Goal: Task Accomplishment & Management: Manage account settings

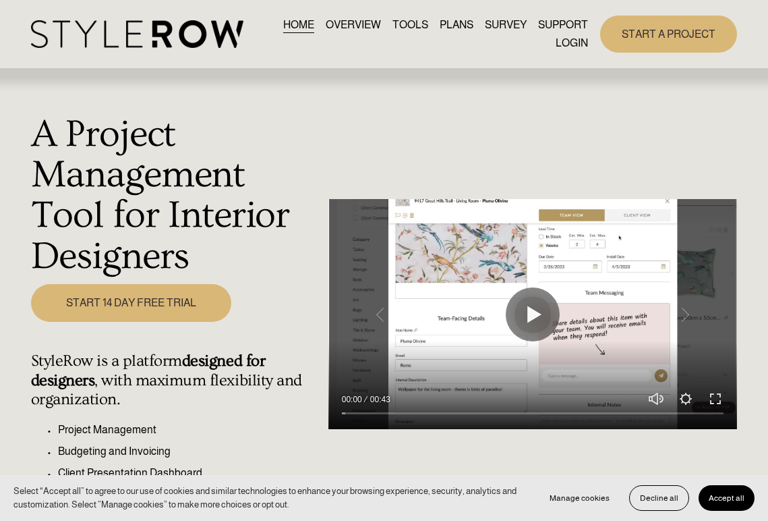
click at [578, 44] on link "LOGIN" at bounding box center [572, 43] width 32 height 18
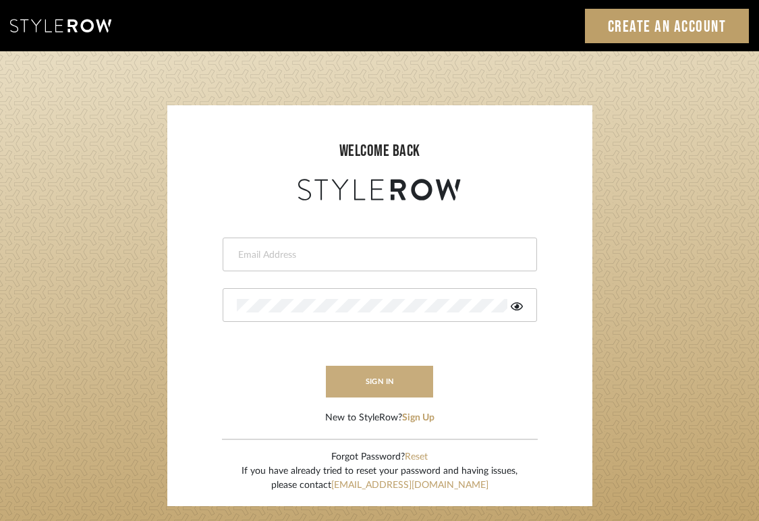
type input "jodle@justinodleinteriors.com"
click at [364, 387] on button "sign in" at bounding box center [380, 382] width 108 height 32
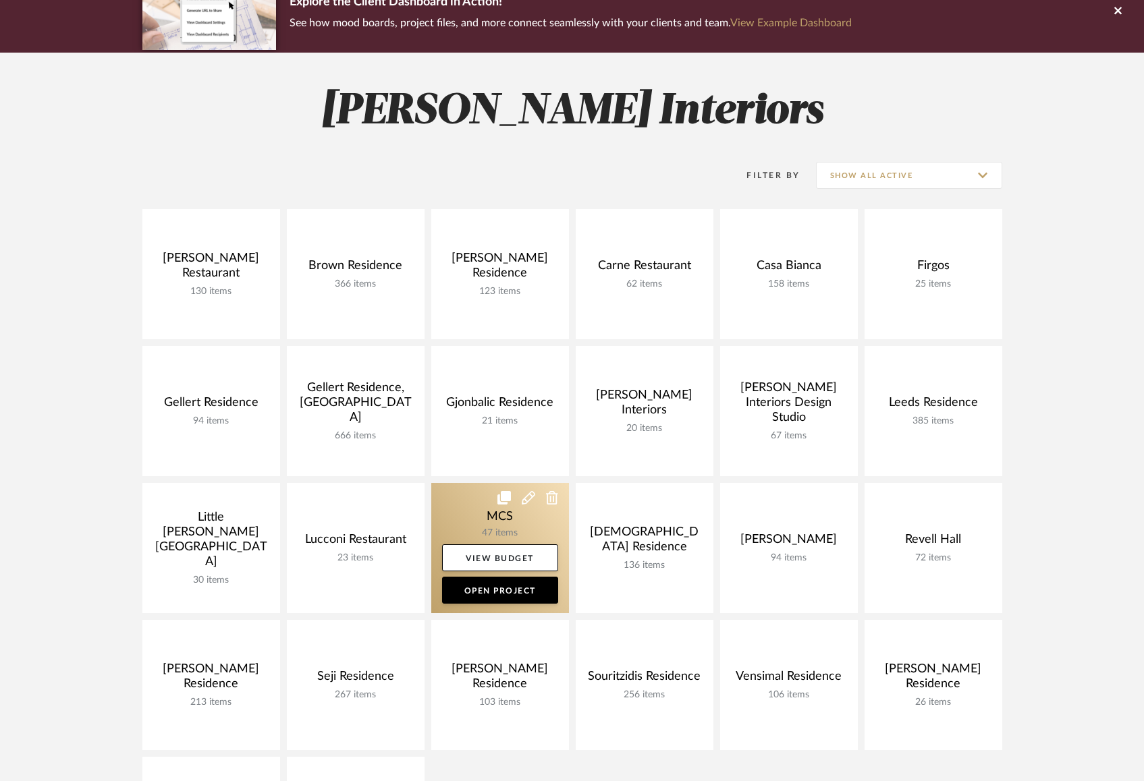
scroll to position [265, 0]
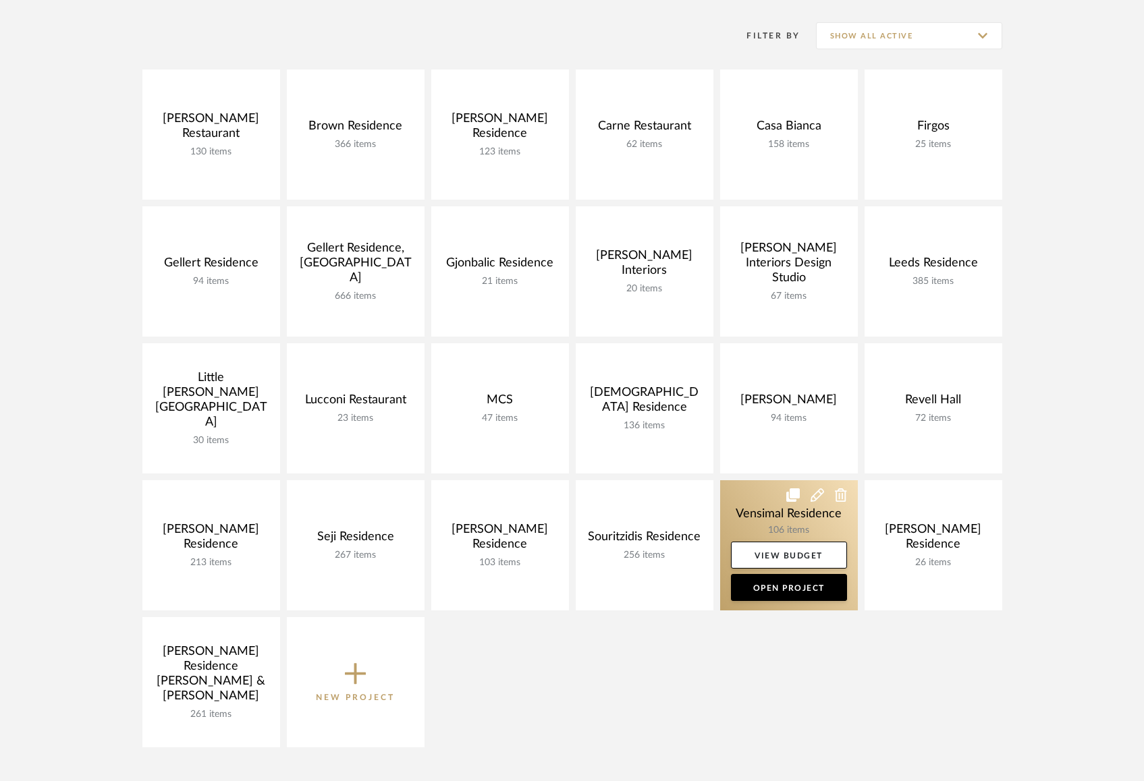
click at [760, 509] on link at bounding box center [789, 545] width 138 height 130
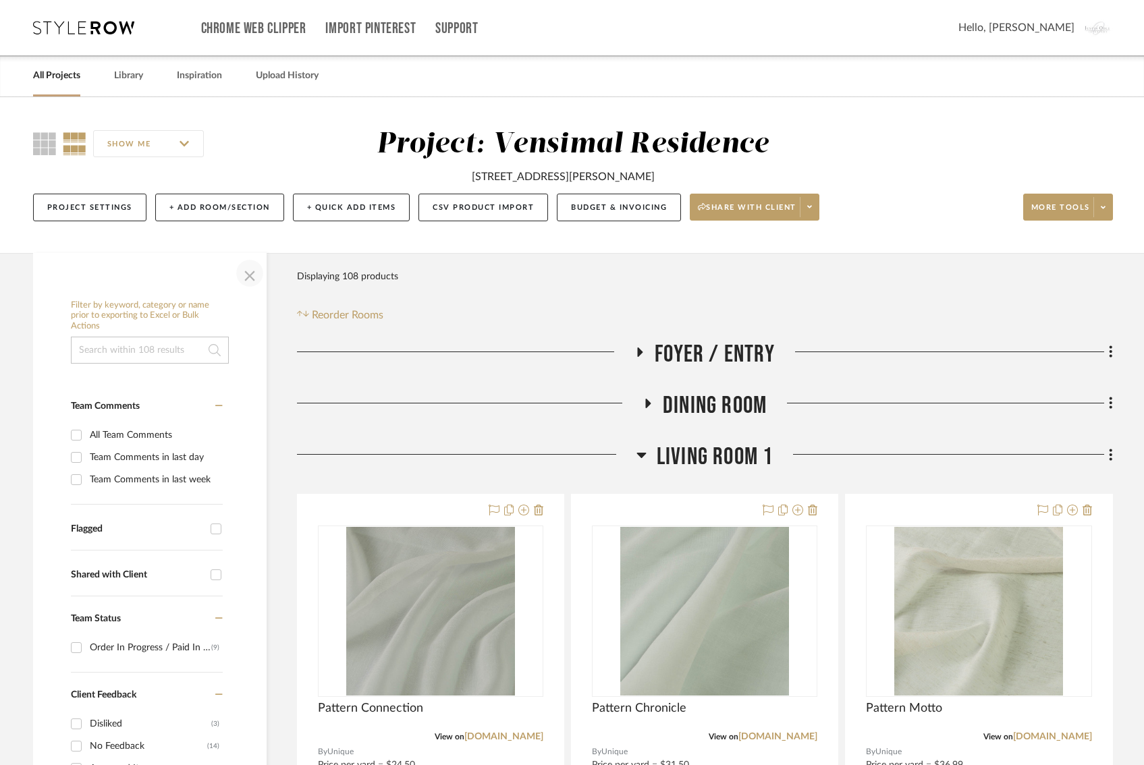
click at [252, 270] on span "button" at bounding box center [249, 273] width 32 height 32
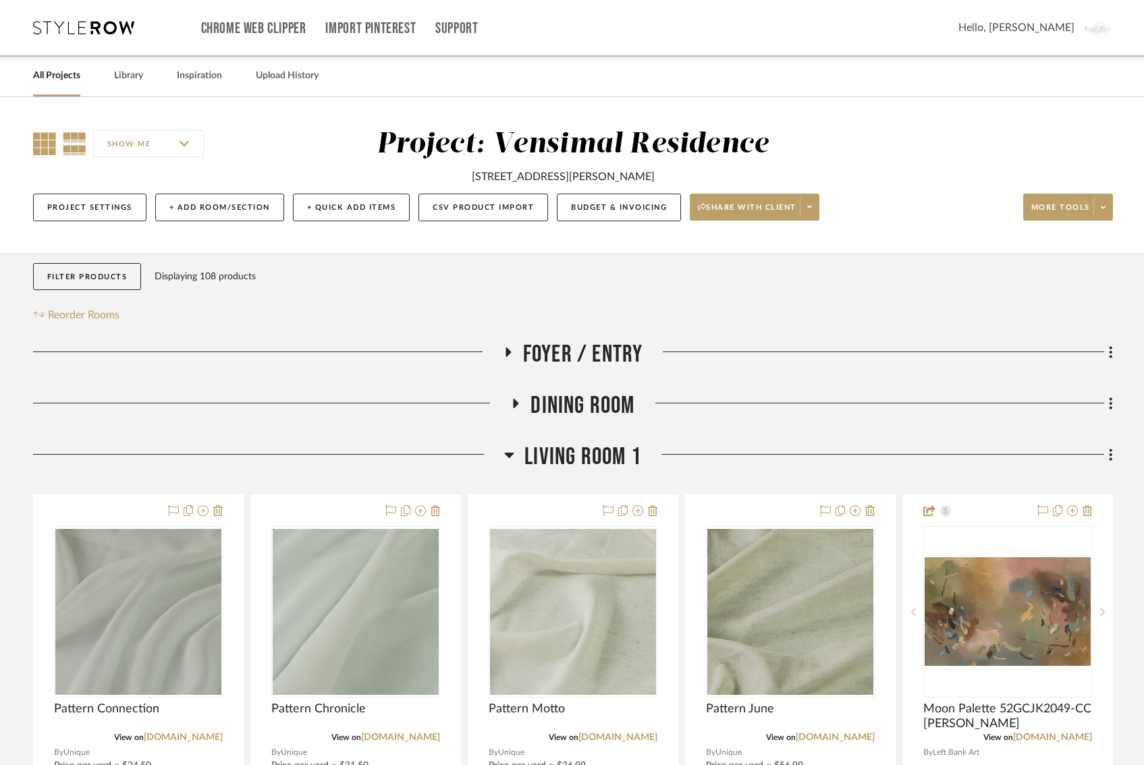
click at [35, 151] on icon at bounding box center [44, 143] width 23 height 23
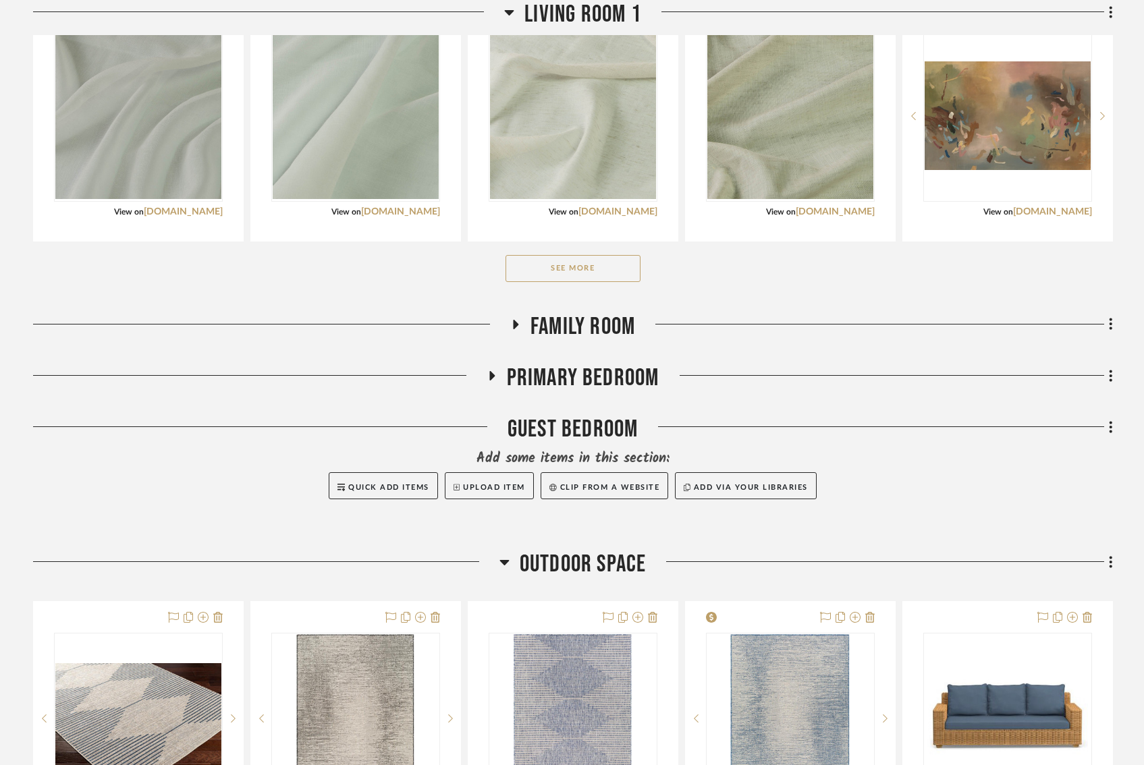
scroll to position [537, 0]
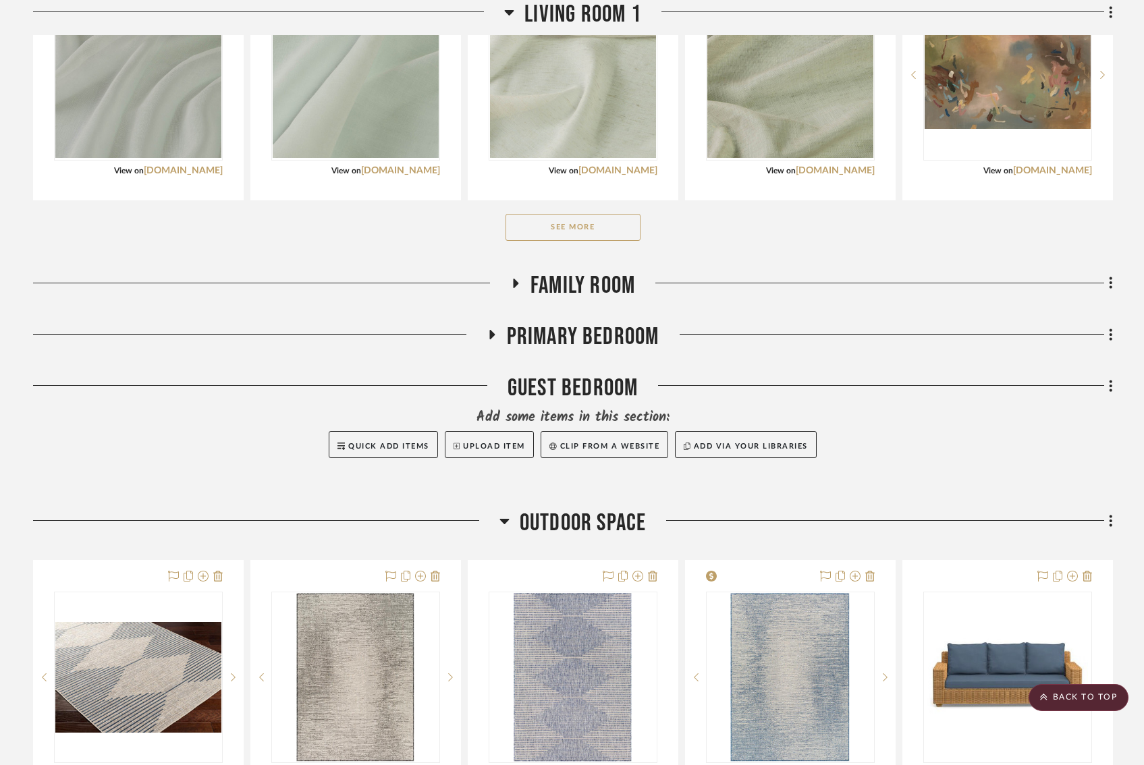
click at [515, 283] on icon at bounding box center [515, 283] width 5 height 9
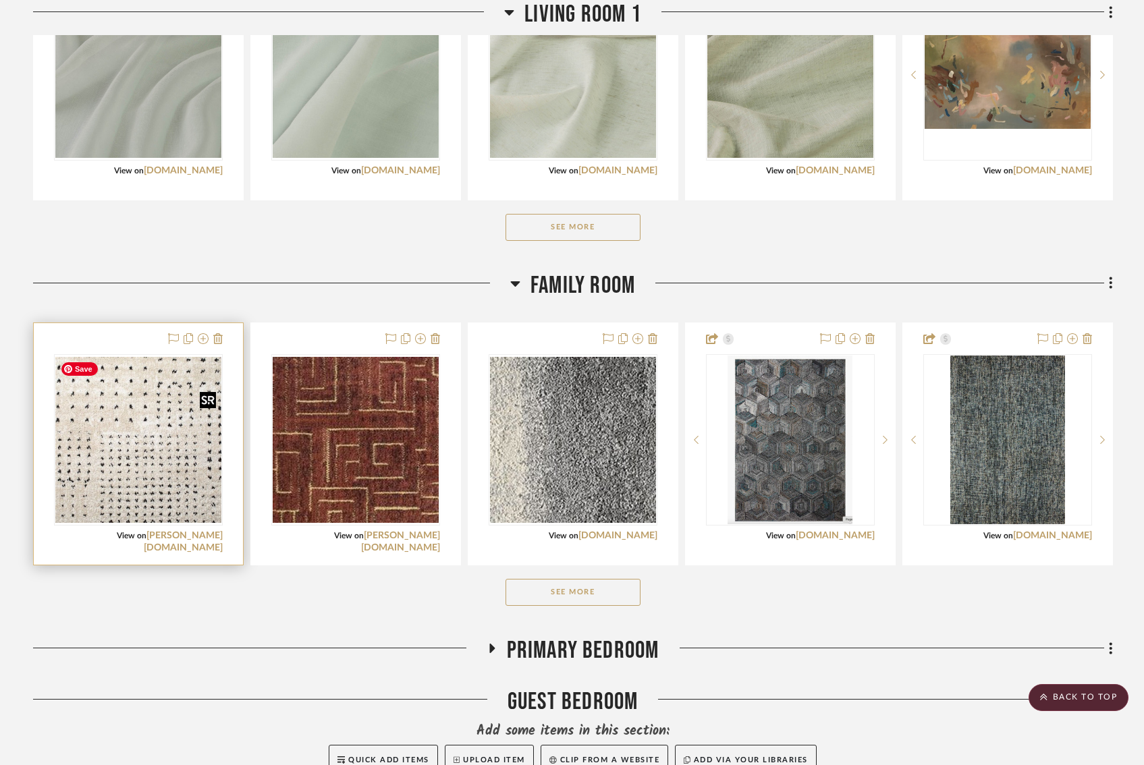
click at [0, 0] on img at bounding box center [0, 0] width 0 height 0
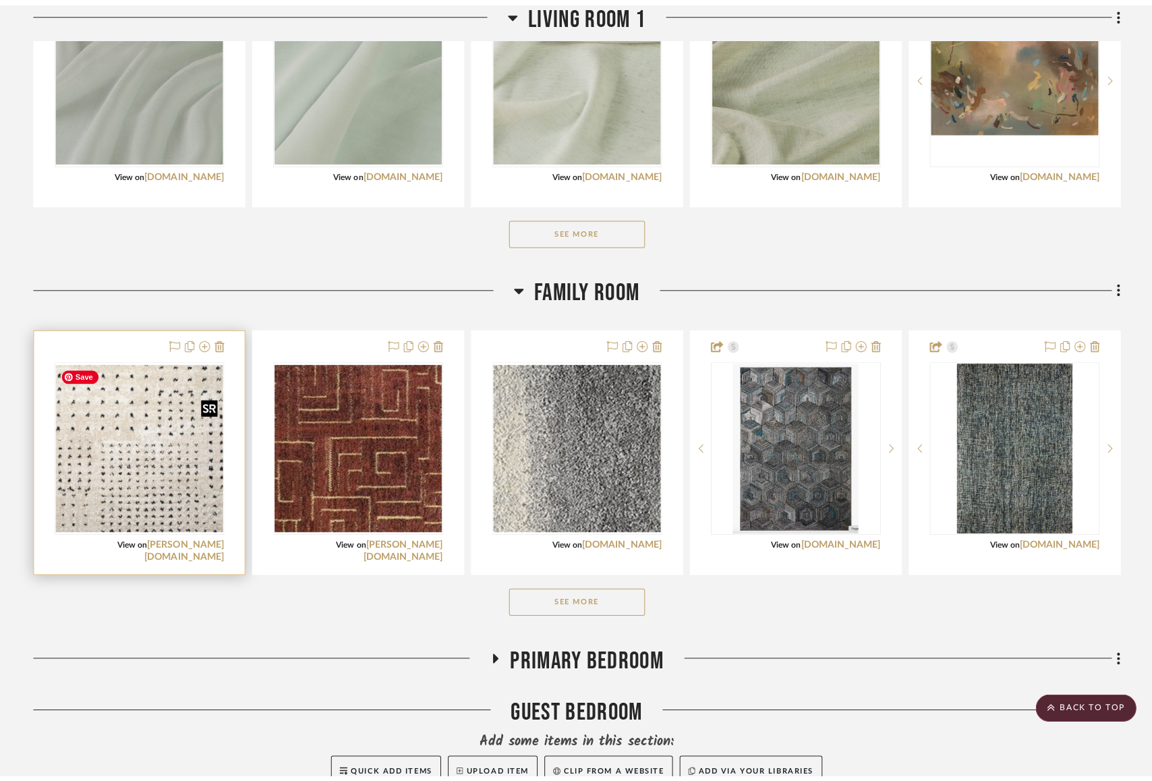
scroll to position [0, 0]
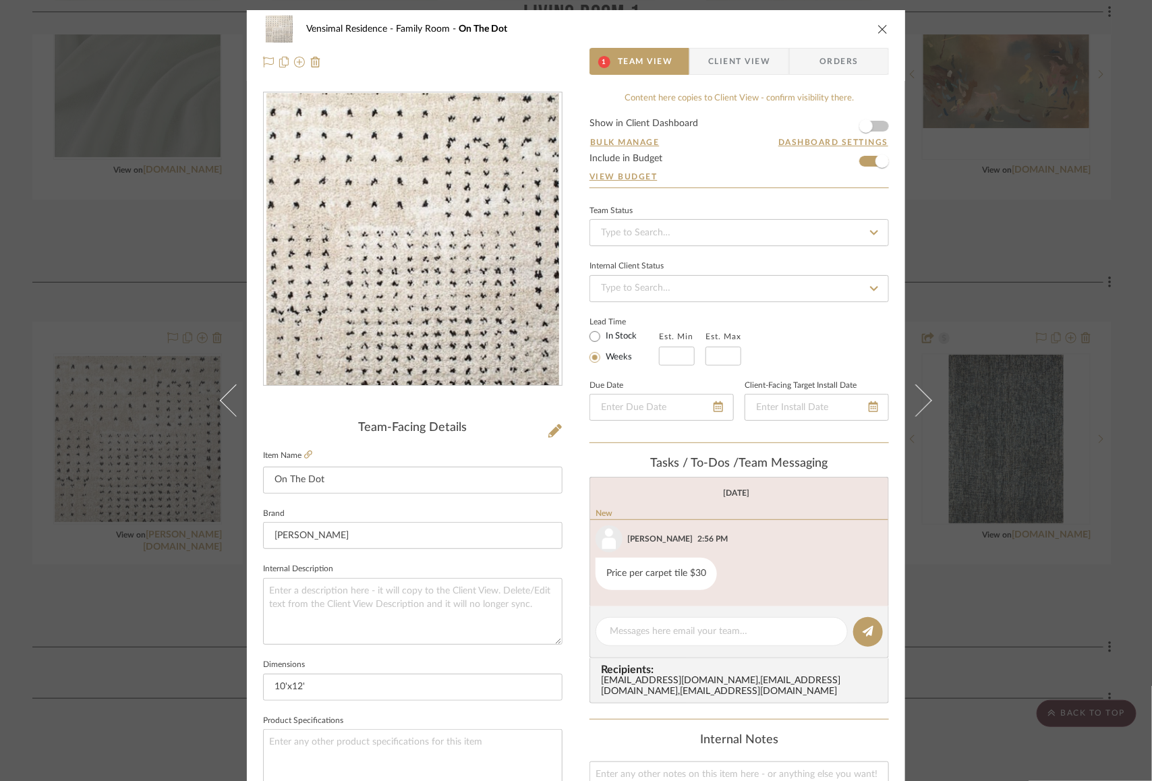
click at [431, 279] on img "0" at bounding box center [412, 239] width 293 height 293
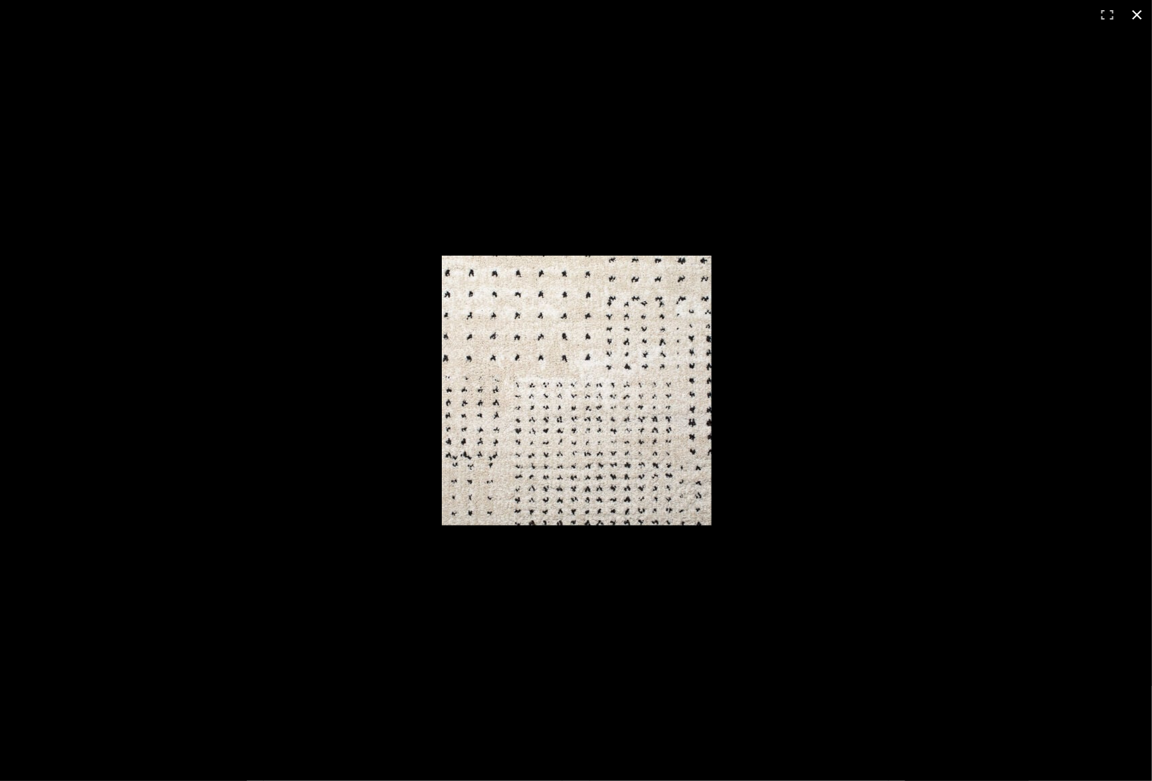
click at [981, 300] on div at bounding box center [576, 390] width 1152 height 781
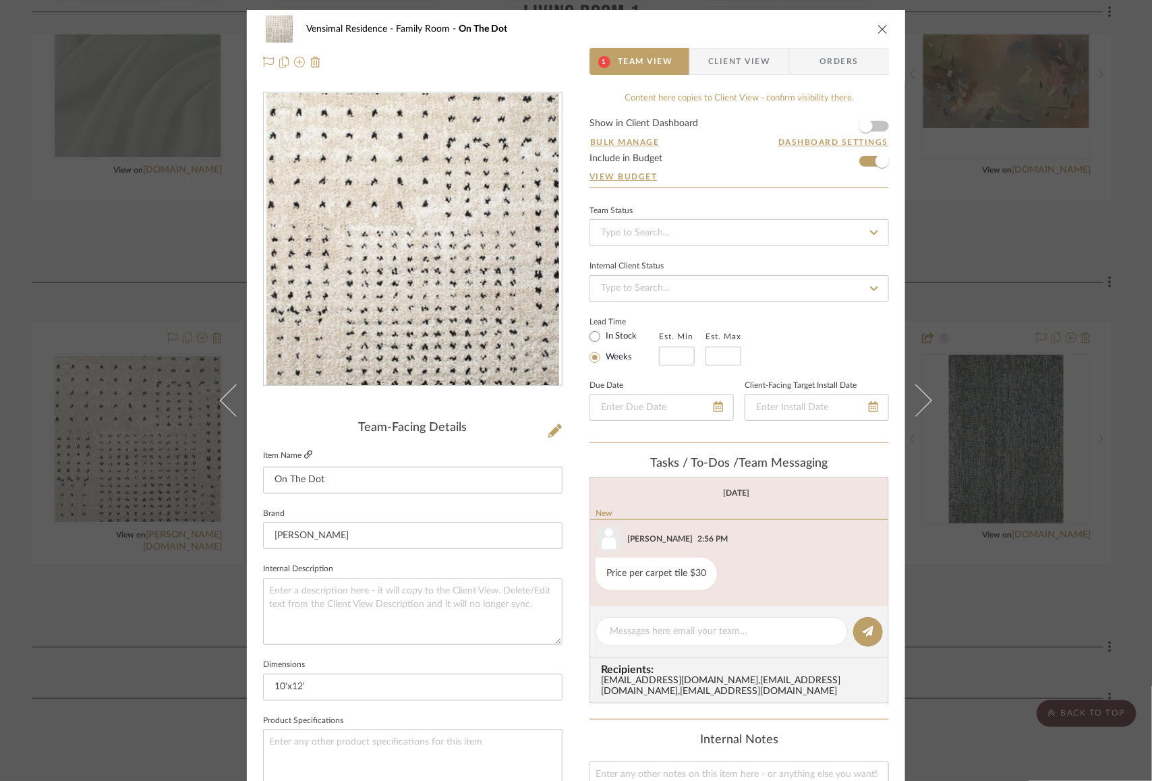
click at [304, 451] on icon at bounding box center [308, 455] width 8 height 8
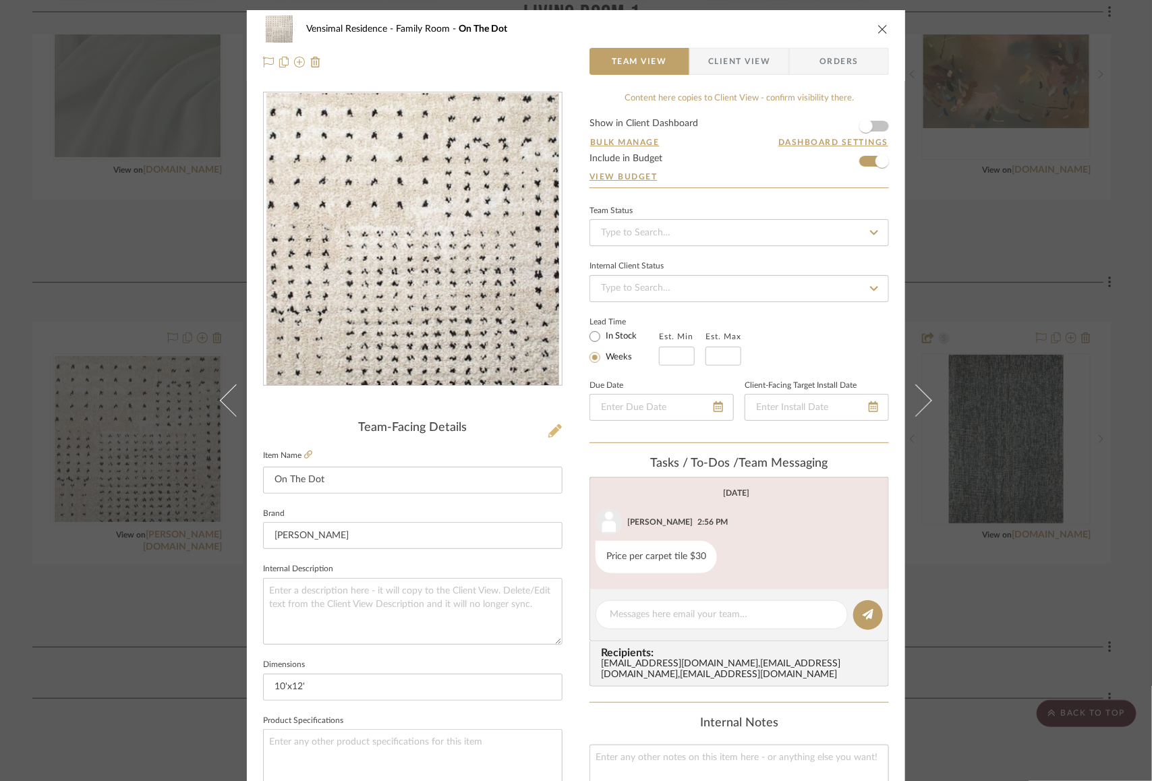
click at [548, 428] on icon at bounding box center [554, 430] width 13 height 13
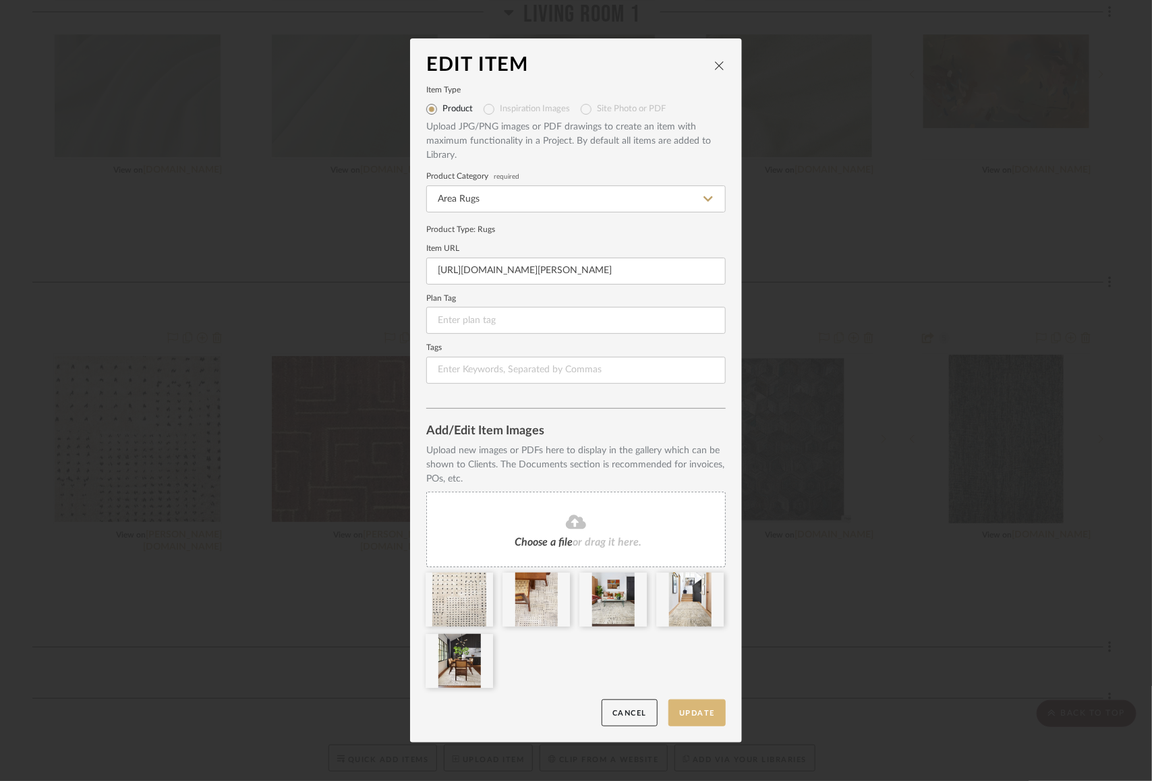
click at [698, 712] on button "Update" at bounding box center [697, 714] width 57 height 28
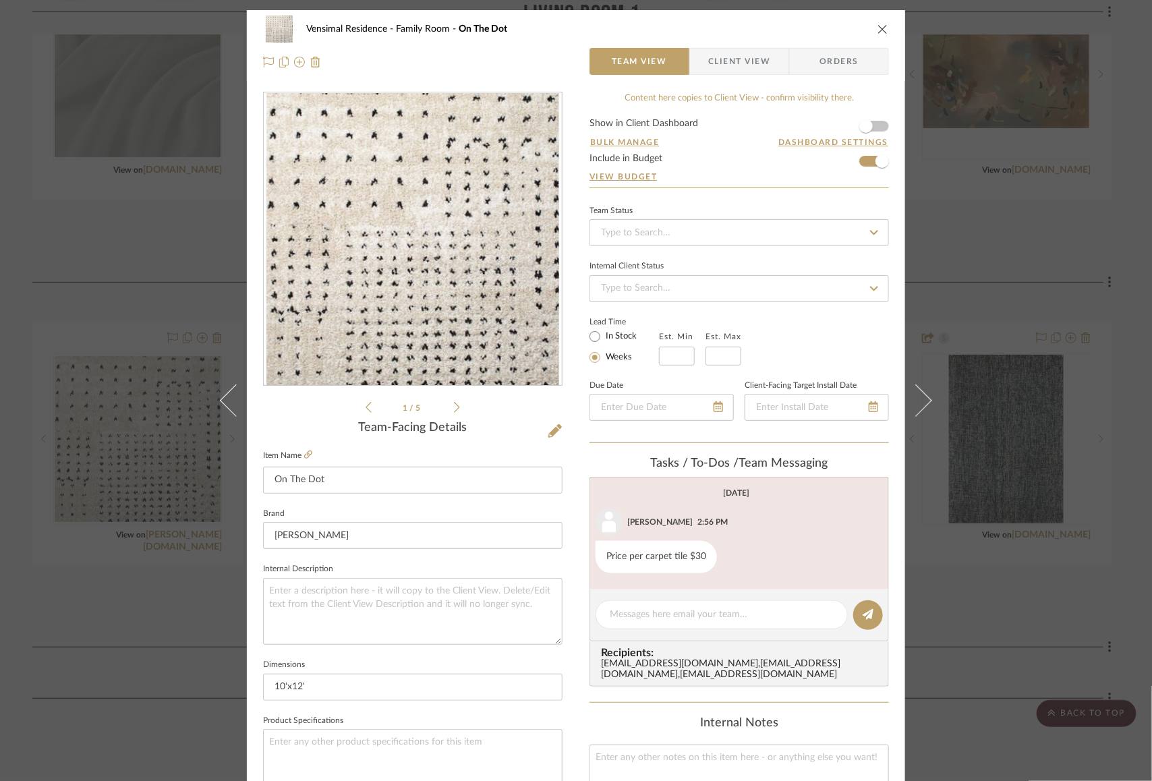
click at [880, 28] on icon "close" at bounding box center [883, 29] width 11 height 11
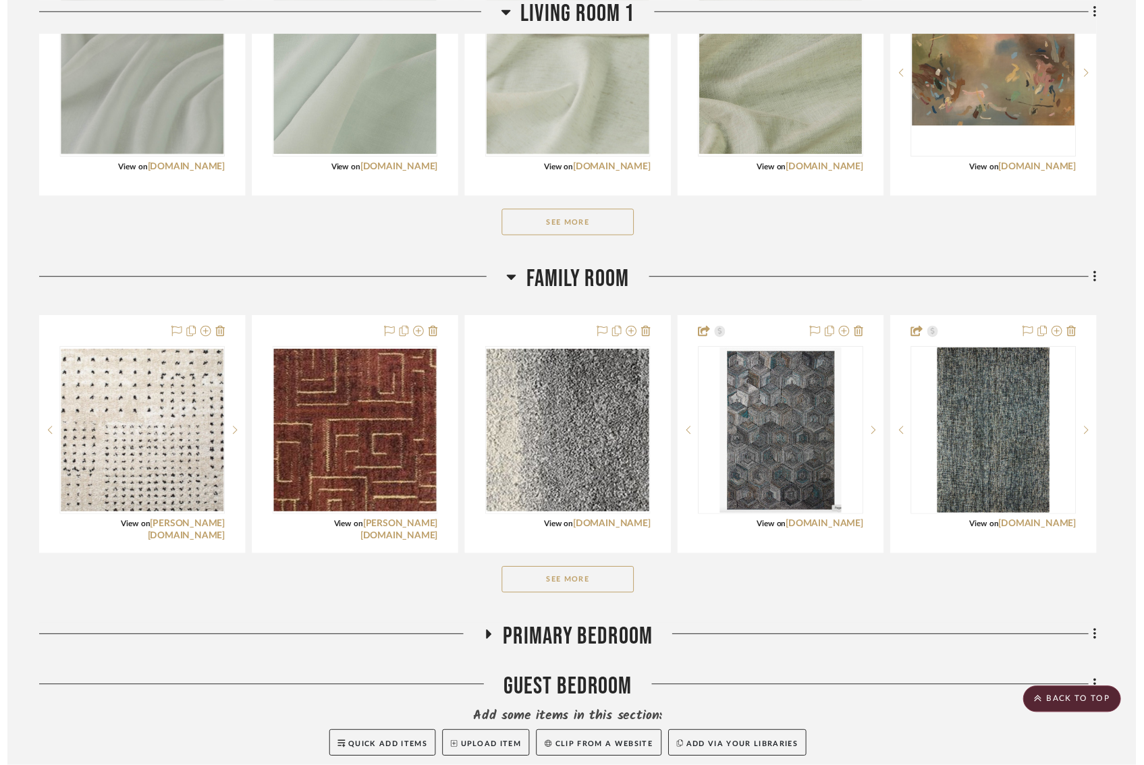
scroll to position [537, 0]
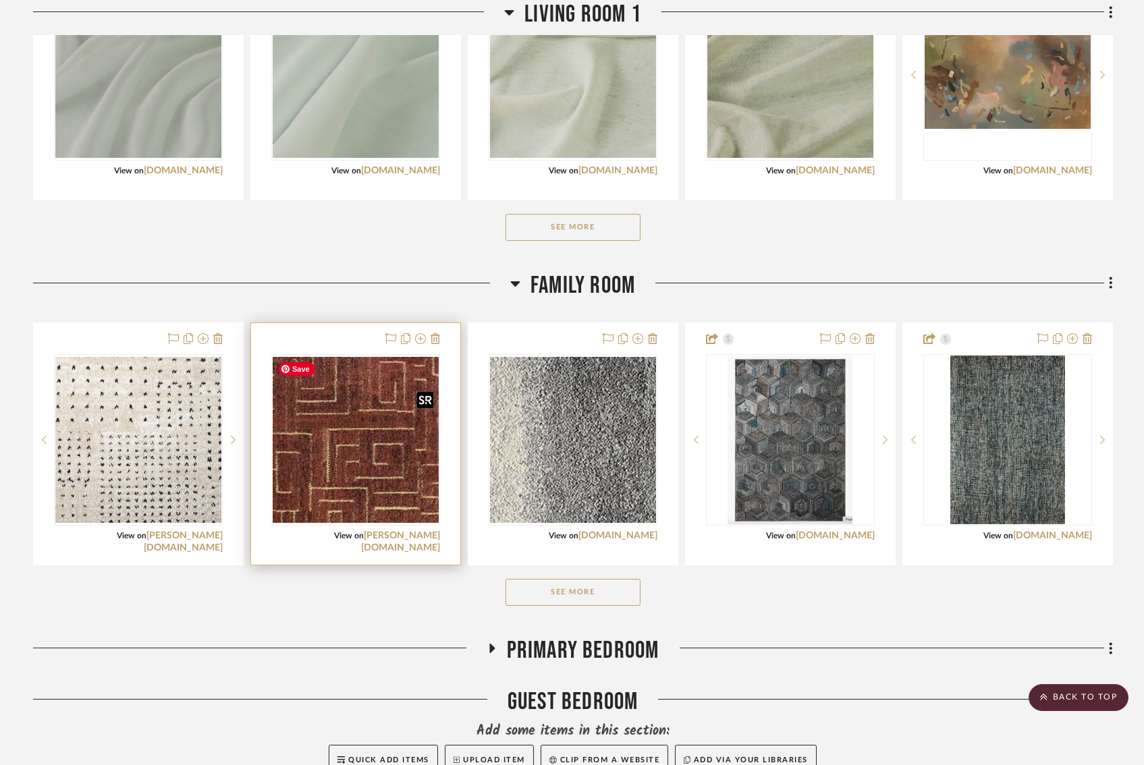
click at [340, 466] on img "0" at bounding box center [356, 440] width 166 height 166
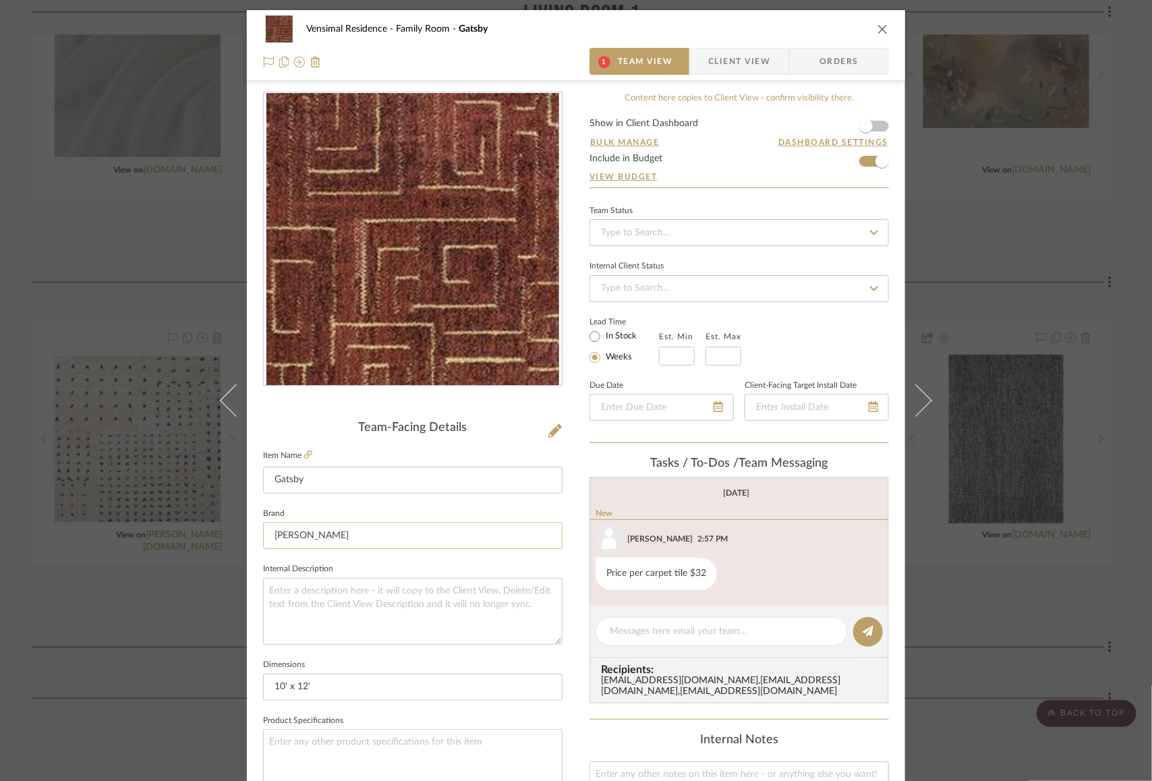
scroll to position [4, 0]
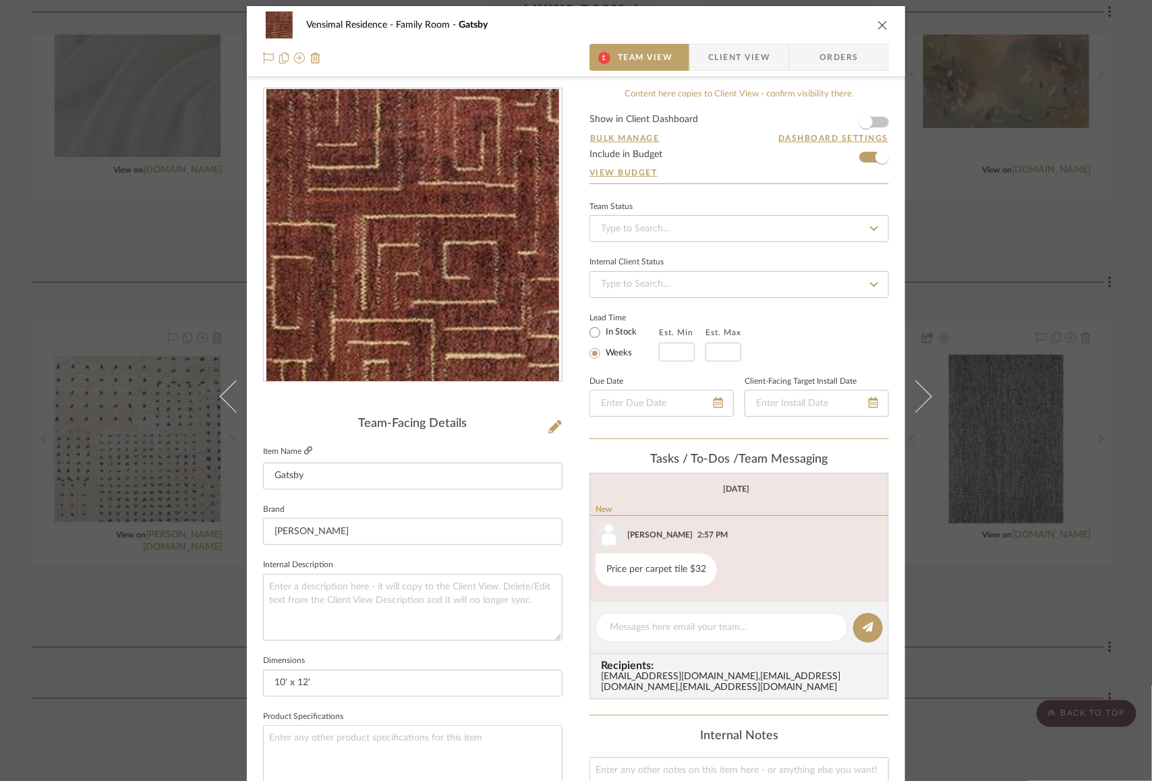
click at [304, 446] on link at bounding box center [308, 451] width 8 height 11
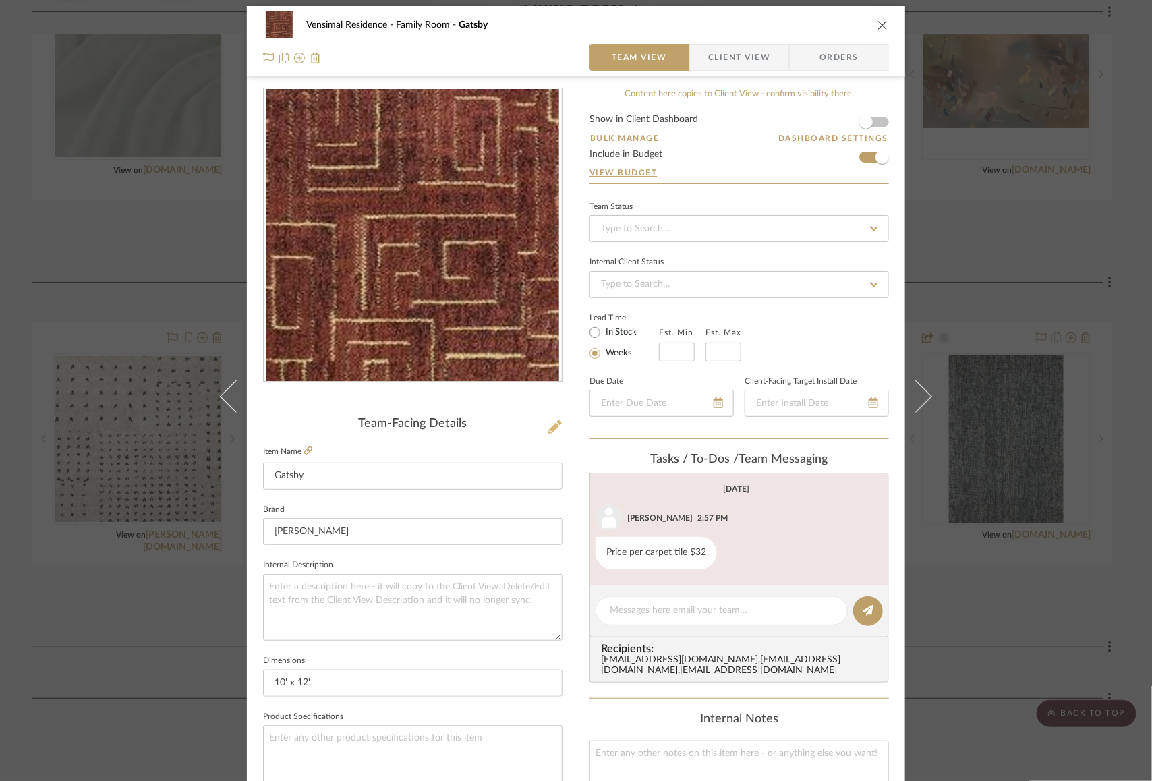
click at [554, 427] on icon at bounding box center [554, 426] width 13 height 13
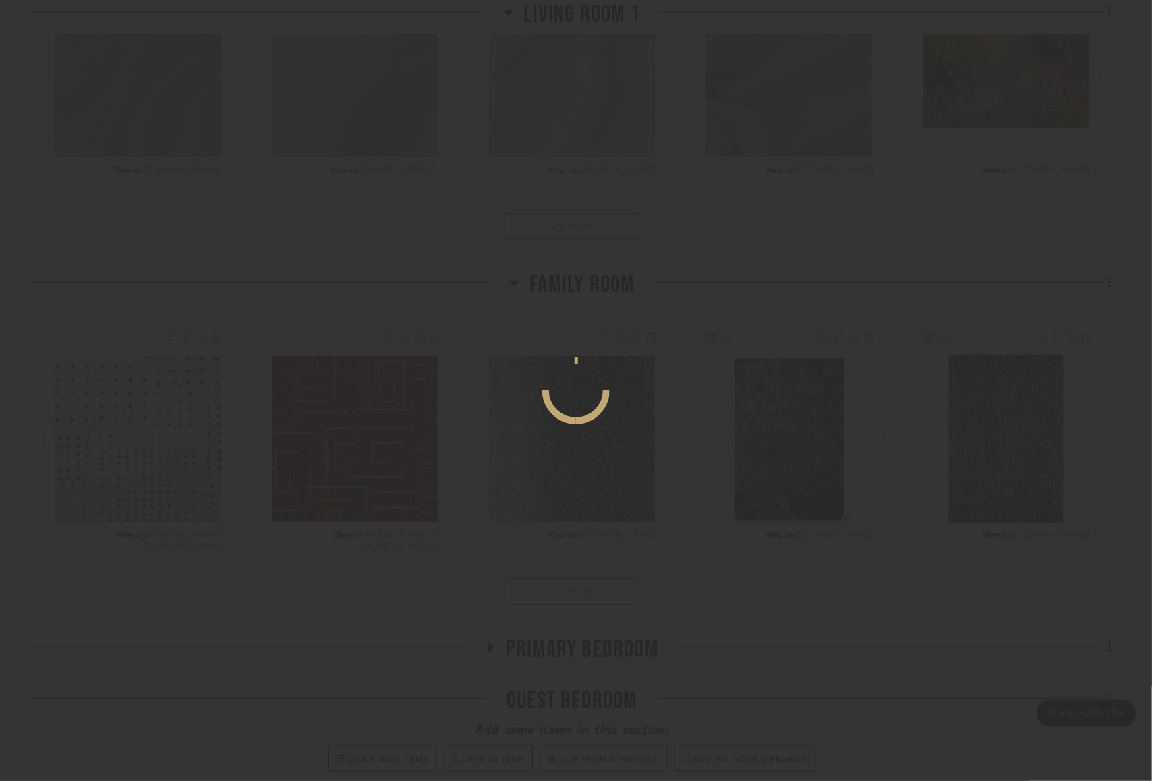
scroll to position [0, 0]
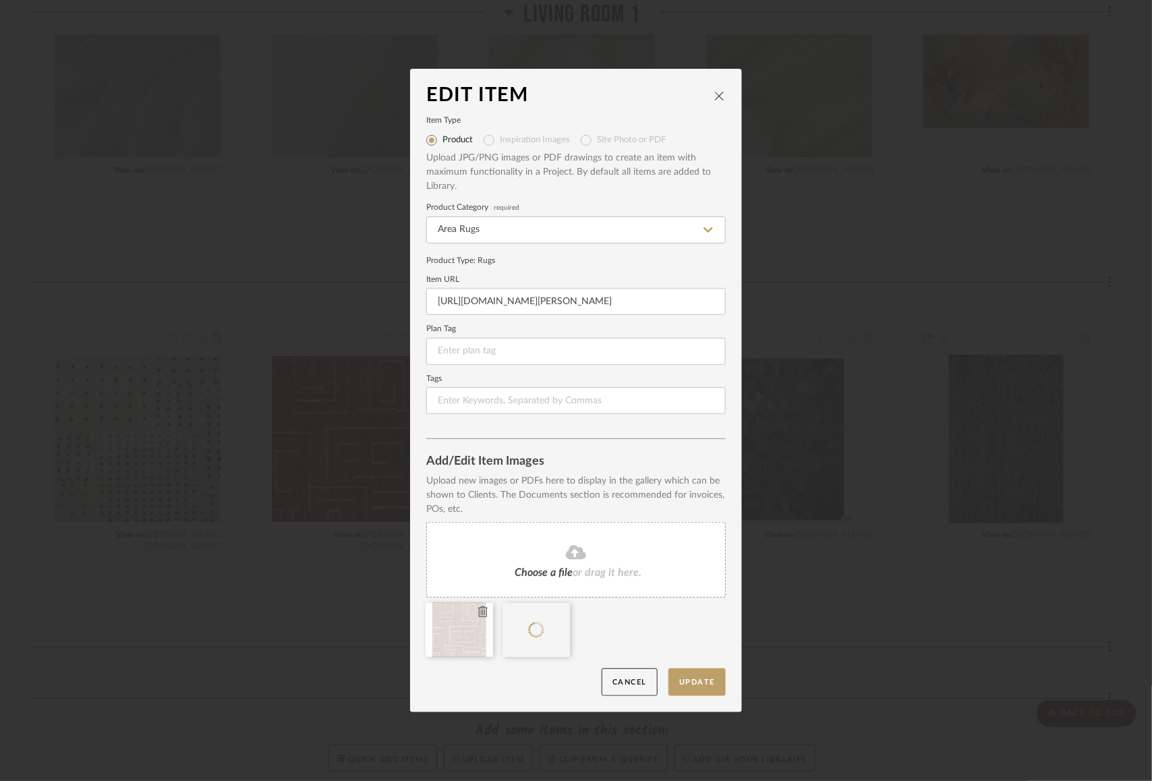
click at [478, 616] on icon at bounding box center [482, 612] width 9 height 11
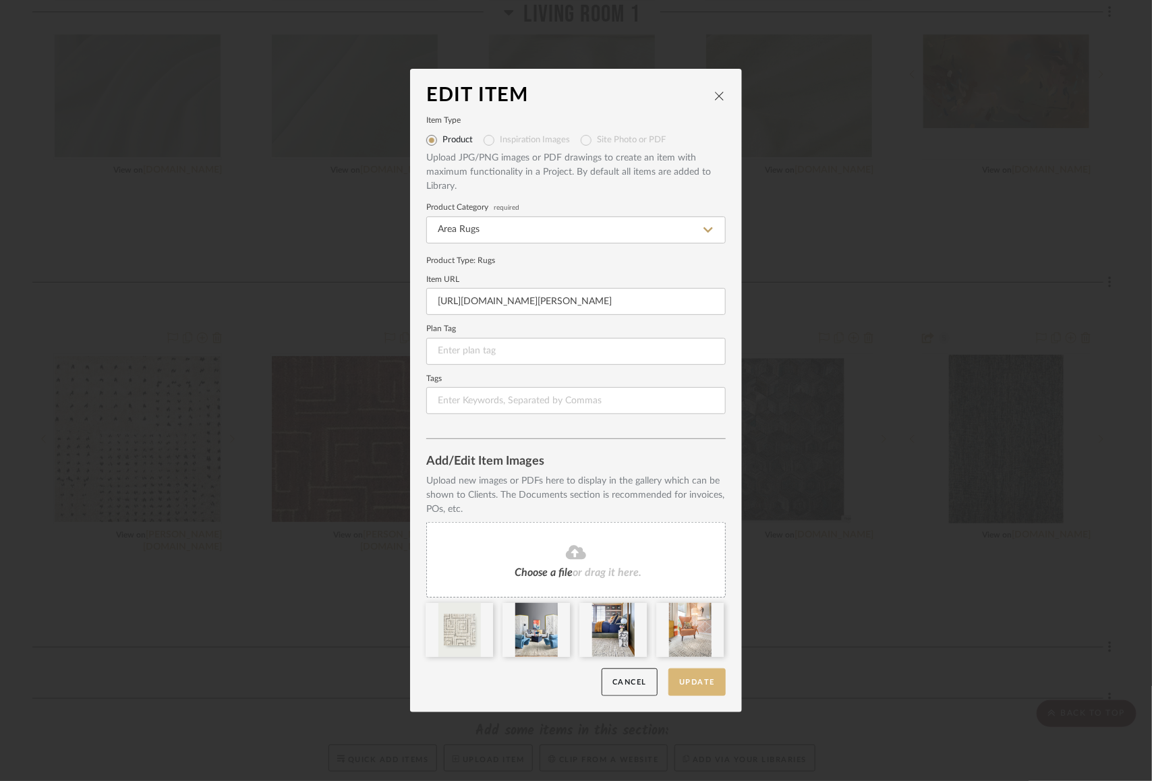
click at [705, 690] on button "Update" at bounding box center [697, 683] width 57 height 28
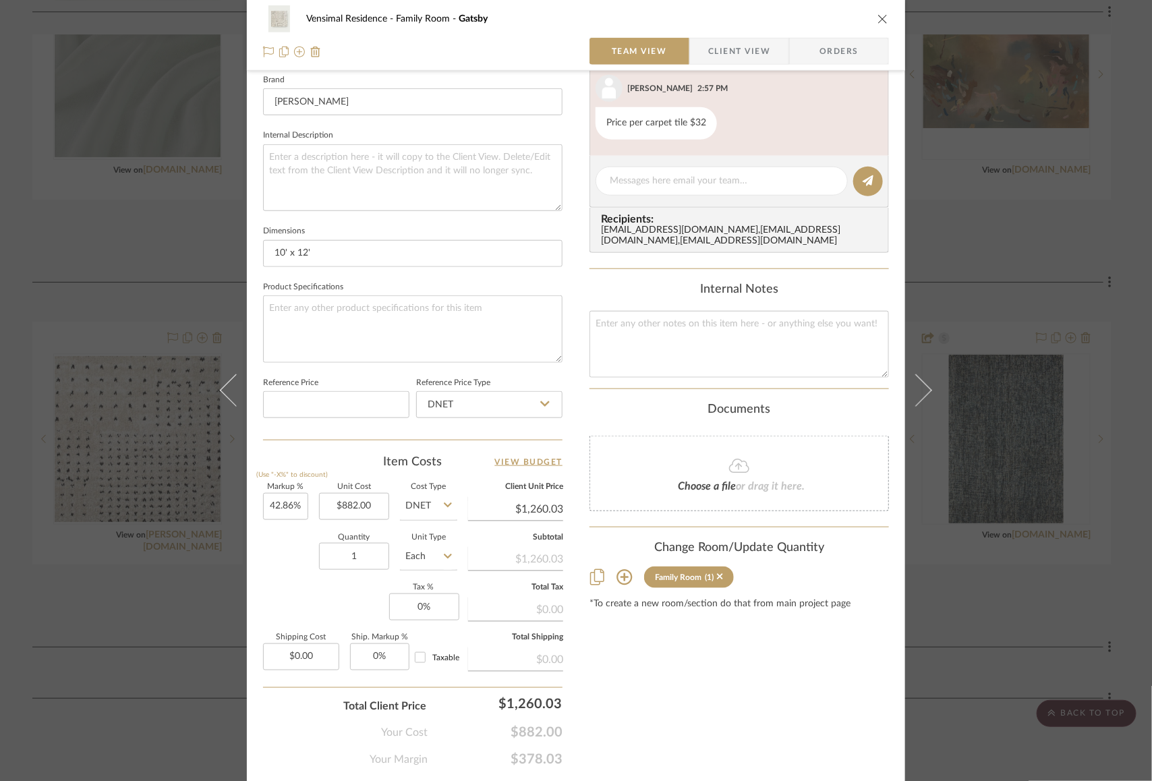
scroll to position [435, 0]
click at [285, 577] on div "Markup % (Use "-X%" to discount) 42.86% Unit Cost $882.00 Cost Type DNET Client…" at bounding box center [413, 580] width 300 height 197
click at [343, 502] on input "882.00" at bounding box center [354, 505] width 70 height 27
type input "$940.00"
click at [276, 552] on div "Quantity 1 Unit Type Each" at bounding box center [360, 557] width 194 height 48
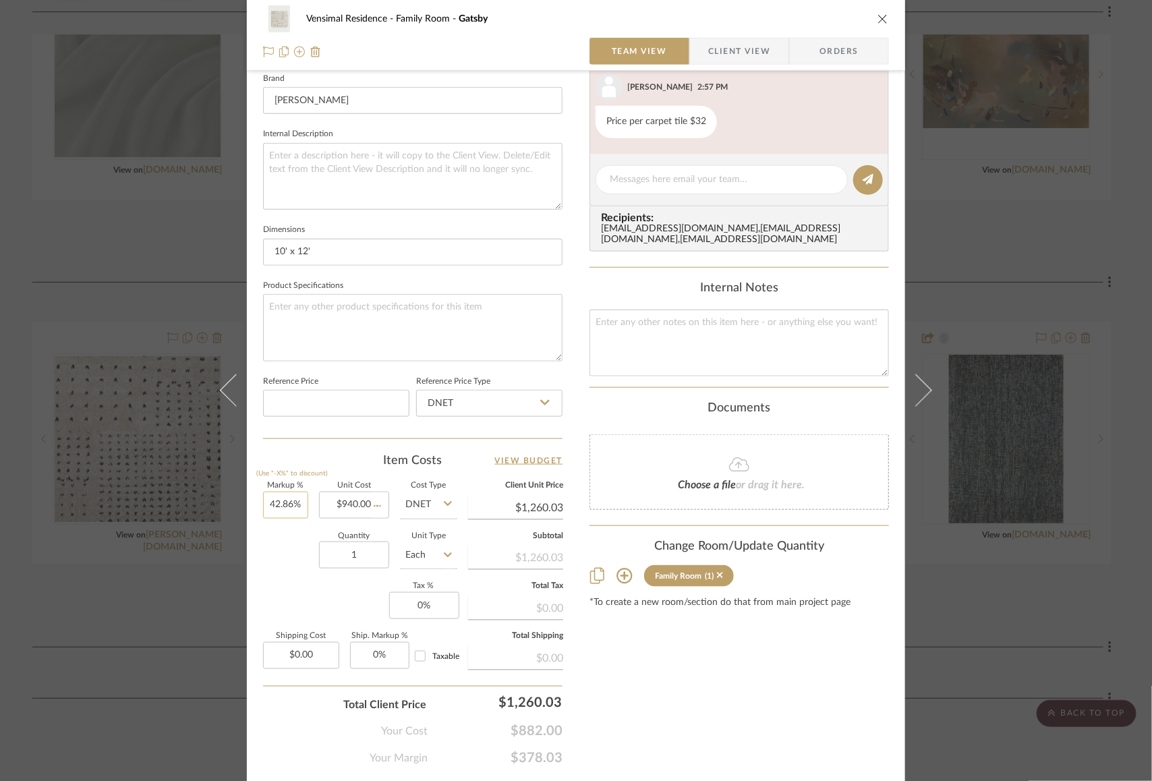
type input "42.86"
click at [275, 502] on input "42.86" at bounding box center [285, 505] width 45 height 27
type input "$1,342.88"
type input "15%"
click at [285, 584] on div "Markup % (Use "-X%" to discount) 15% Unit Cost $940.00 Cost Type DNET Client Un…" at bounding box center [413, 580] width 300 height 197
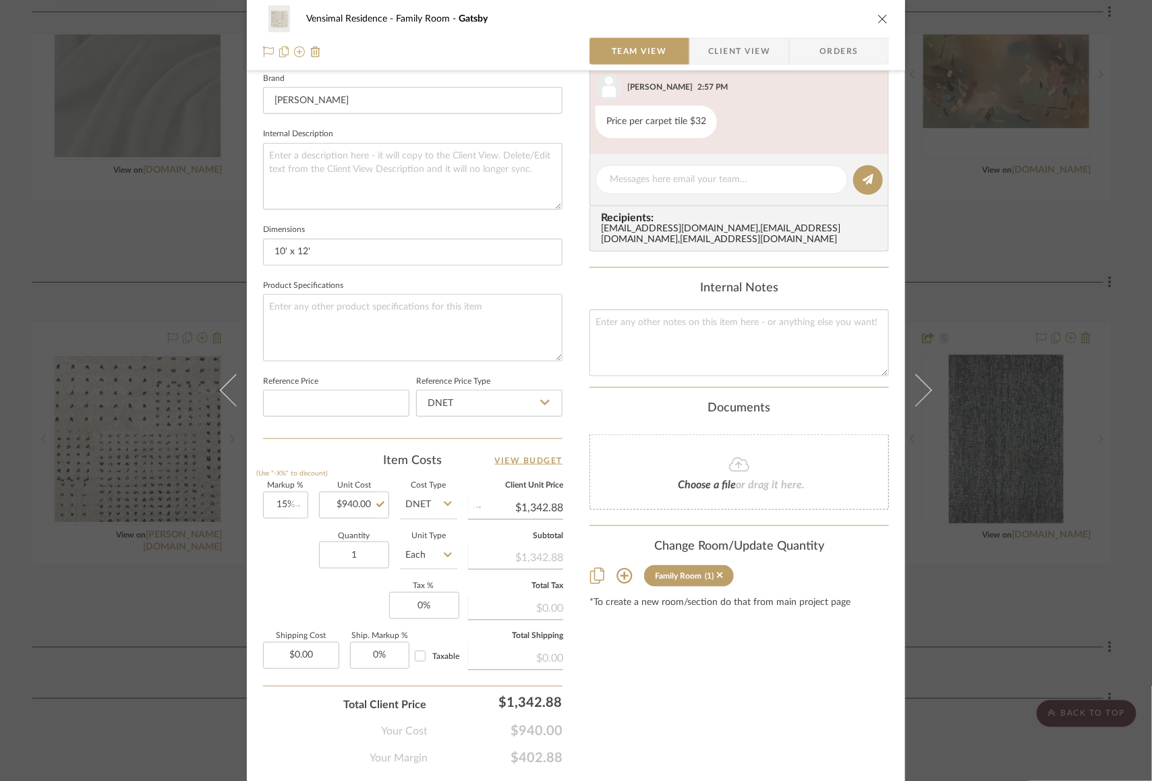
type input "$1,081.00"
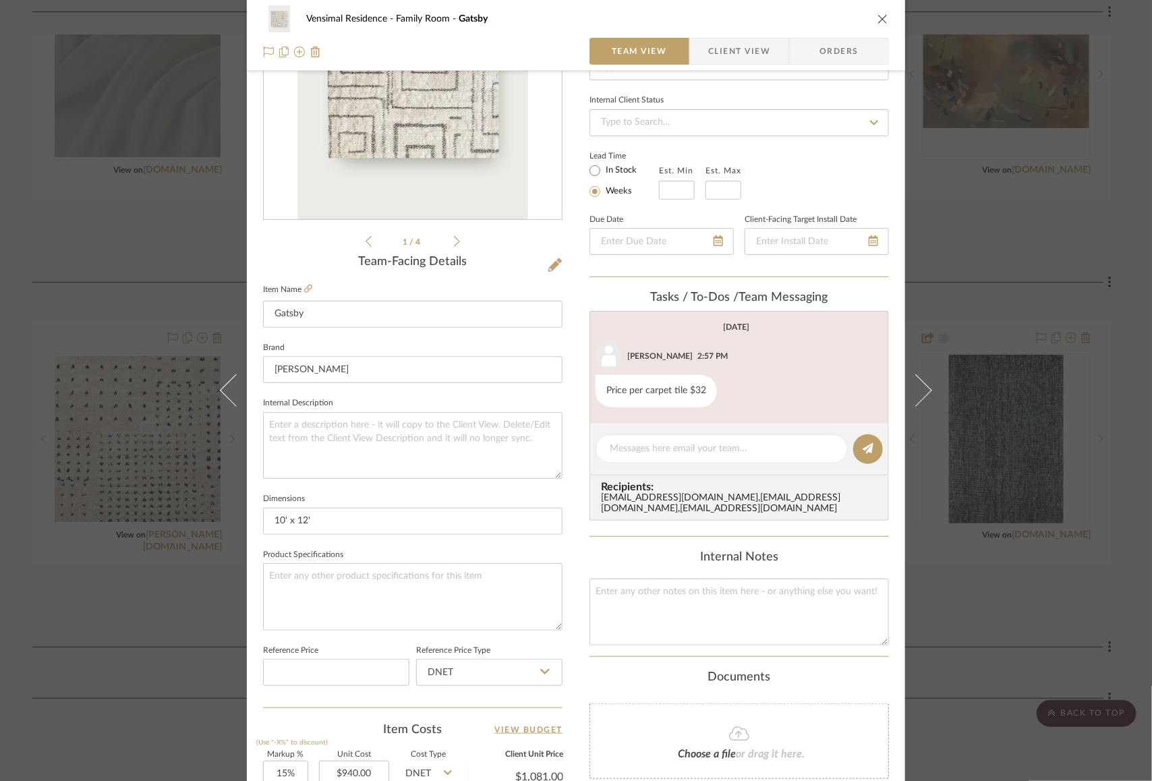
scroll to position [0, 0]
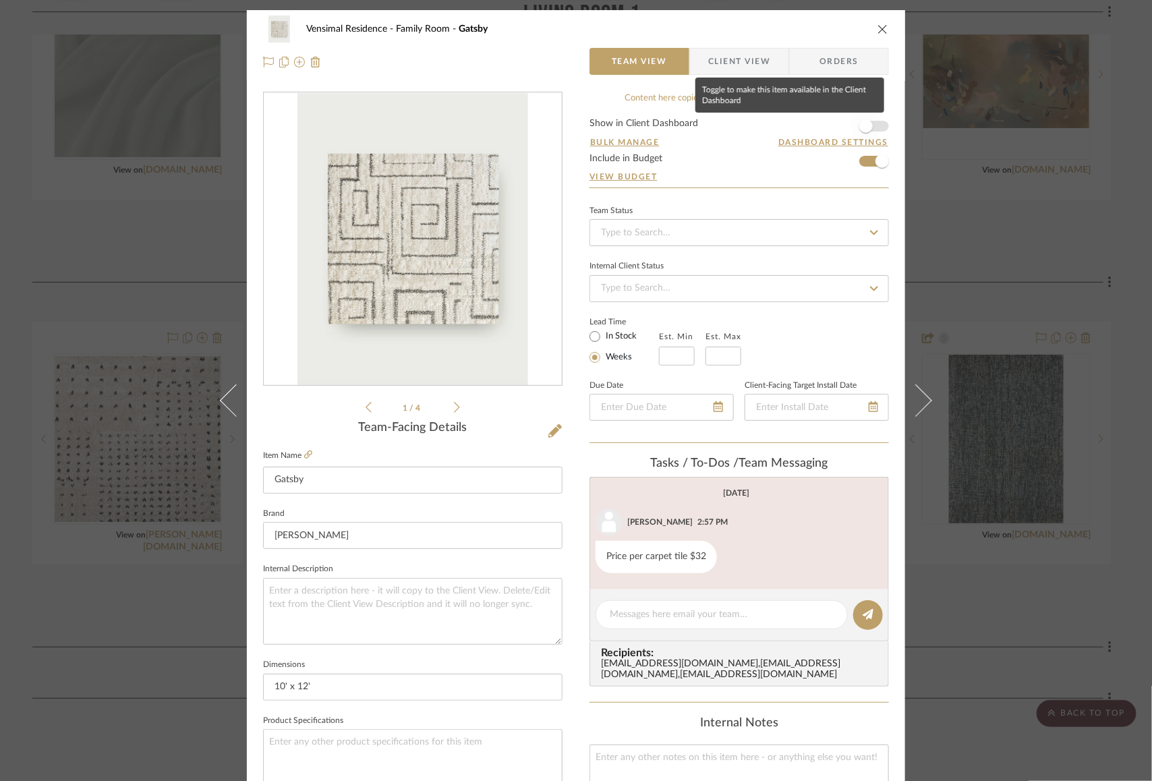
click at [866, 128] on span "button" at bounding box center [865, 125] width 13 height 13
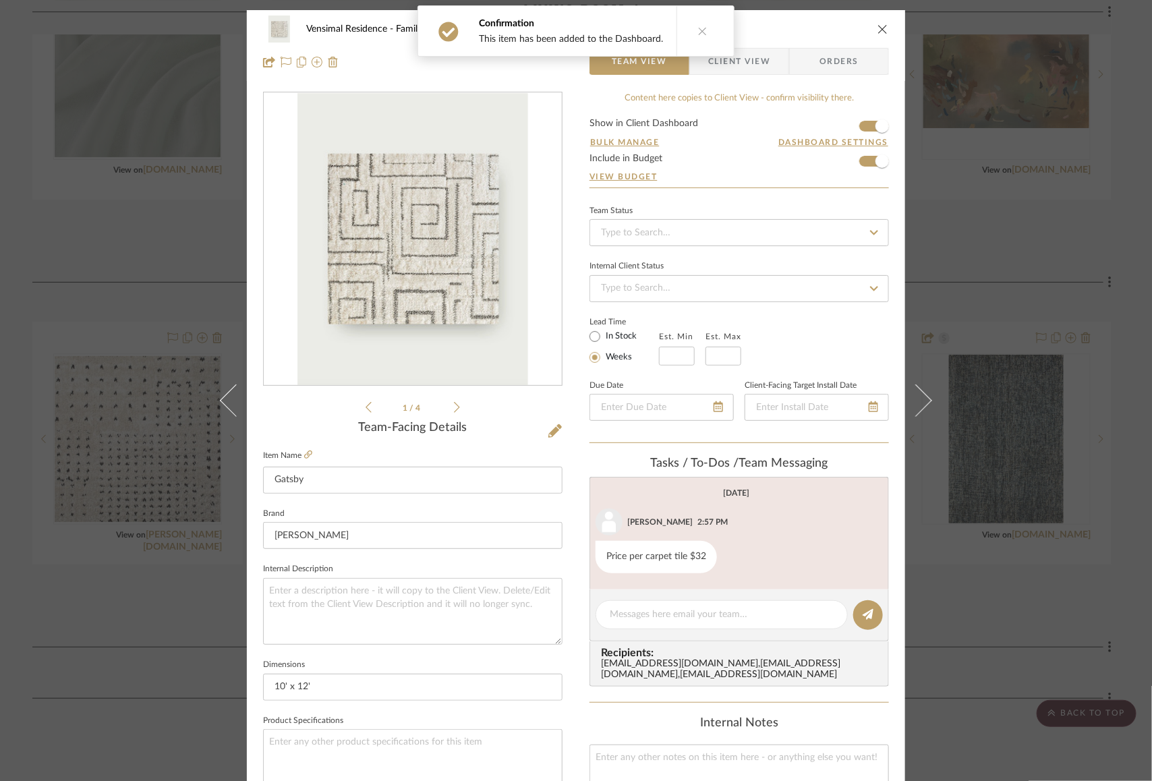
click at [878, 30] on icon "close" at bounding box center [883, 29] width 11 height 11
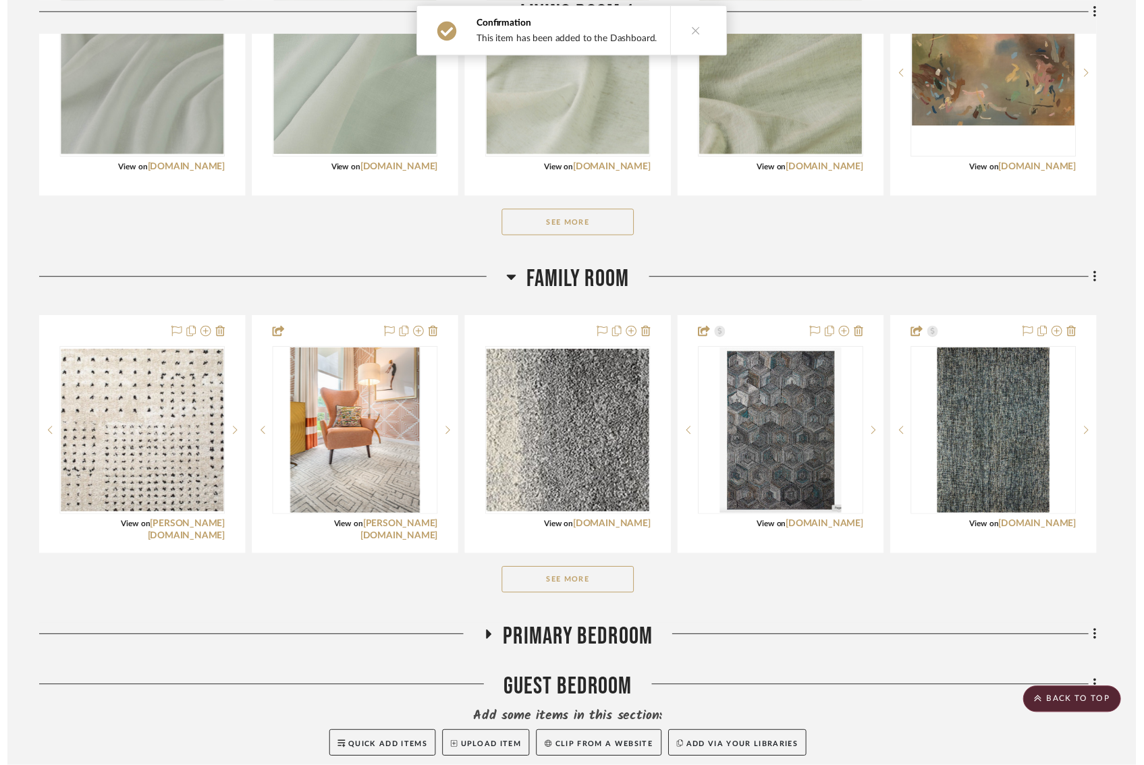
scroll to position [537, 0]
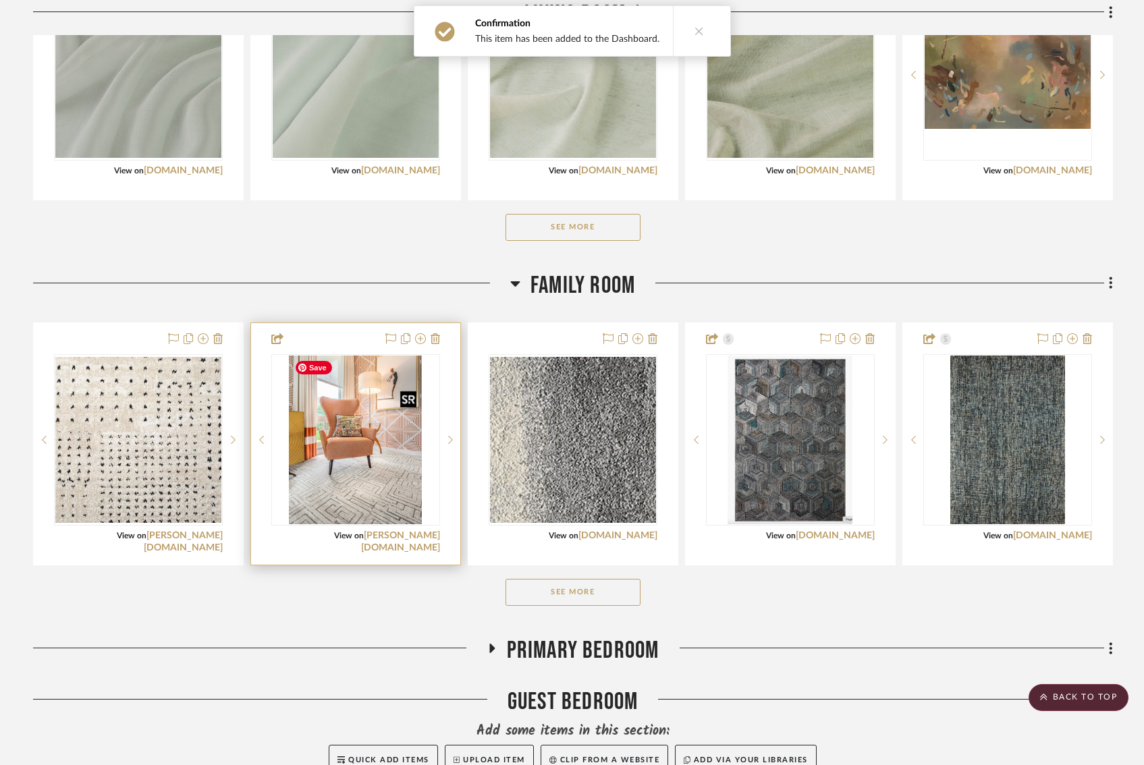
click at [359, 486] on img "0" at bounding box center [355, 440] width 132 height 169
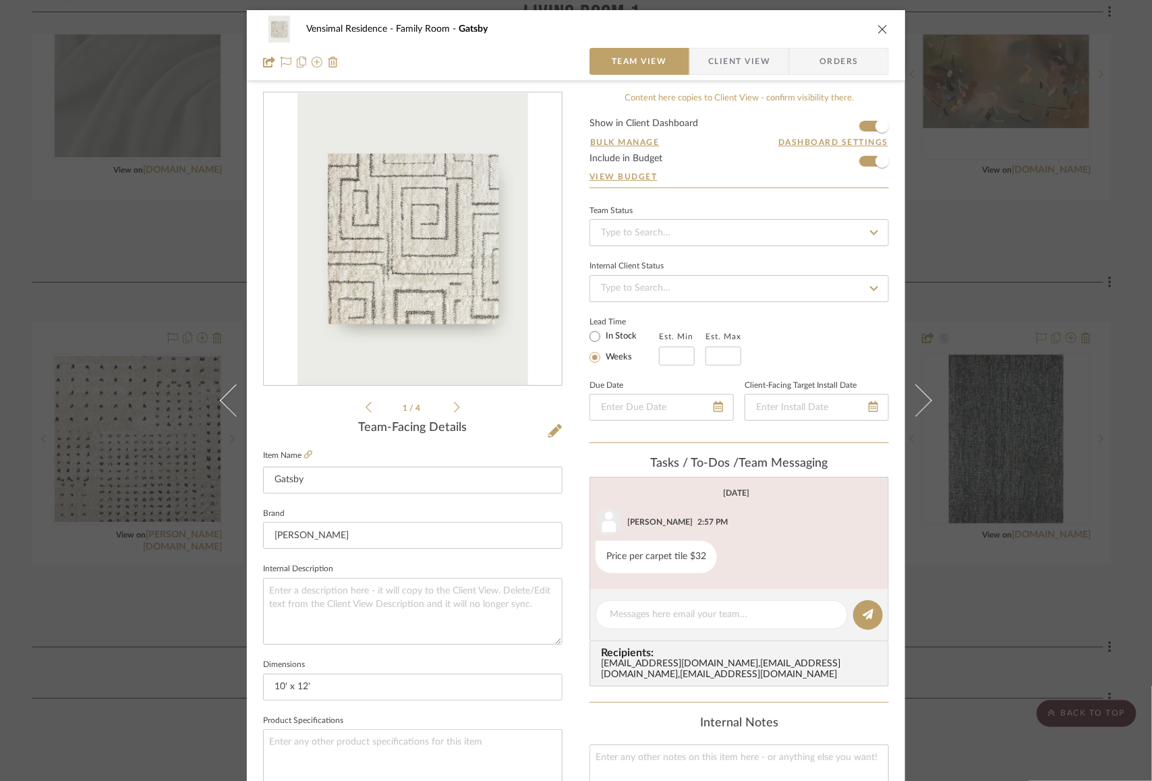
scroll to position [380, 0]
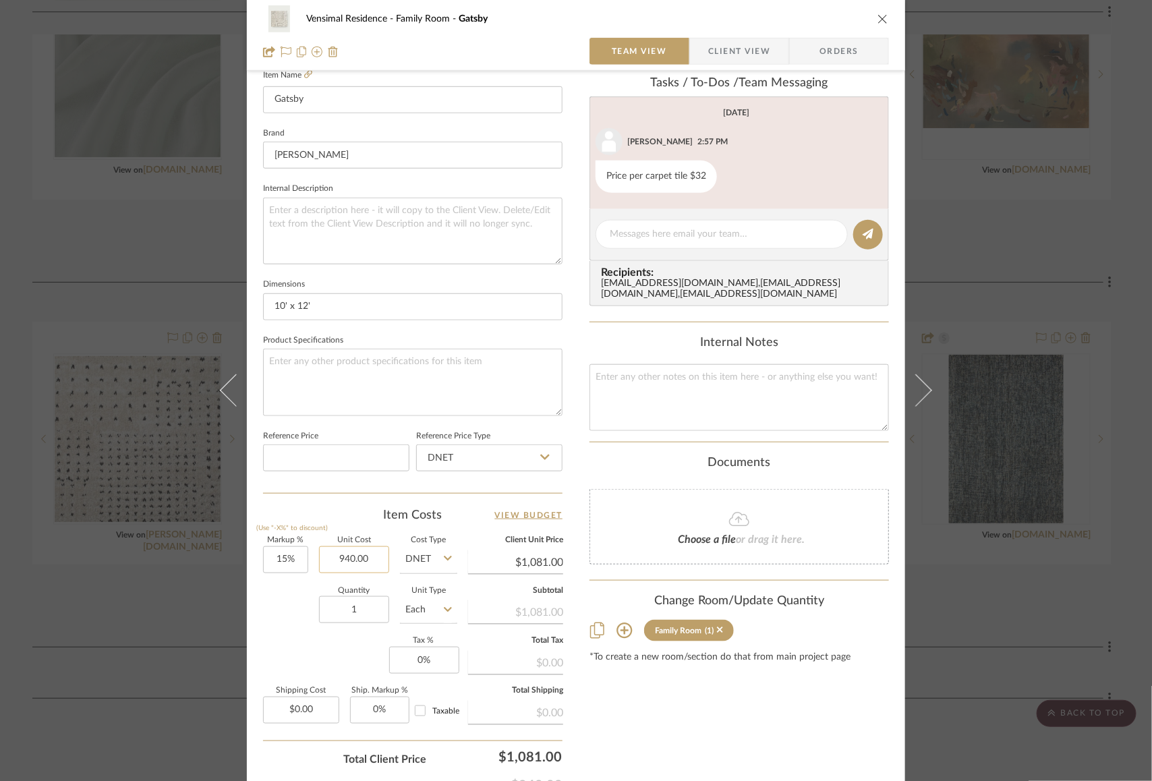
click at [374, 561] on input "940.00" at bounding box center [354, 559] width 70 height 27
click at [374, 557] on input "940.00" at bounding box center [354, 559] width 70 height 27
type input "$940.80"
click at [272, 600] on div "Quantity 1 Unit Type Each" at bounding box center [360, 612] width 194 height 48
type input "$1,081.92"
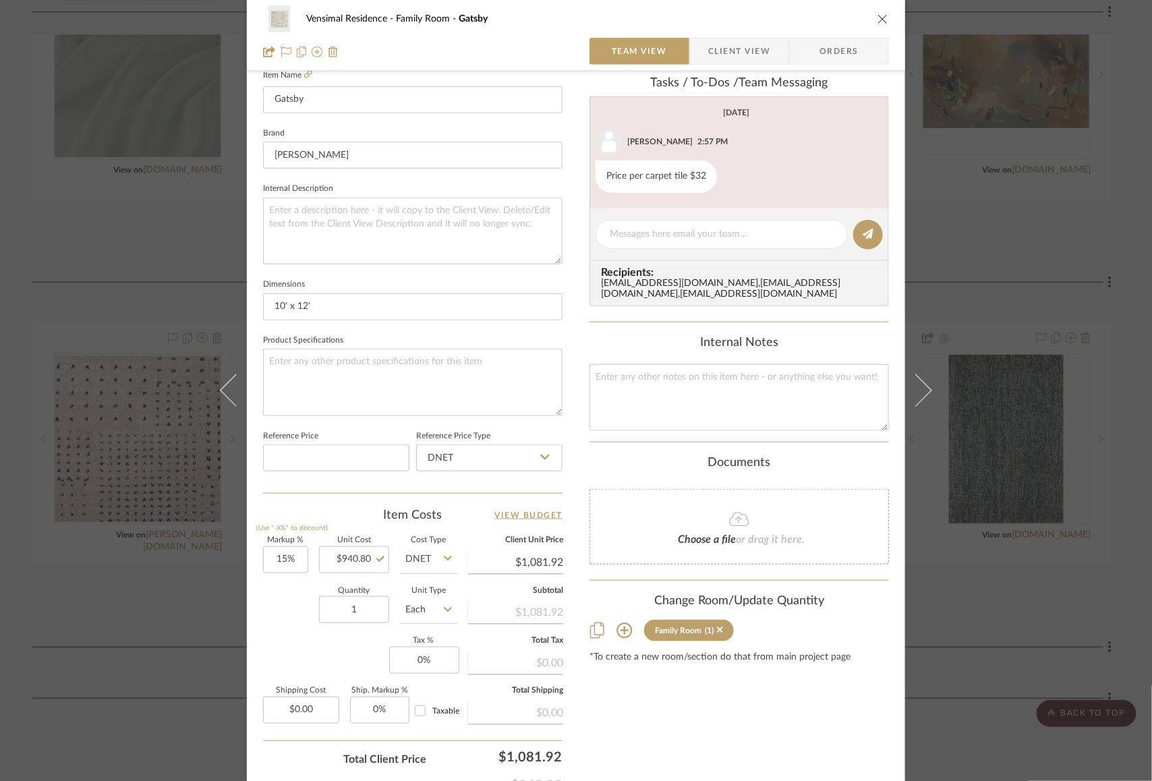
click at [175, 623] on div "Vensimal Residence Family Room Gatsby Team View Client View Orders 1 / 4 Team-F…" at bounding box center [576, 390] width 1152 height 781
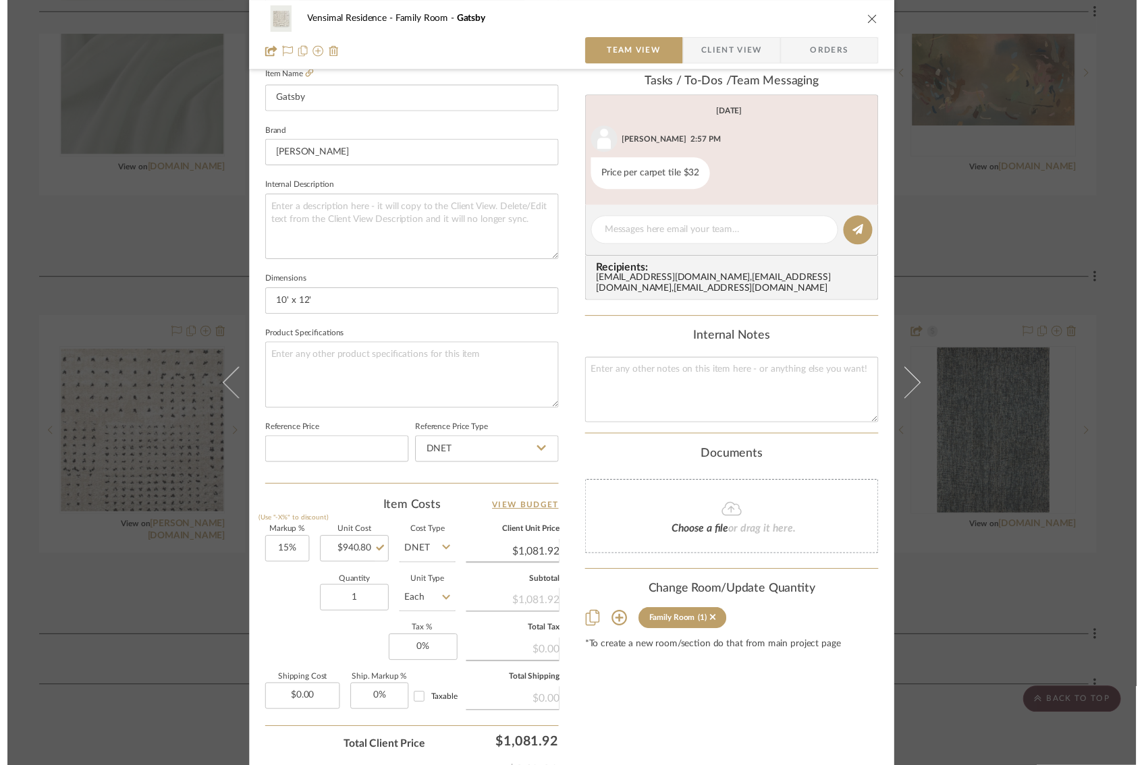
scroll to position [537, 0]
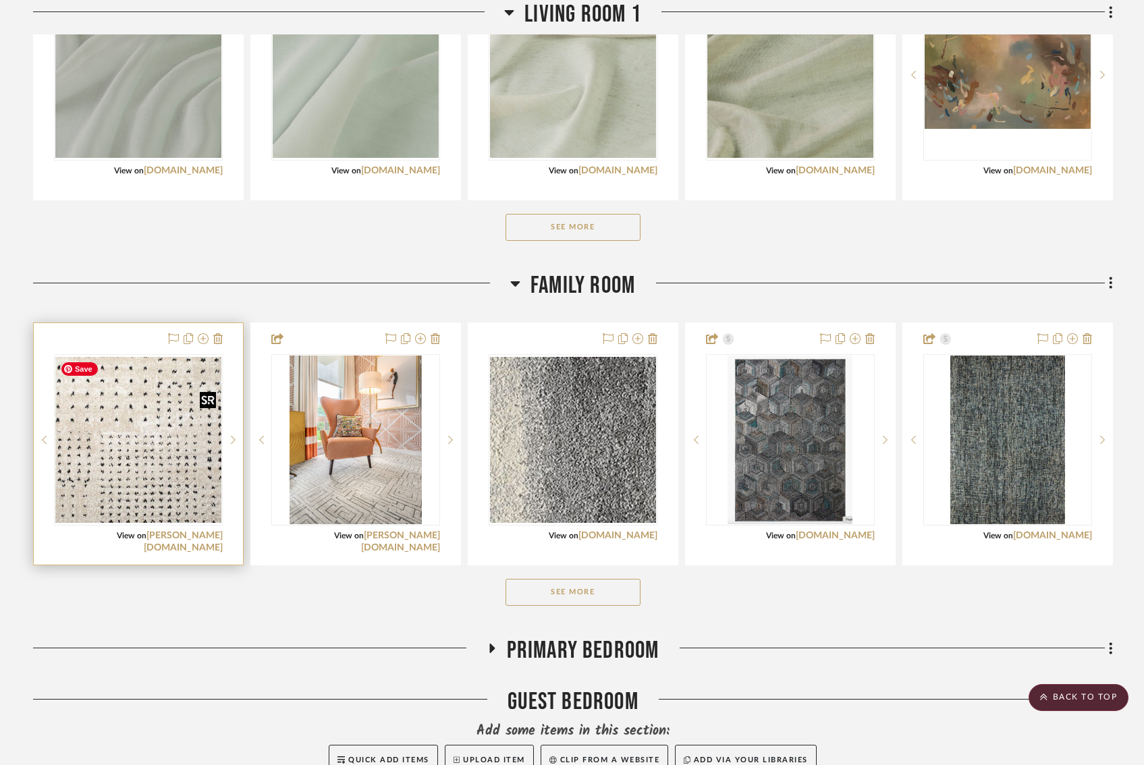
click at [150, 460] on img "0" at bounding box center [138, 440] width 166 height 166
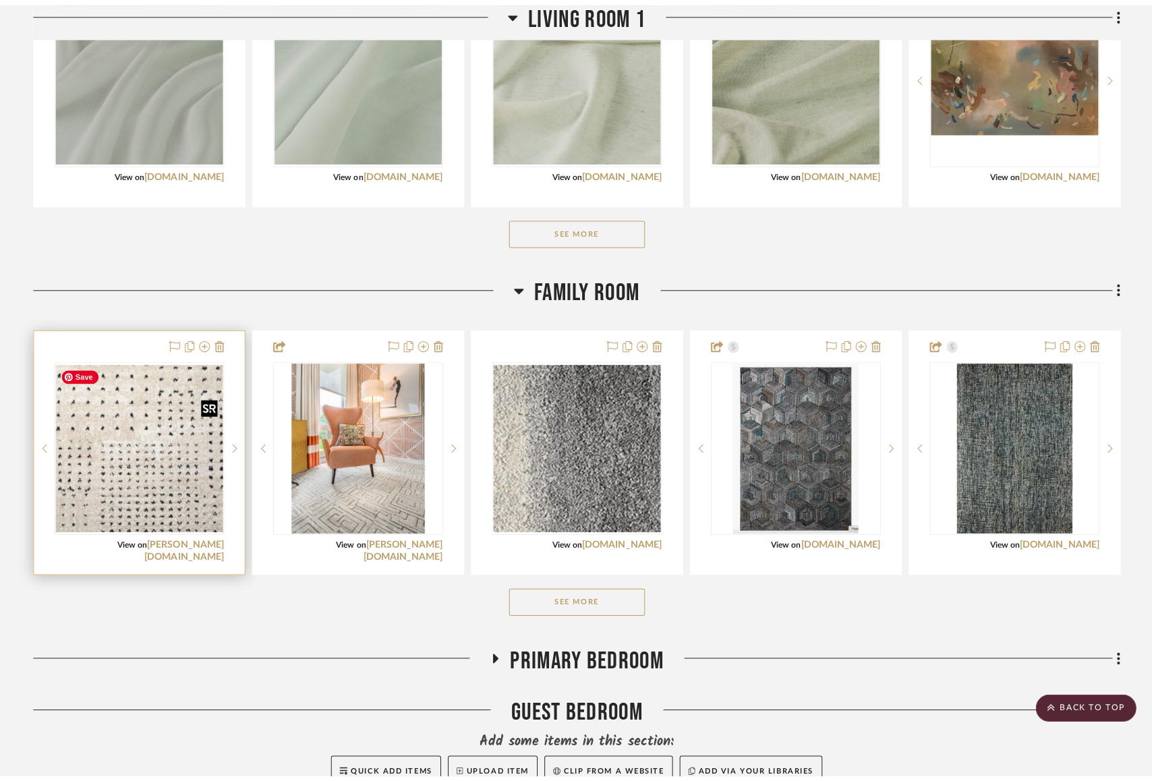
scroll to position [0, 0]
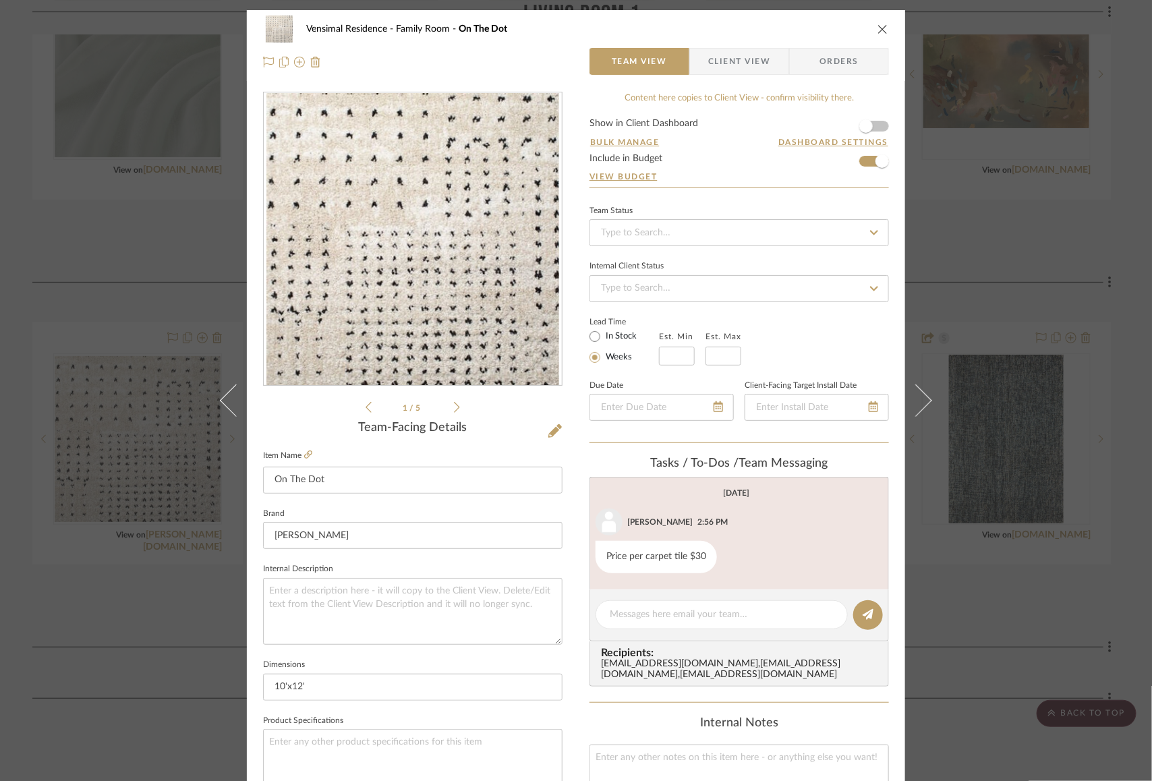
click at [308, 455] on fieldset "Item Name On The Dot" at bounding box center [413, 470] width 300 height 47
click at [305, 454] on icon at bounding box center [308, 455] width 8 height 8
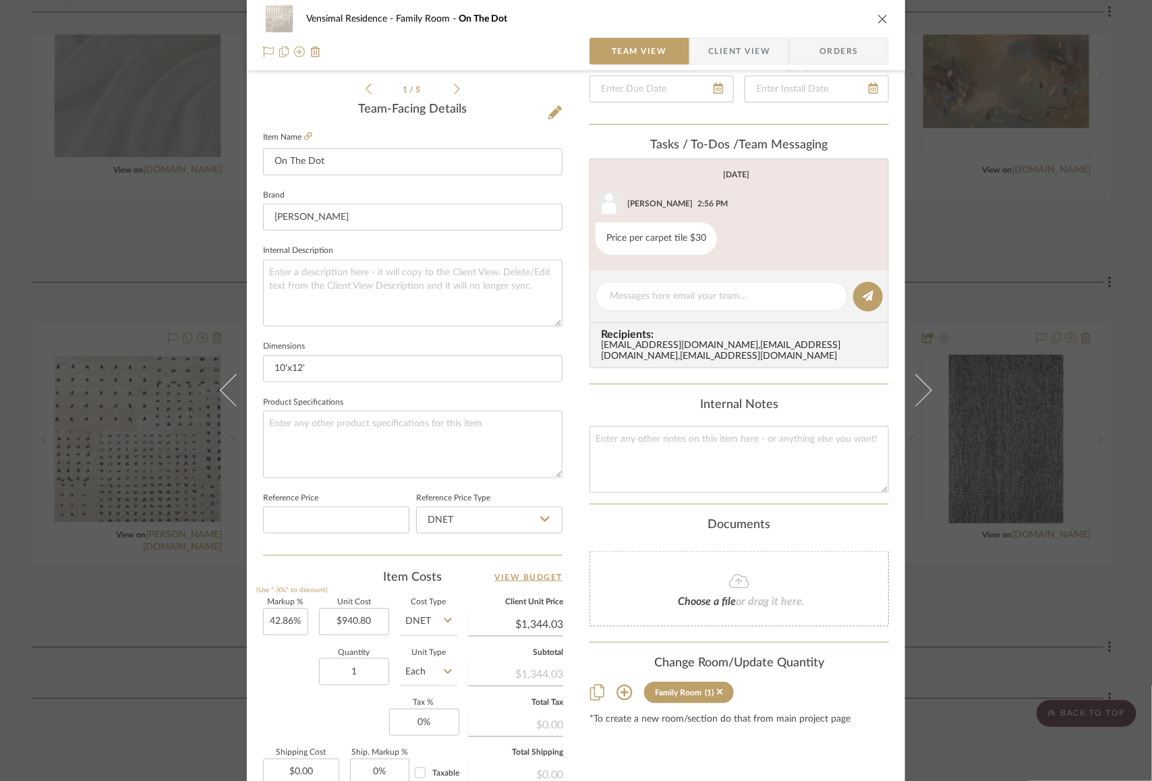
scroll to position [459, 0]
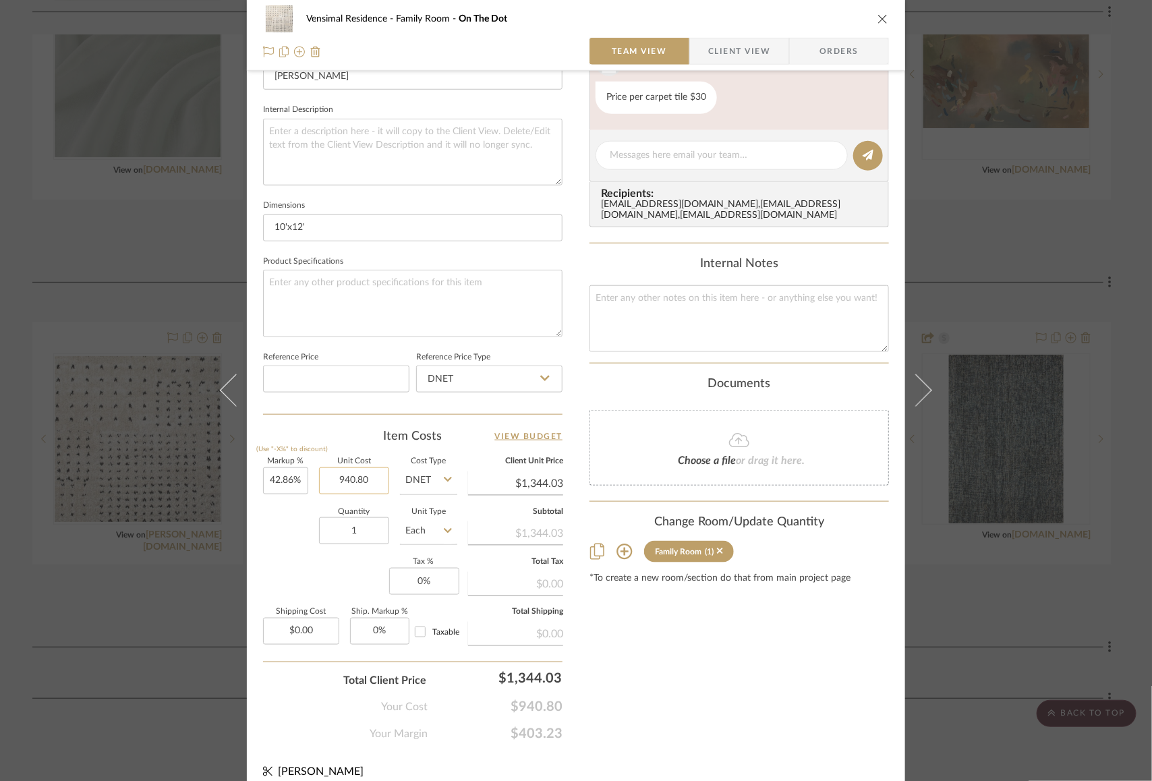
click at [356, 485] on input "940.80" at bounding box center [354, 481] width 70 height 27
type input "$882.00"
click at [263, 522] on div "Quantity 1 Unit Type Each" at bounding box center [360, 533] width 194 height 48
type input "$1,260.03"
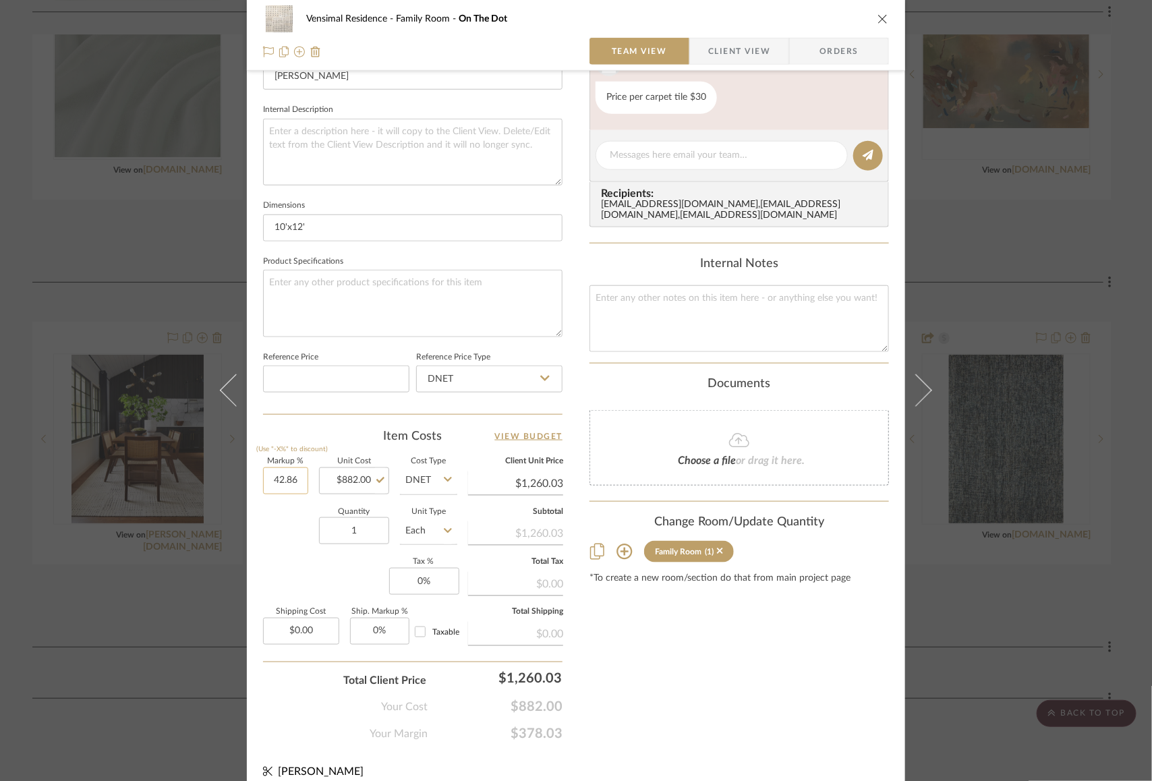
click at [267, 480] on input "42.86" at bounding box center [285, 481] width 45 height 27
type input "15%"
click at [288, 565] on div "Markup % (Use "-X%" to discount) 15% Unit Cost $882.00 Cost Type DNET Client Un…" at bounding box center [413, 556] width 300 height 197
type input "$1,014.30"
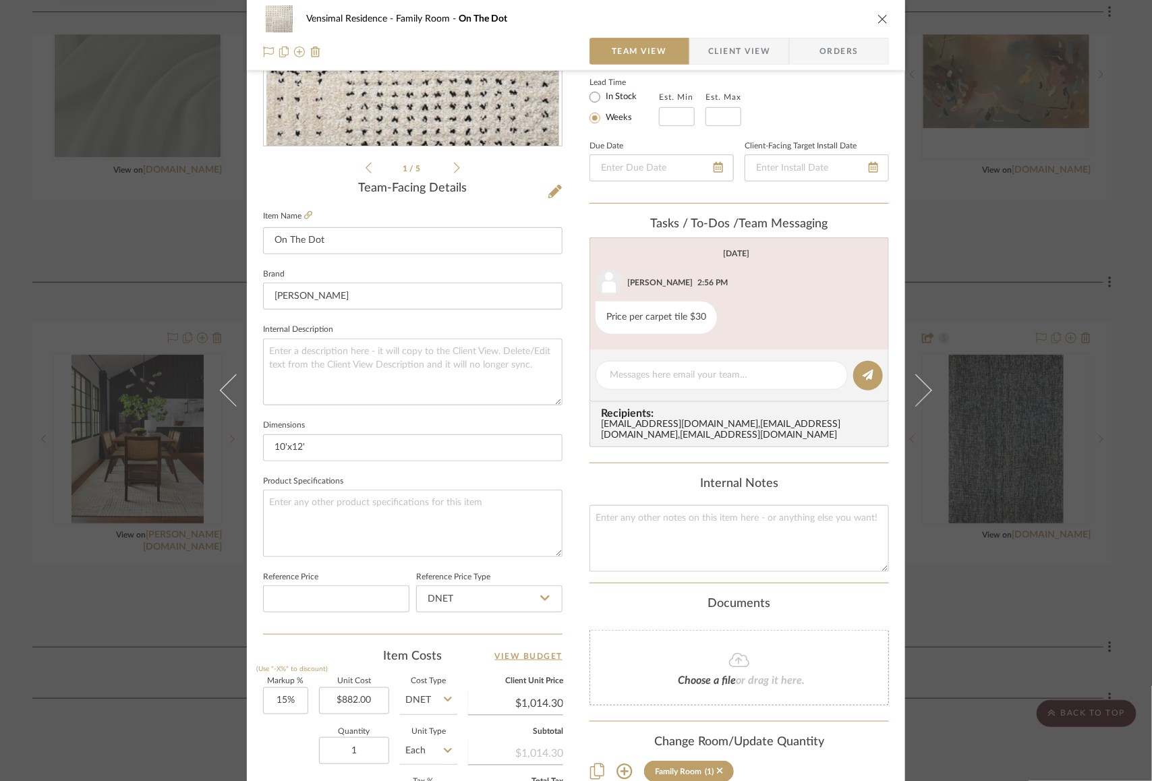
scroll to position [0, 0]
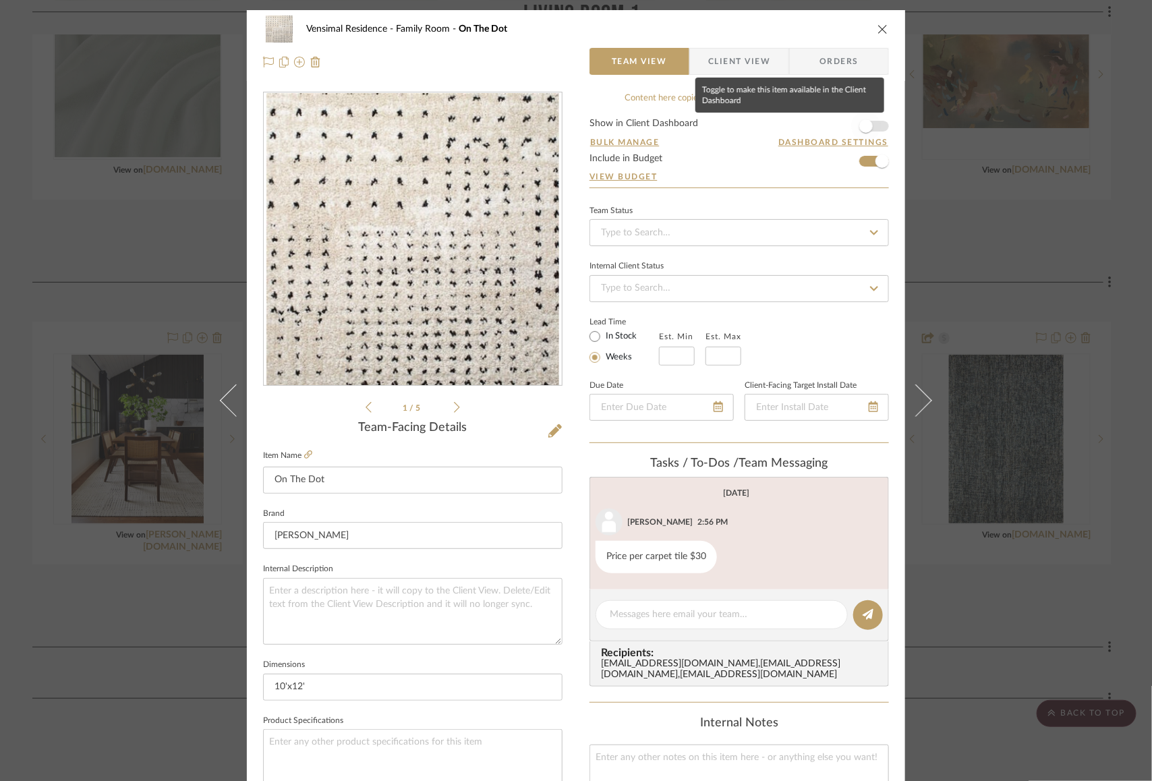
click at [865, 127] on span "button" at bounding box center [865, 125] width 13 height 13
click at [994, 213] on div "Vensimal Residence Family Room On The Dot Team View Client View Orders 1 / 5 Te…" at bounding box center [576, 390] width 1152 height 781
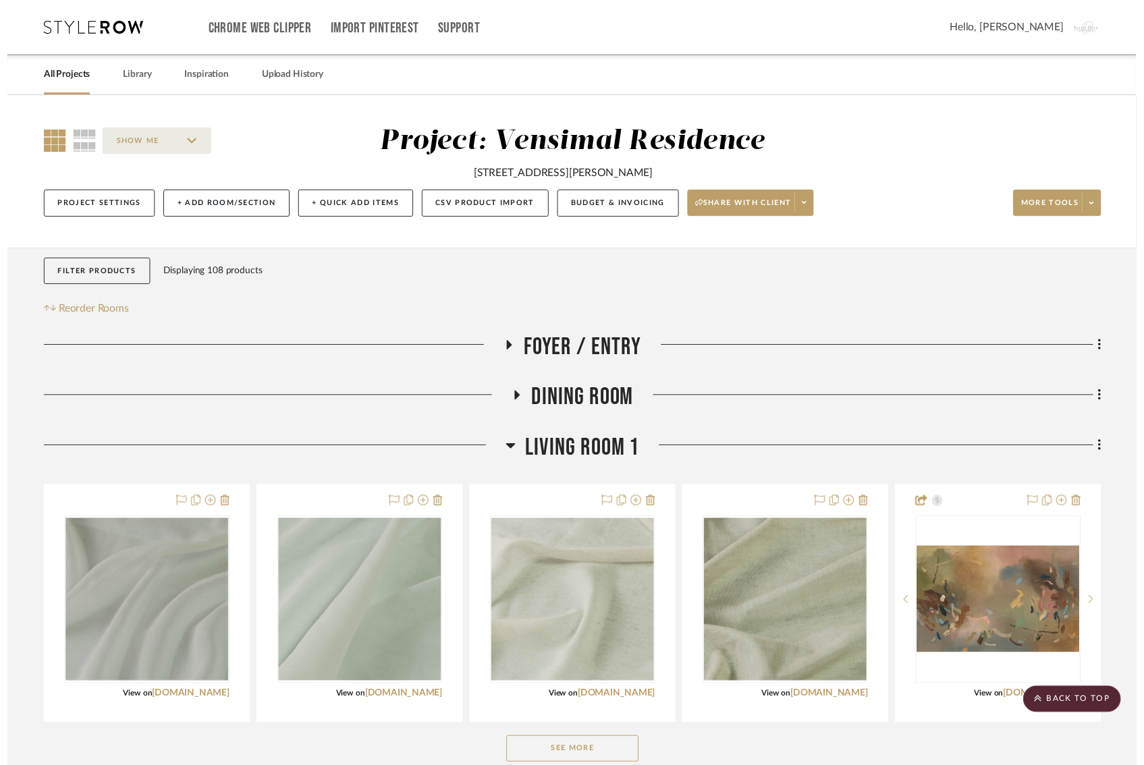
scroll to position [537, 0]
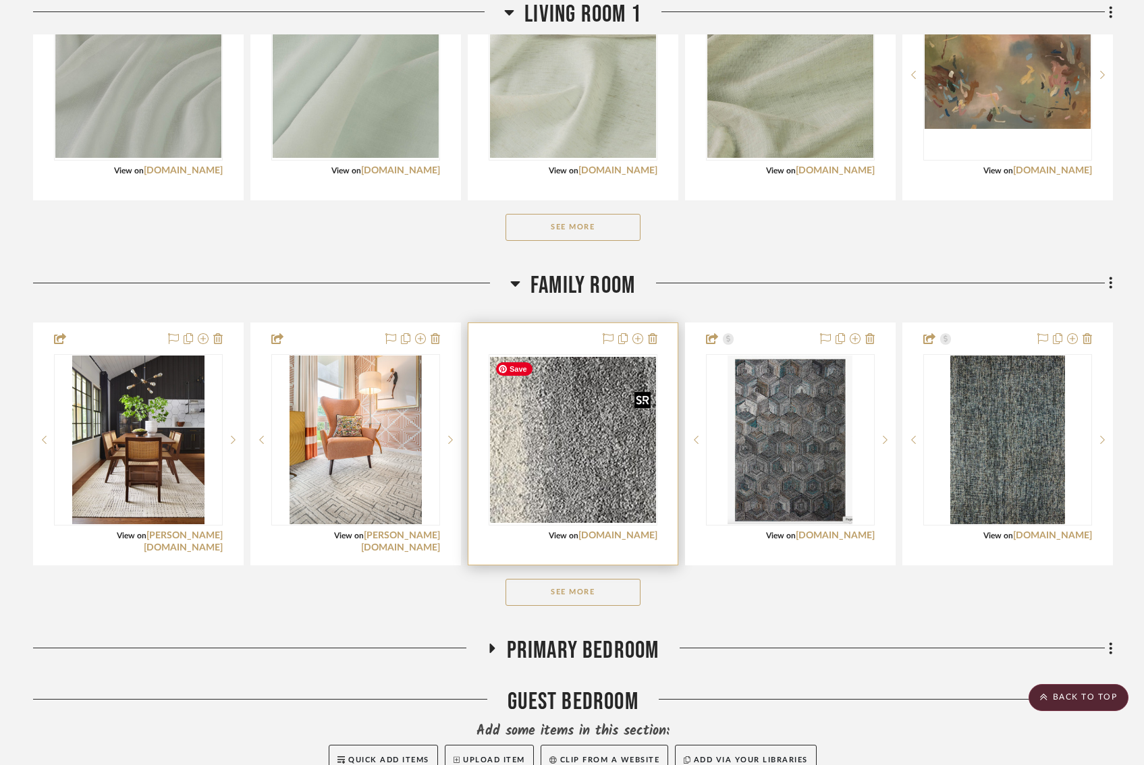
click at [588, 486] on img "0" at bounding box center [573, 440] width 166 height 166
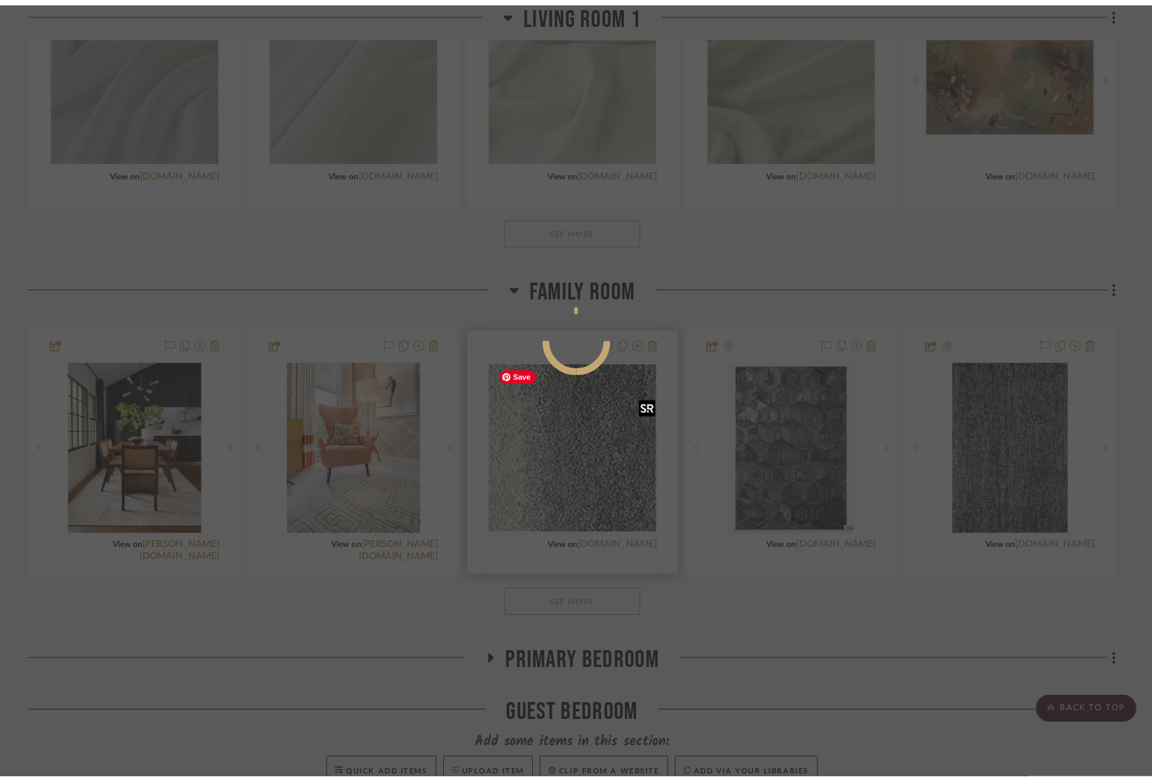
scroll to position [0, 0]
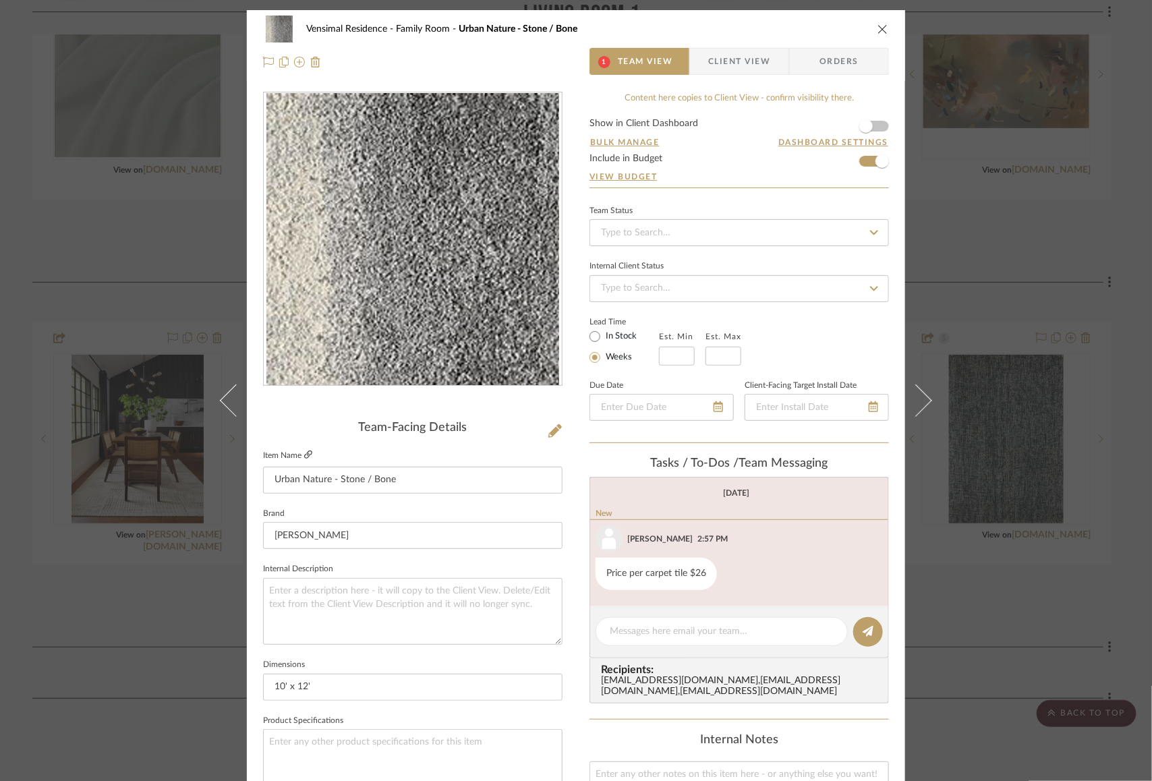
click at [304, 451] on icon at bounding box center [308, 455] width 8 height 8
click at [414, 486] on input "Urban Nature - Stone / Bone" at bounding box center [413, 480] width 300 height 27
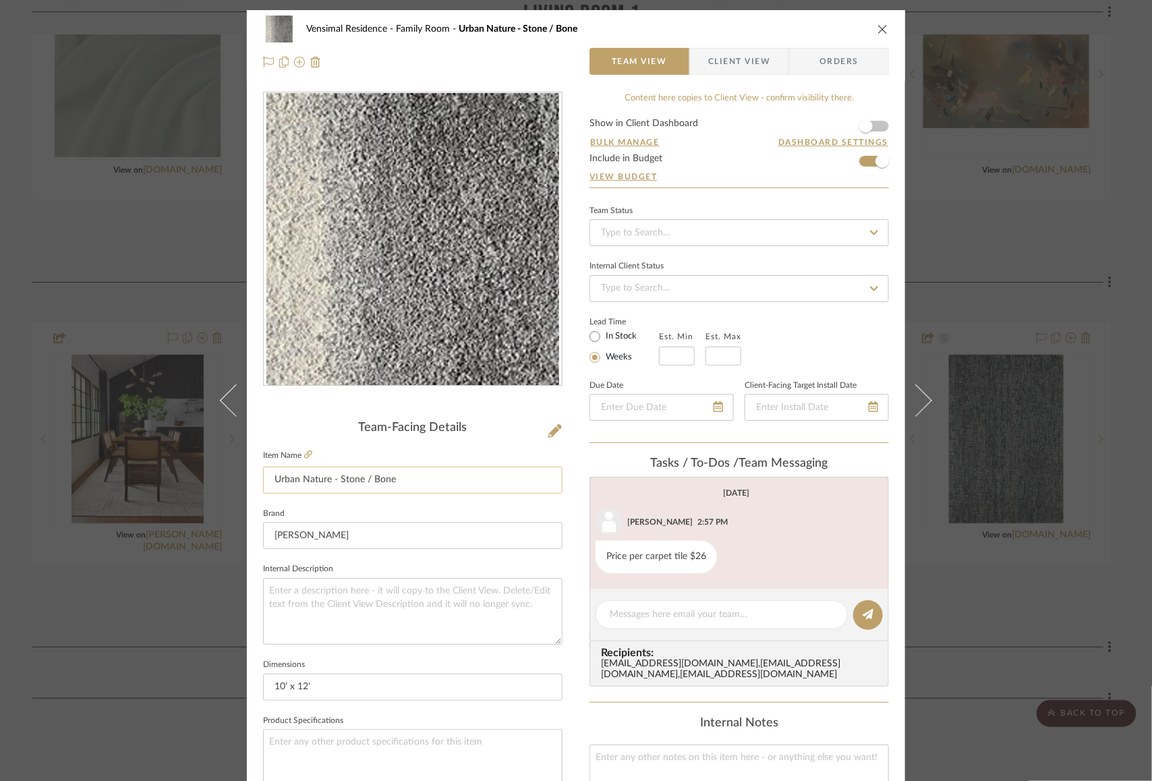
click at [414, 486] on input "Urban Nature - Stone / Bone" at bounding box center [413, 480] width 300 height 27
click at [551, 428] on icon at bounding box center [554, 430] width 13 height 13
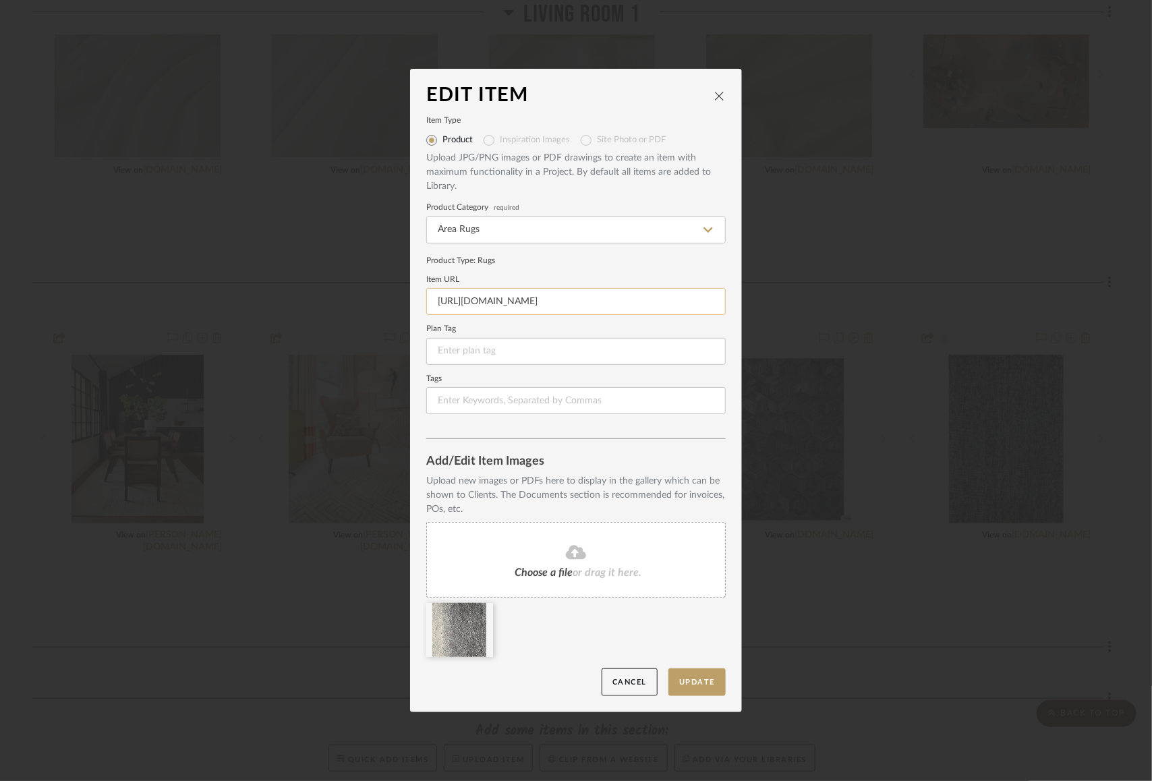
click at [523, 305] on input "https://mail.google.com/mail/u/0/#inbox/FMfcgzQcpdgXwKckLScfzBFcFVfgPZTq" at bounding box center [576, 301] width 300 height 27
paste input "www.flor.com/area-rugs_carpet-tiles/graphics-and-patterns/urban-nature/21-1400.…"
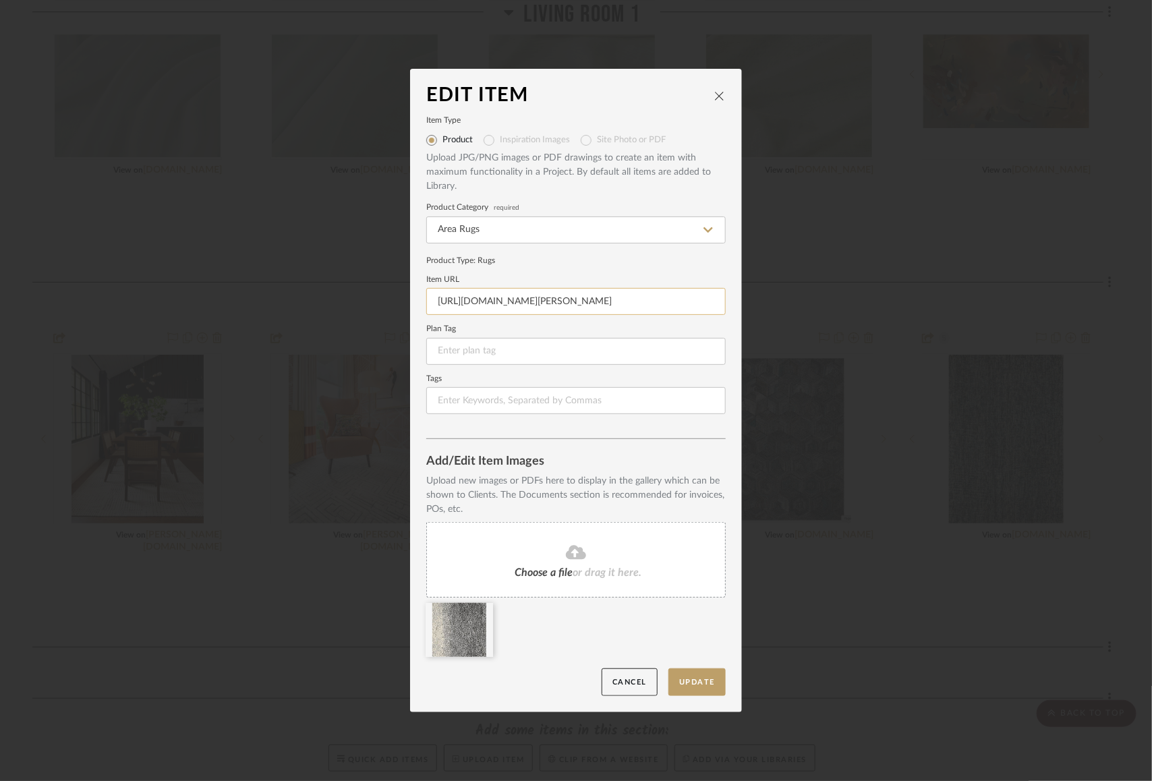
scroll to position [0, 119]
type input "https://www.flor.com/area-rugs_carpet-tiles/graphics-and-patterns/urban-nature/…"
click at [686, 685] on button "Update" at bounding box center [697, 683] width 57 height 28
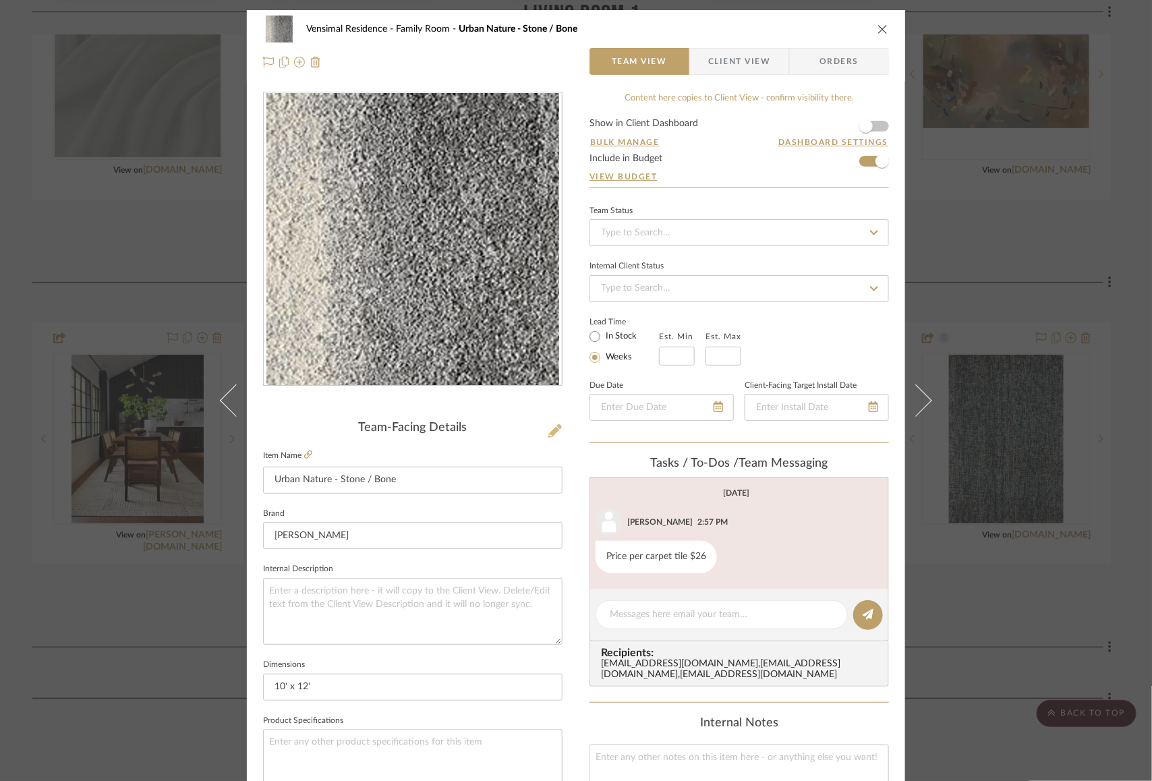
click at [551, 428] on icon at bounding box center [554, 430] width 13 height 13
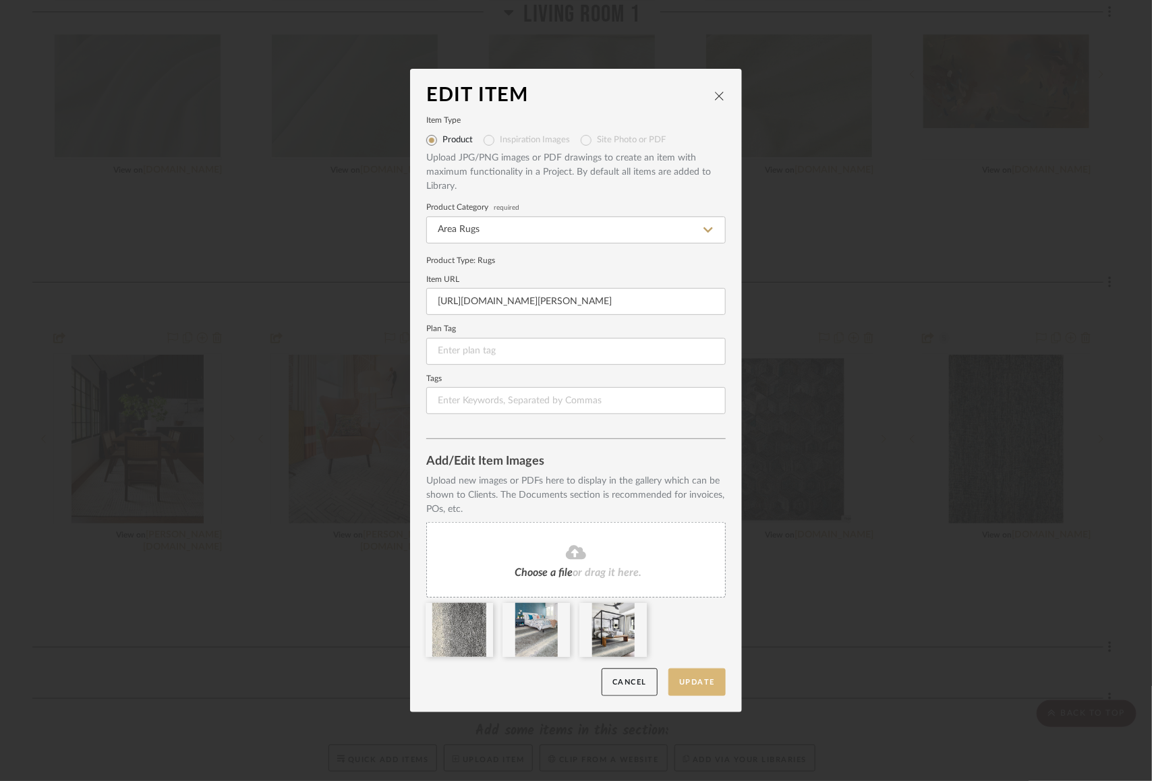
click at [713, 683] on button "Update" at bounding box center [697, 683] width 57 height 28
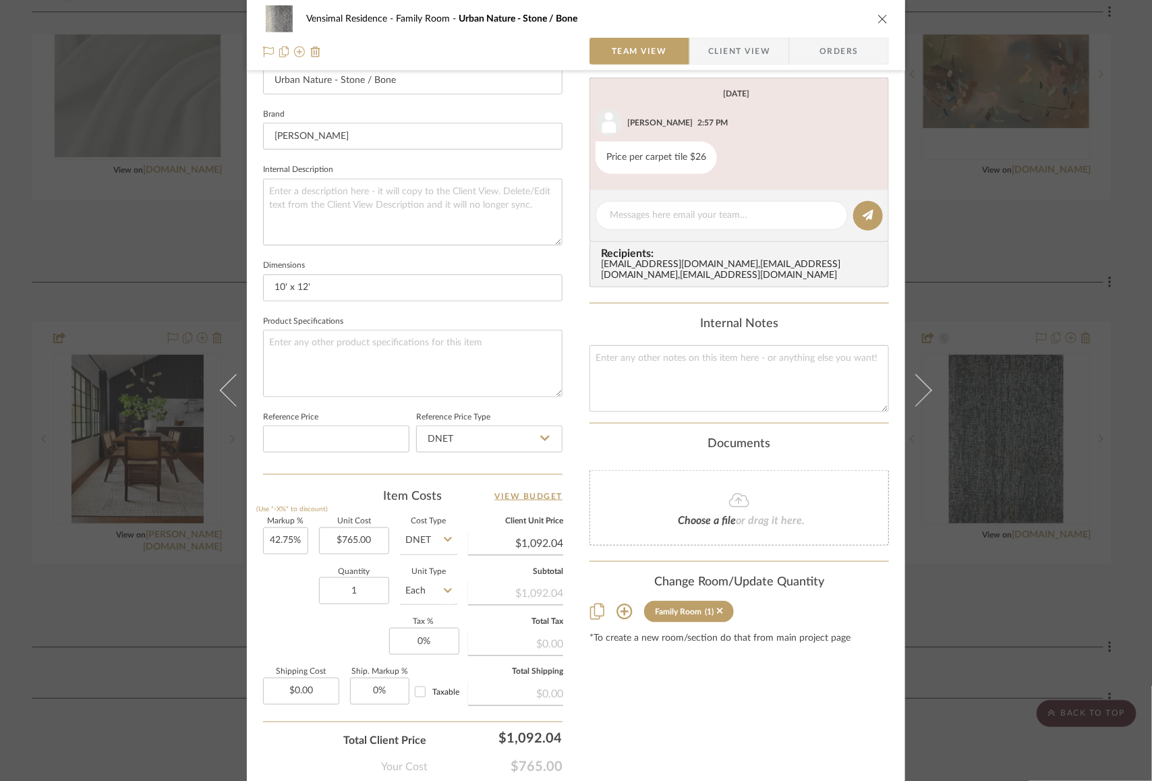
scroll to position [470, 0]
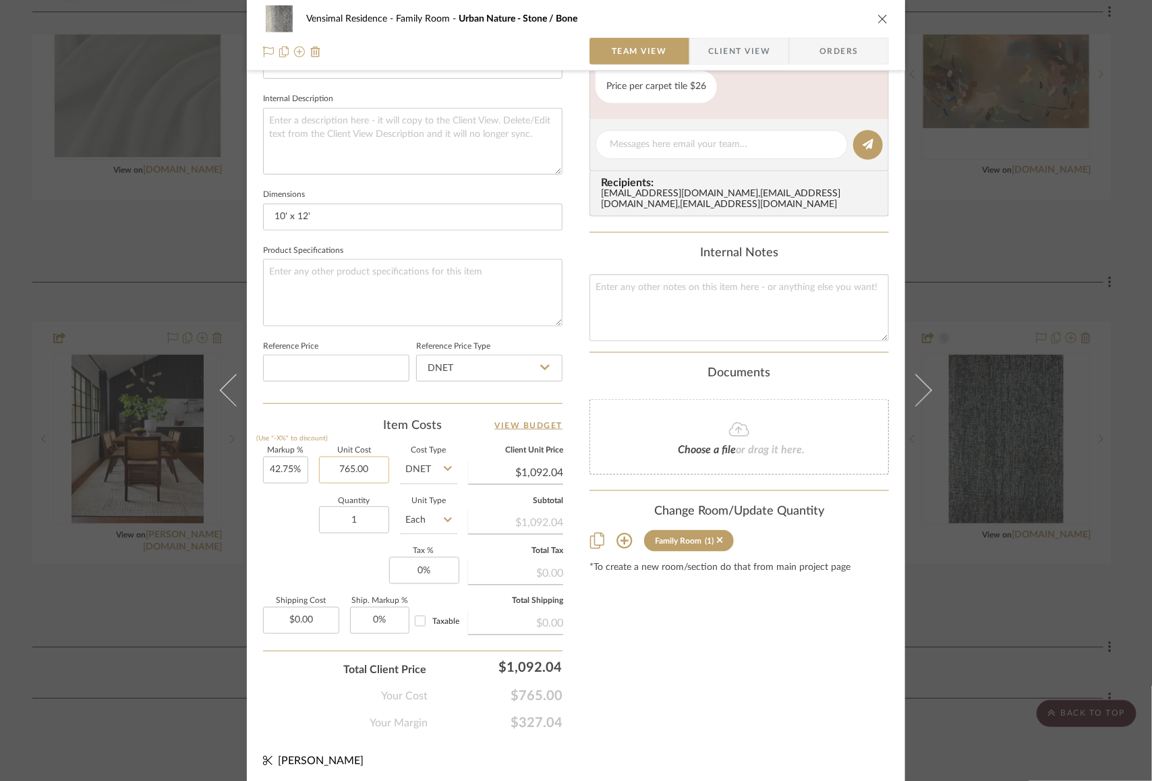
click at [378, 466] on input "765.00" at bounding box center [354, 470] width 70 height 27
type input "$764.40"
type input "$1,091.18"
type input "$764.40"
click at [276, 545] on div "Markup % (Use "-X%" to discount) 42.75% Unit Cost $764.40 Cost Type DNET Client…" at bounding box center [413, 545] width 300 height 197
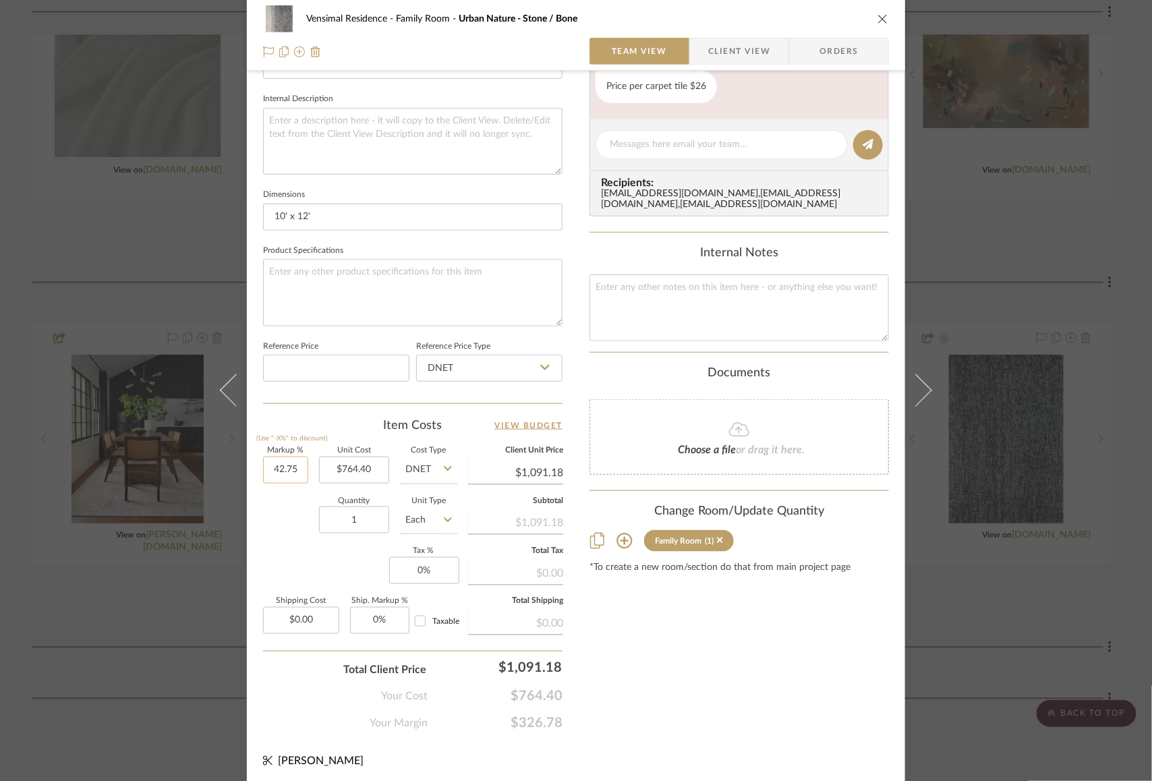
click at [287, 457] on input "42.75" at bounding box center [285, 470] width 45 height 27
click at [287, 470] on input "42.75" at bounding box center [285, 470] width 45 height 27
type input "15%"
click at [282, 521] on div "Quantity 1 Unit Type Each" at bounding box center [360, 522] width 194 height 48
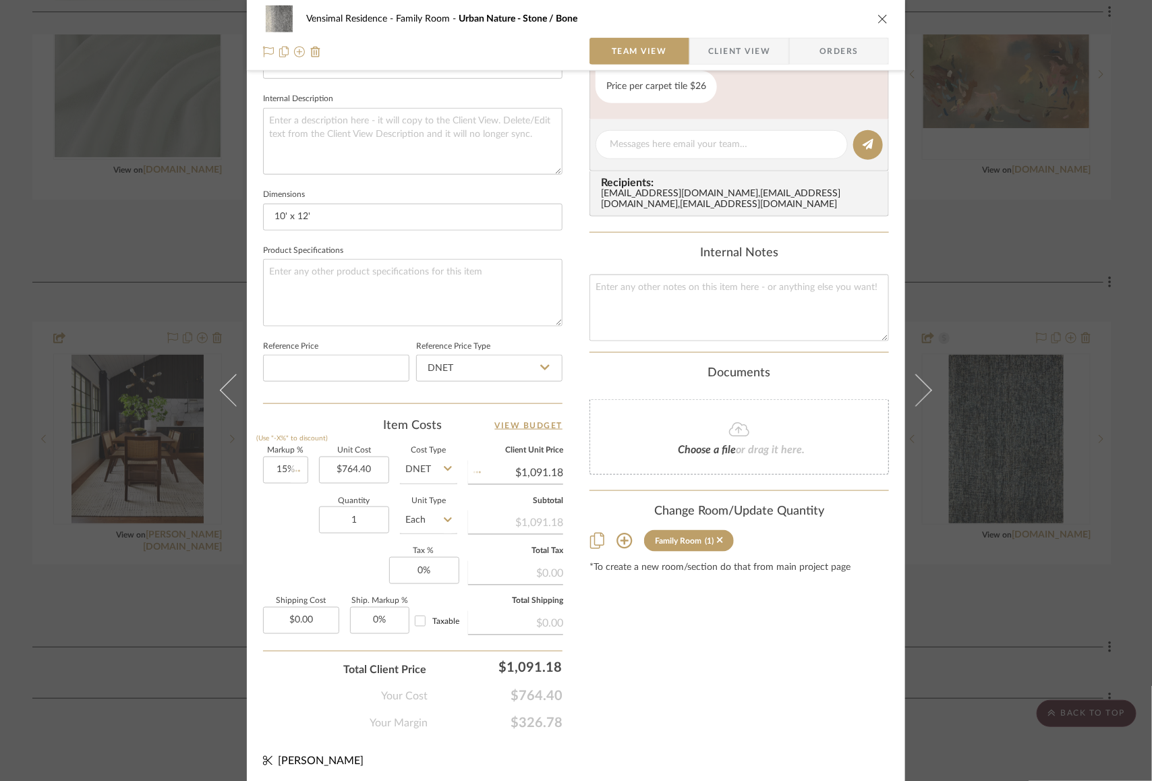
type input "$879.06"
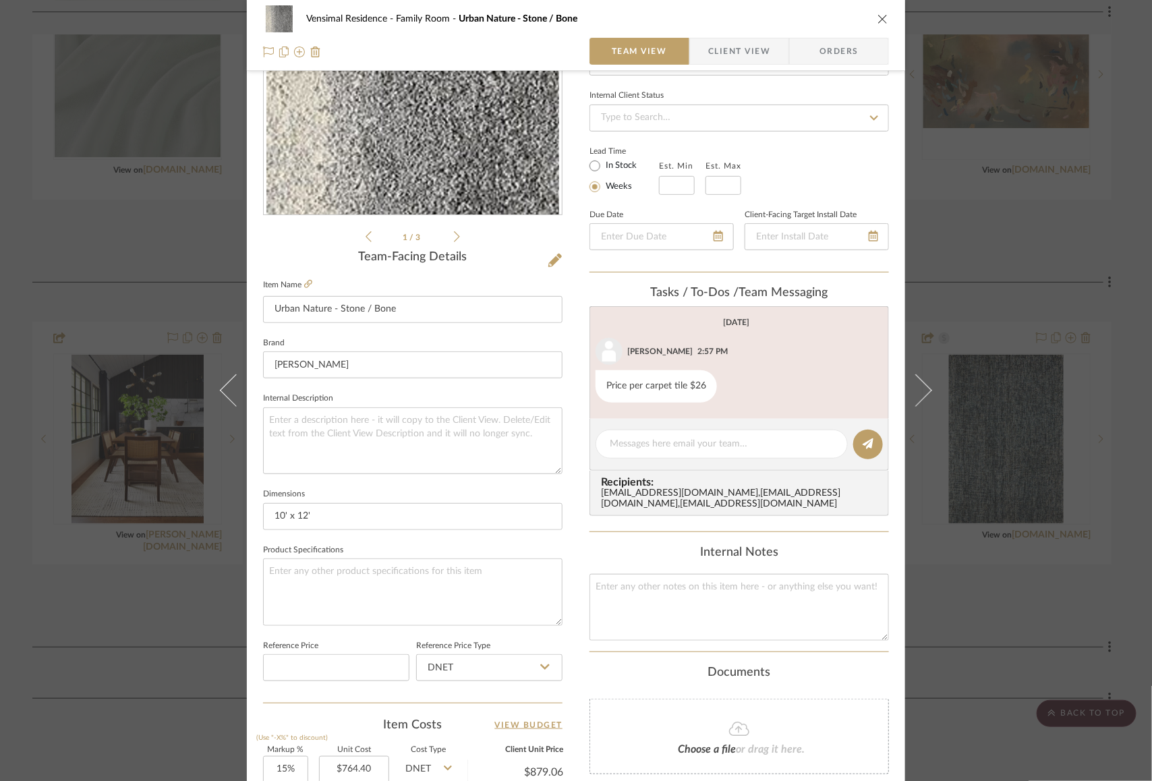
scroll to position [0, 0]
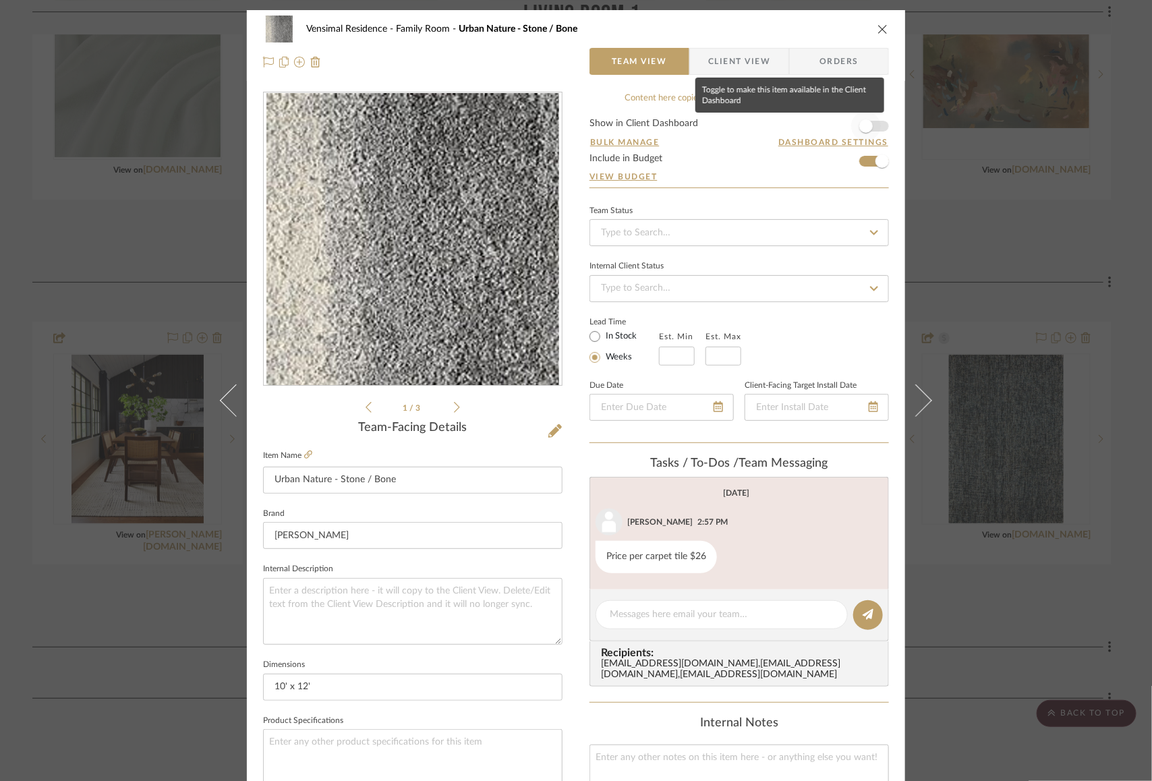
click at [873, 119] on span "button" at bounding box center [866, 126] width 30 height 30
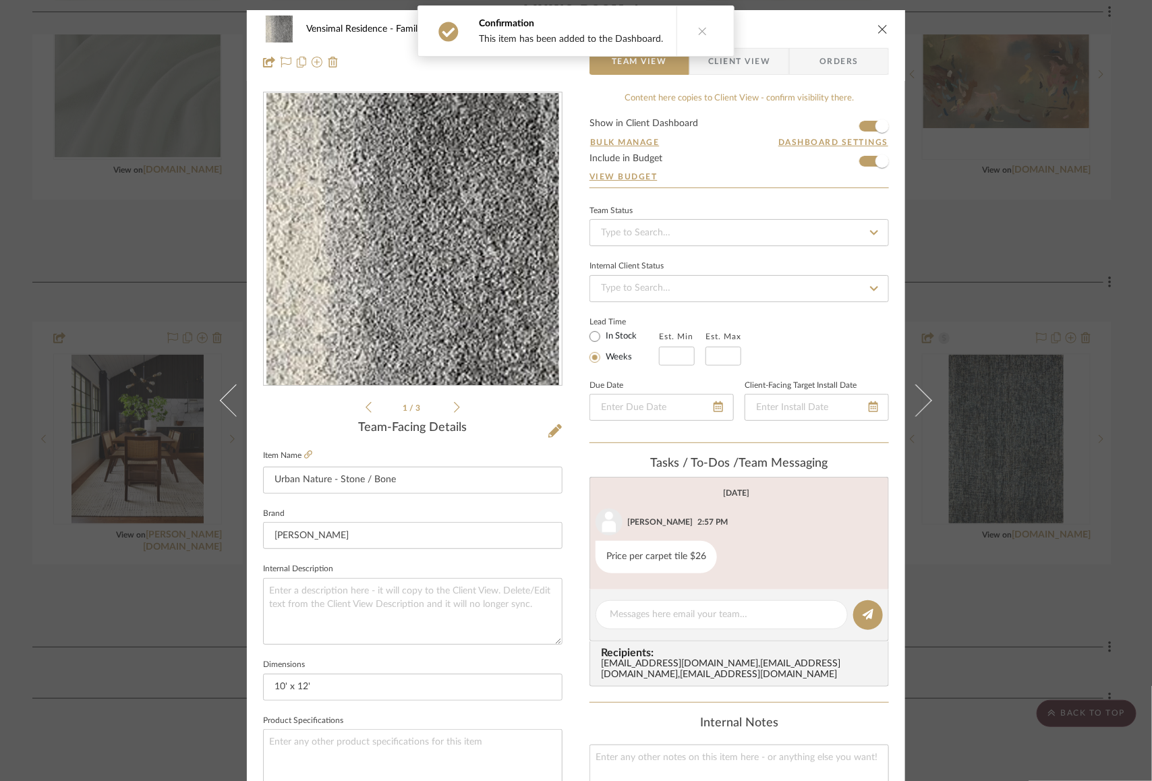
click at [874, 20] on div "Vensimal Residence Family Room Urban Nature - Stone / Bone" at bounding box center [576, 29] width 626 height 27
click at [881, 30] on icon "close" at bounding box center [883, 29] width 11 height 11
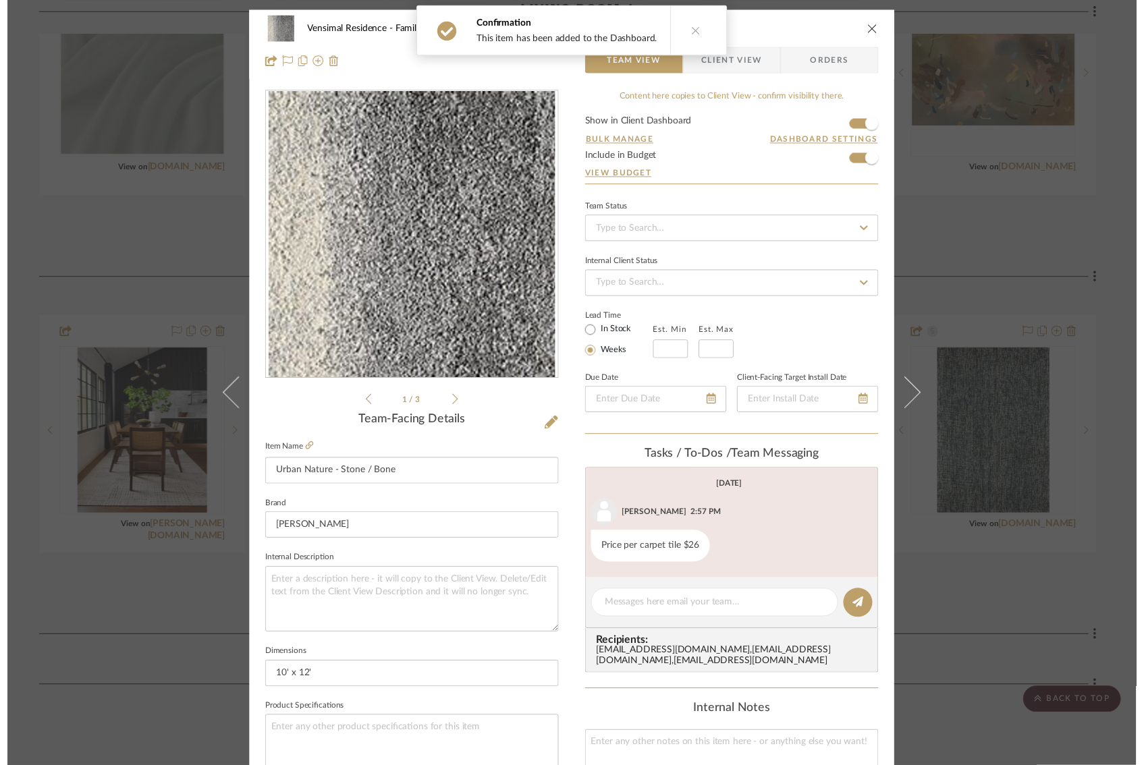
scroll to position [537, 0]
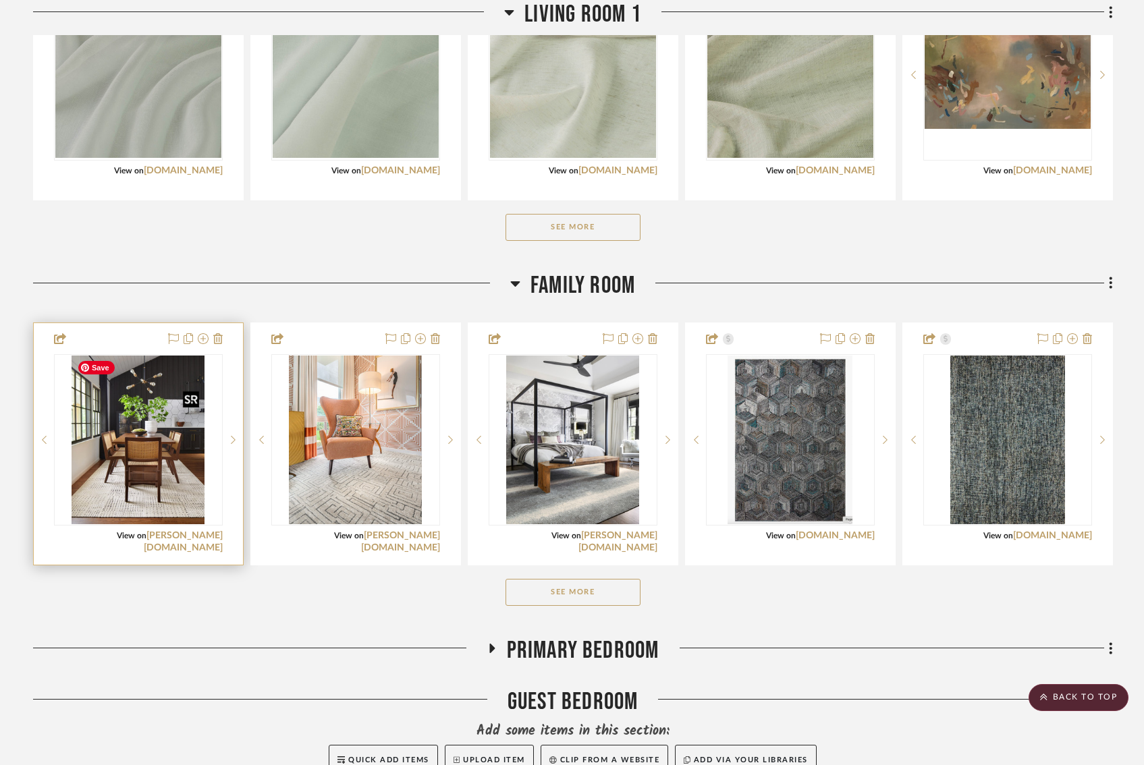
click at [120, 515] on img "0" at bounding box center [138, 440] width 132 height 169
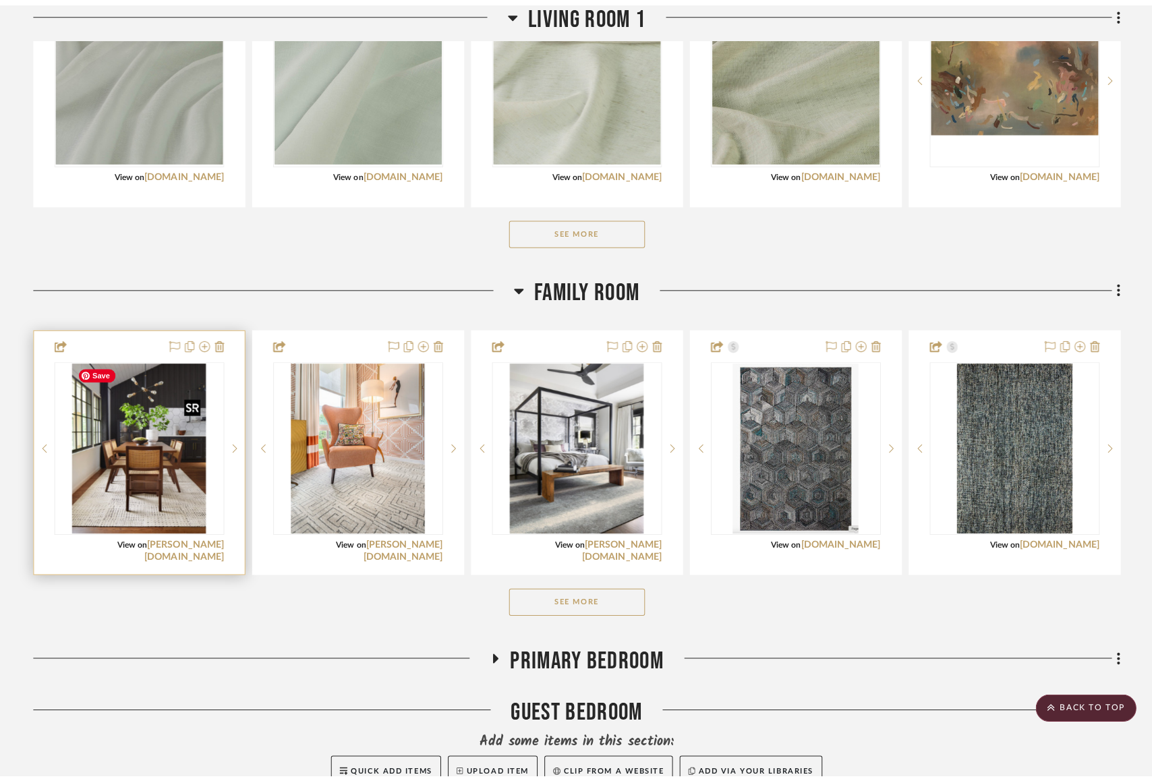
scroll to position [0, 0]
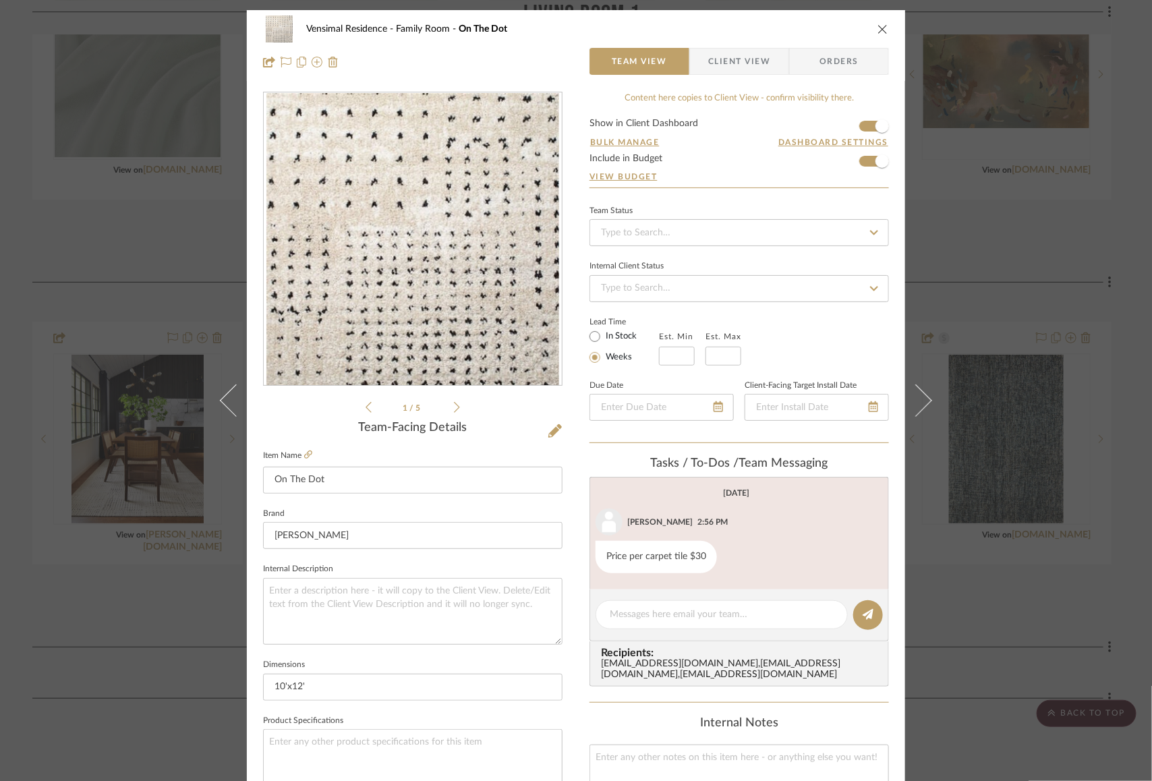
click at [755, 61] on span "Client View" at bounding box center [739, 61] width 62 height 27
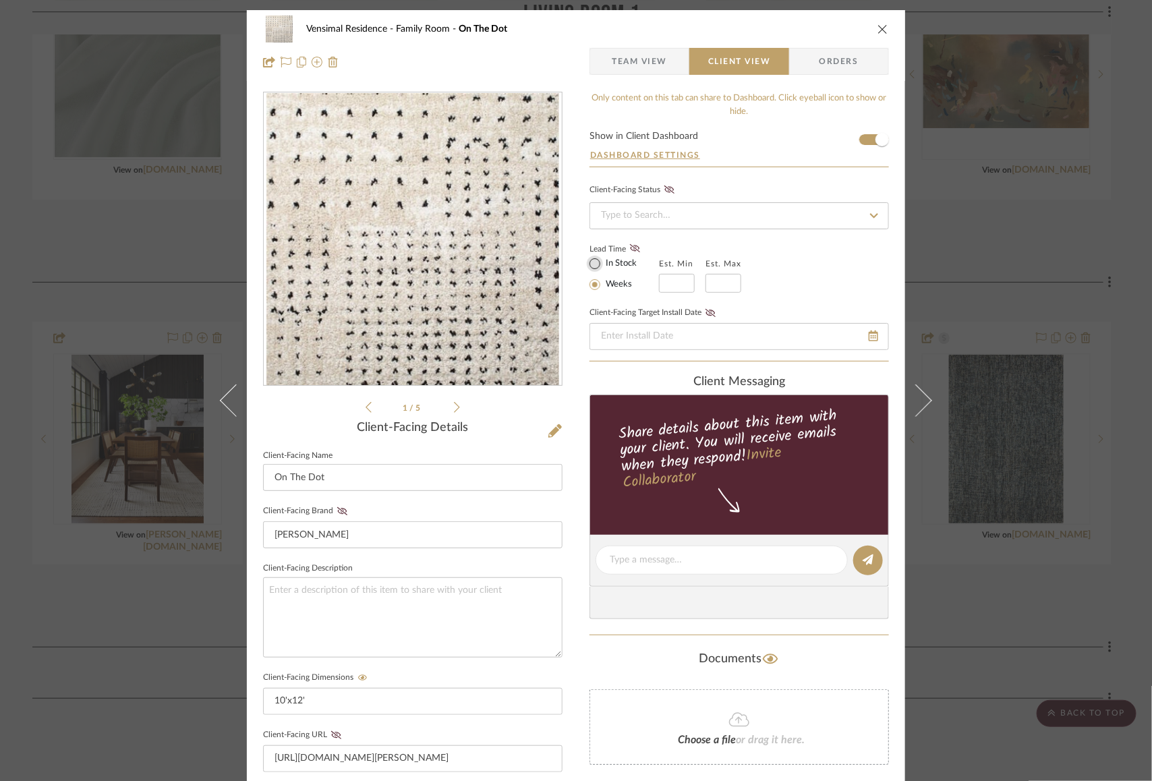
click at [590, 261] on input "In Stock" at bounding box center [595, 264] width 16 height 16
radio input "true"
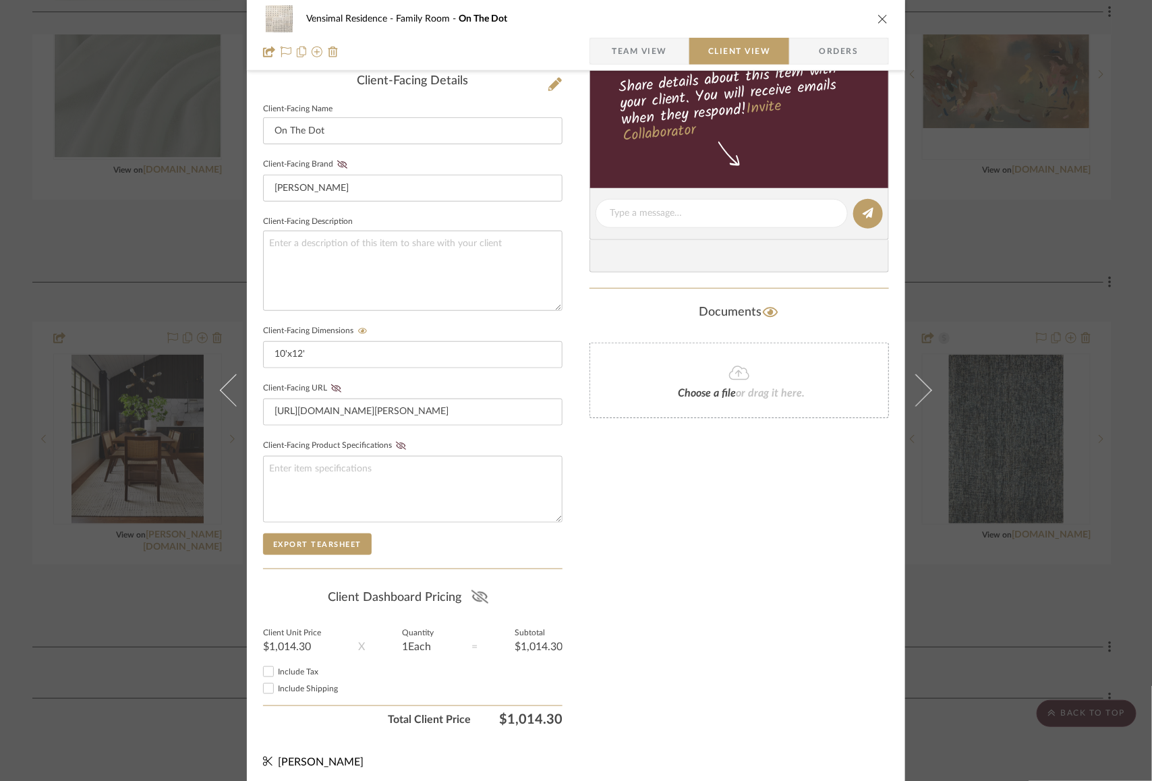
click at [475, 601] on fa-icon at bounding box center [480, 598] width 17 height 20
click at [261, 664] on input "Include Tax" at bounding box center [268, 672] width 16 height 16
checkbox input "false"
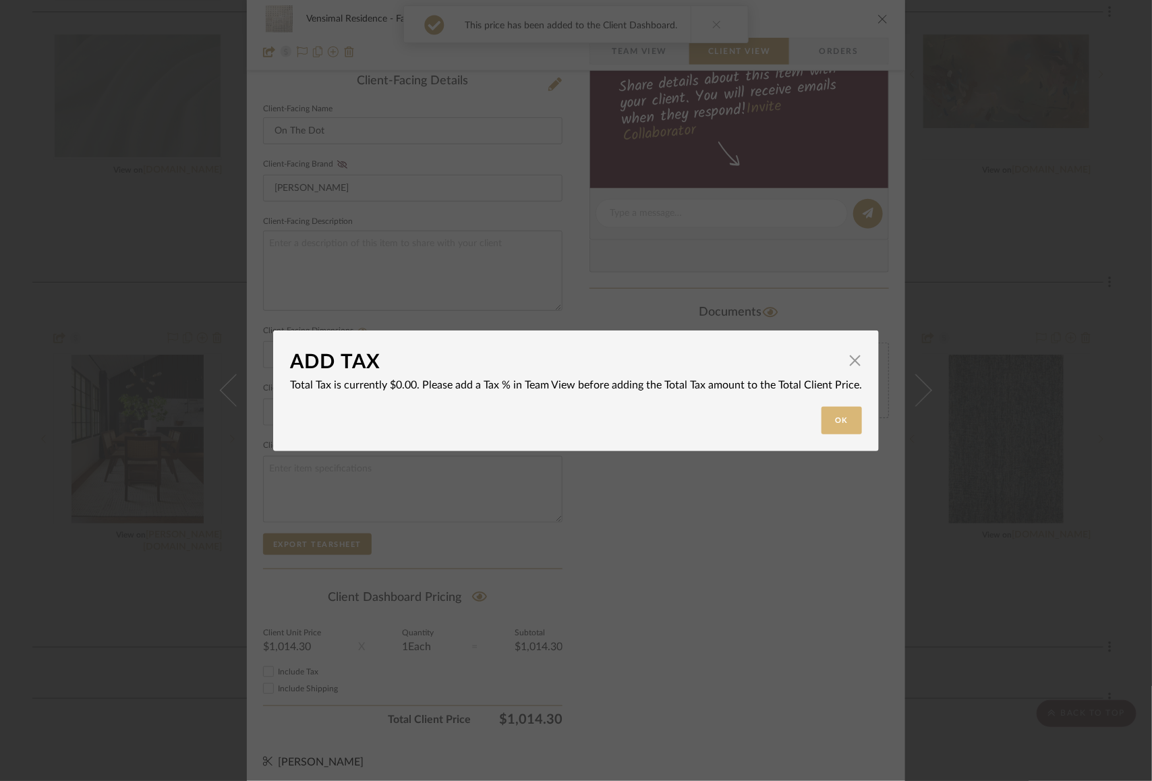
click at [833, 422] on button "Ok" at bounding box center [842, 421] width 40 height 28
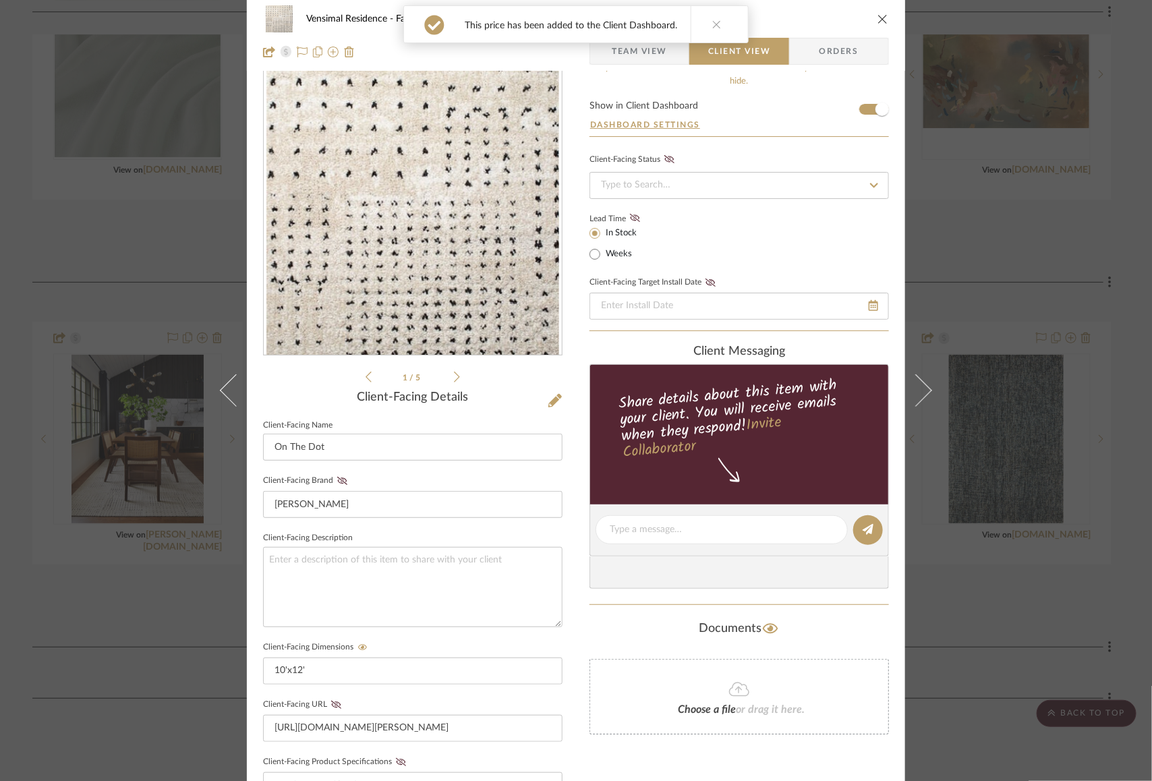
scroll to position [0, 0]
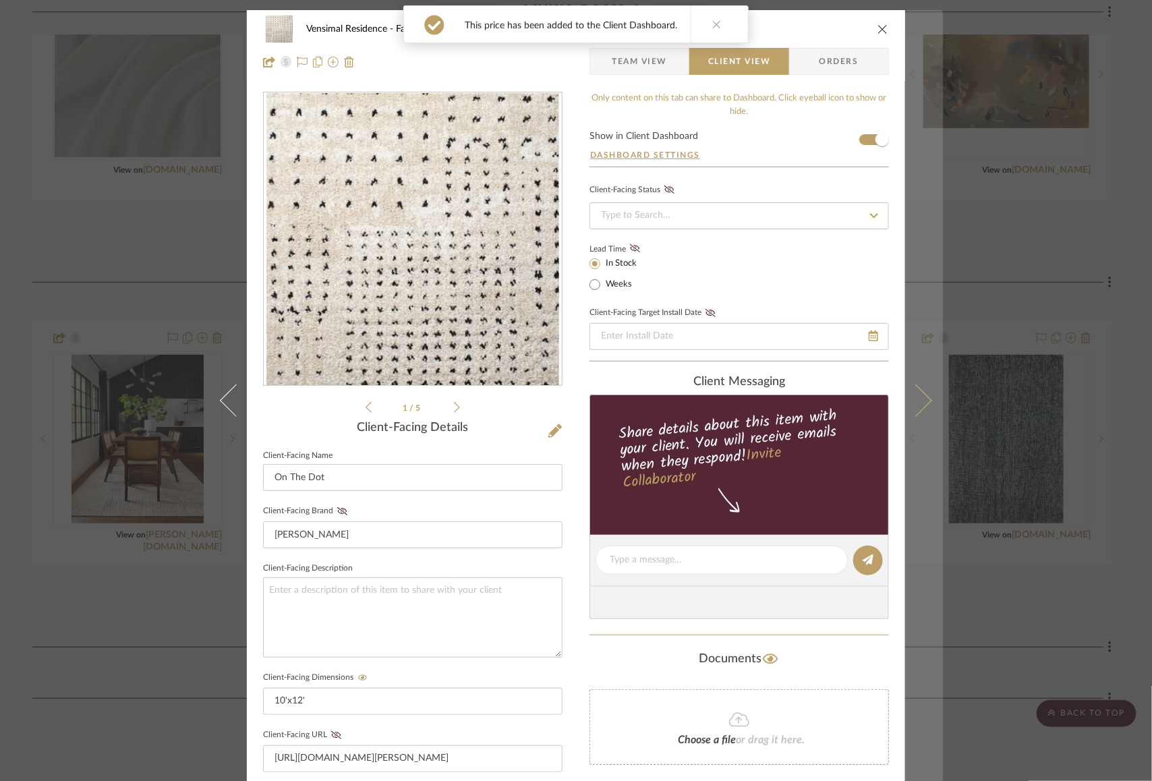
click at [920, 395] on icon at bounding box center [916, 401] width 32 height 32
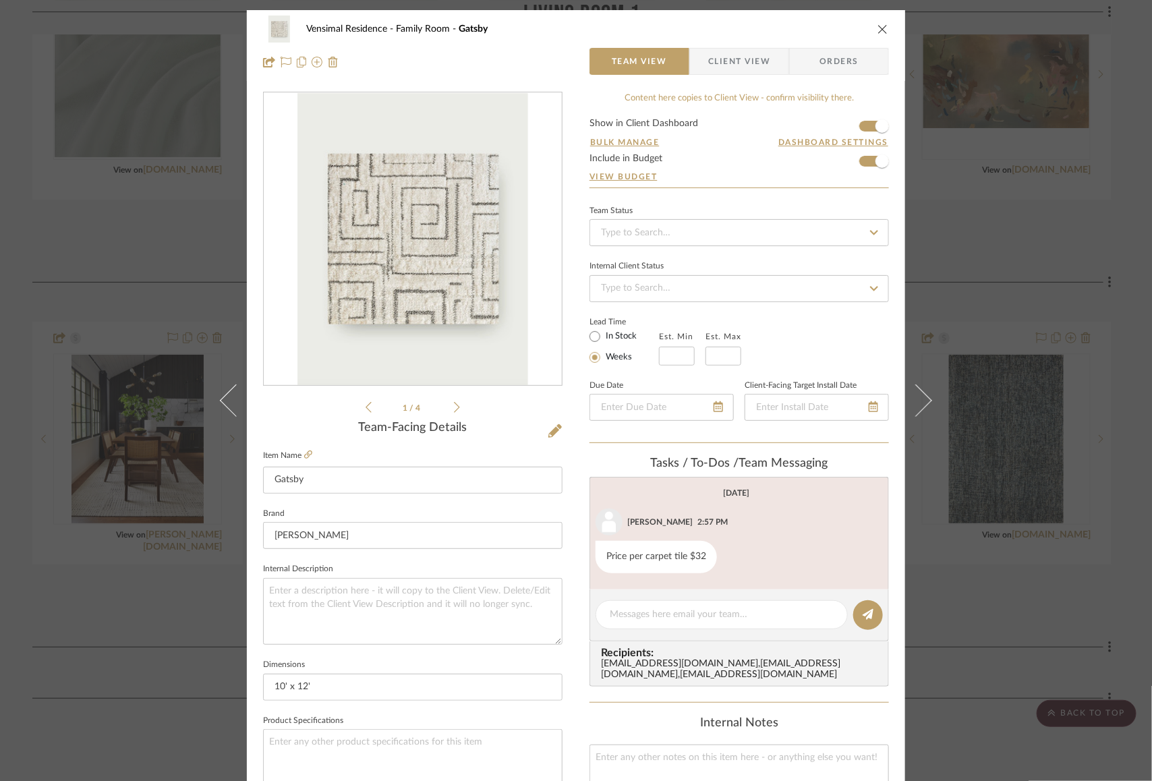
click at [737, 56] on span "Client View" at bounding box center [739, 61] width 62 height 27
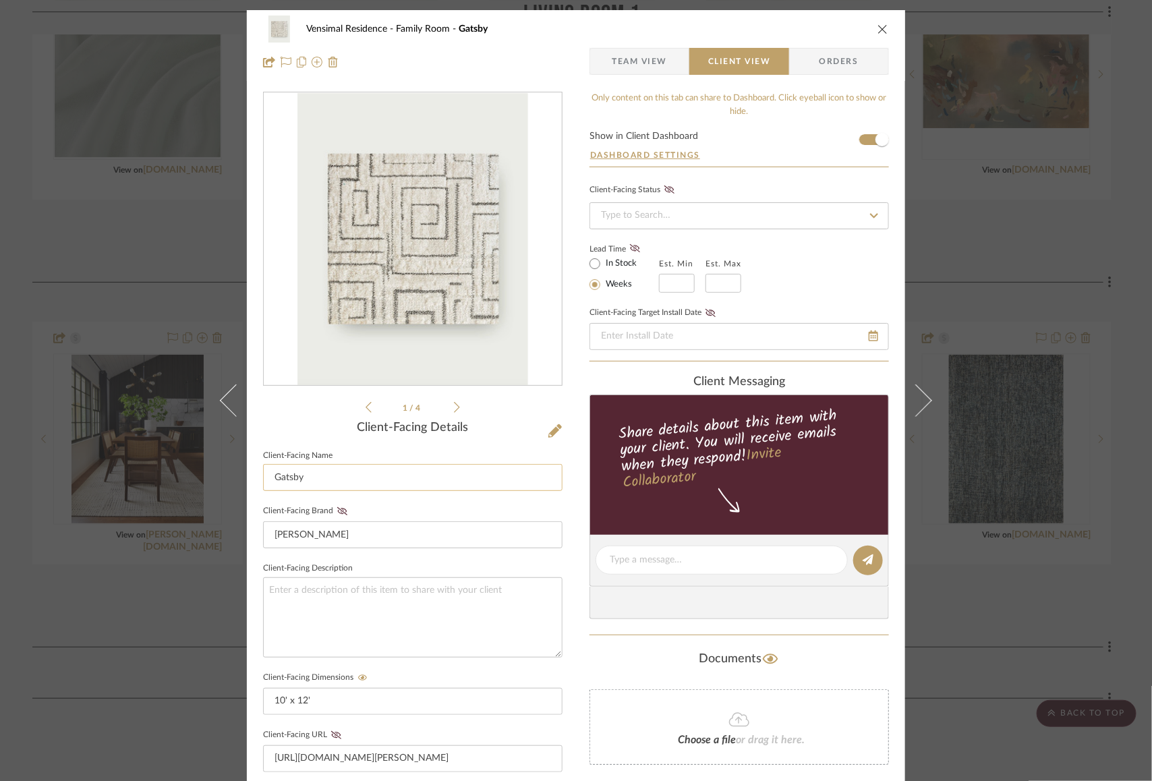
scroll to position [347, 0]
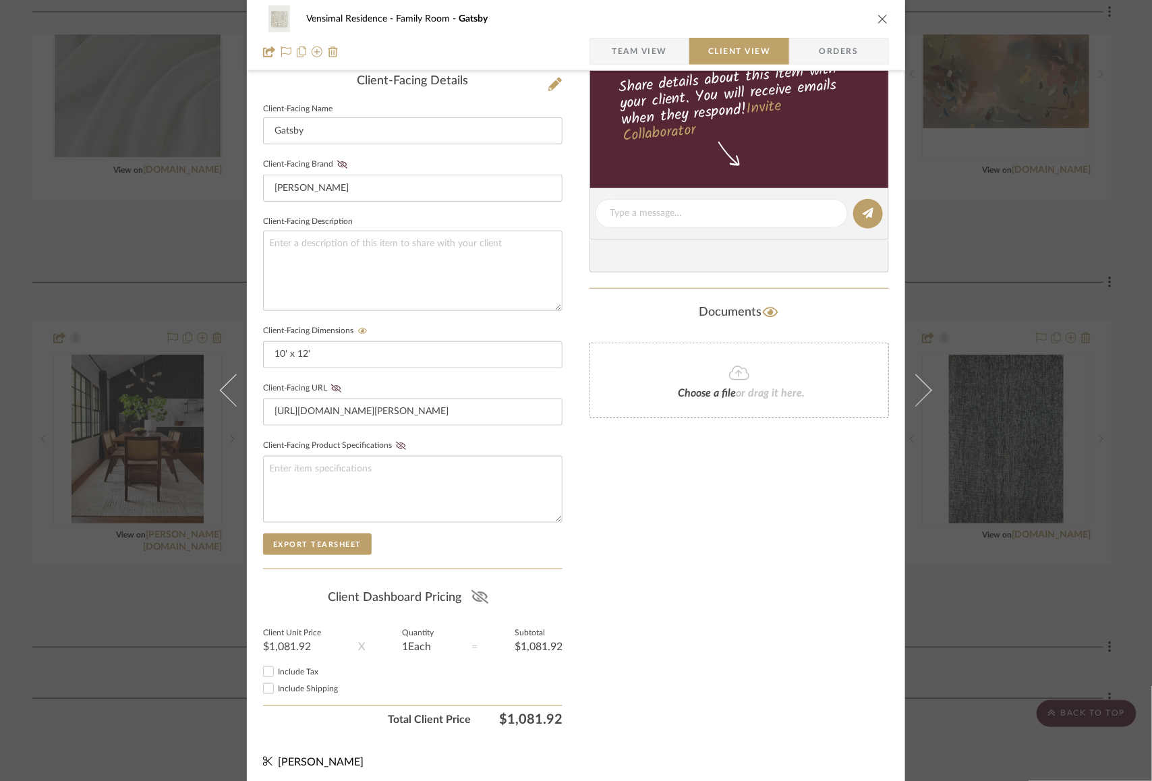
click at [484, 592] on icon at bounding box center [480, 596] width 17 height 13
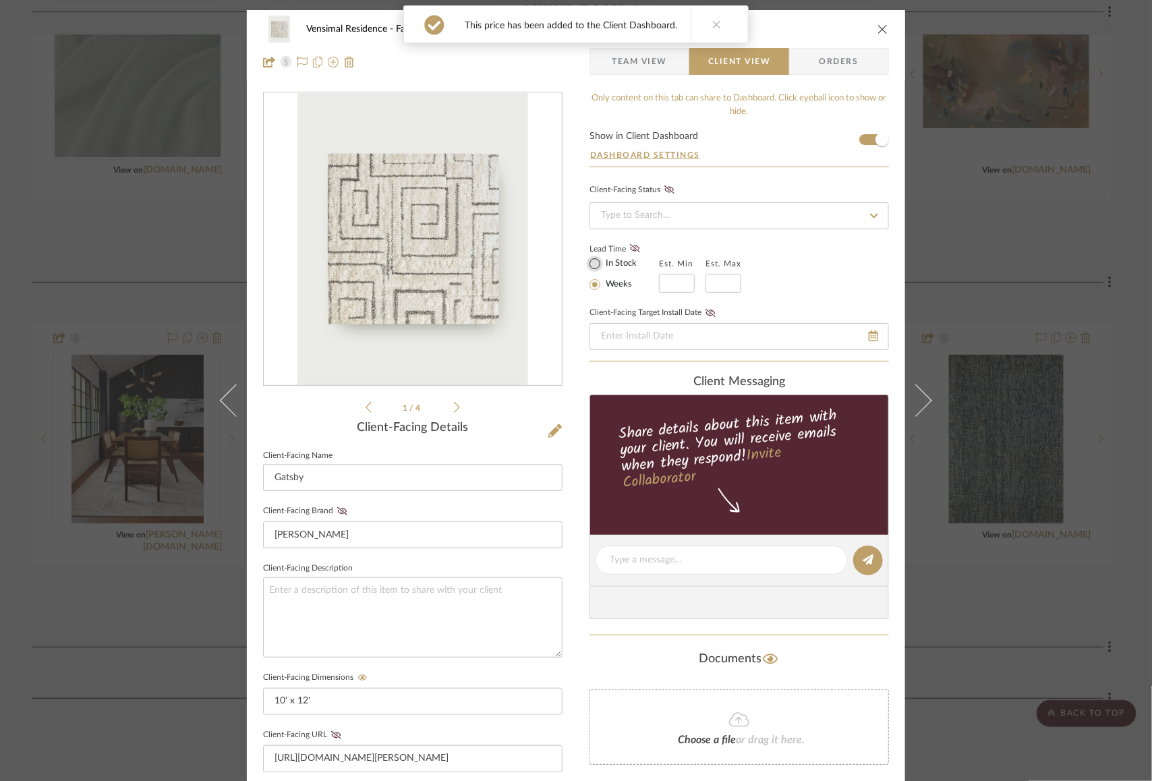
click at [594, 262] on input "In Stock" at bounding box center [595, 264] width 16 height 16
radio input "true"
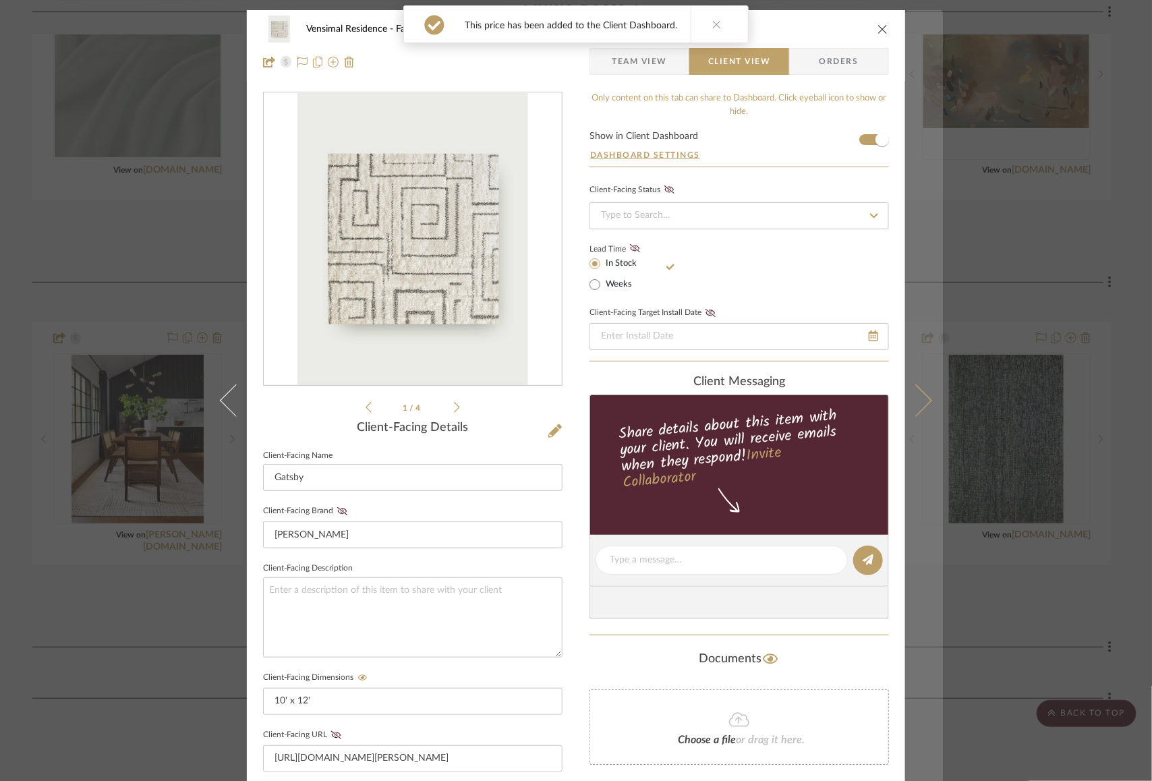
click at [926, 388] on button at bounding box center [924, 400] width 38 height 781
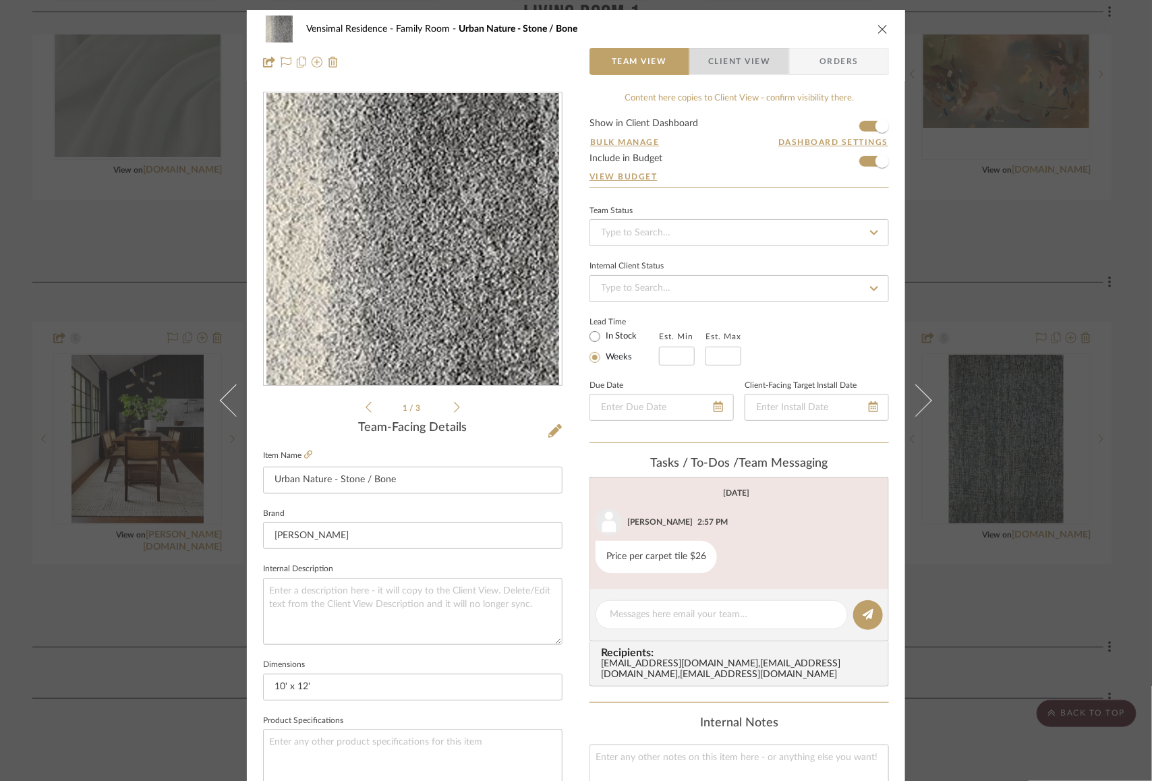
click at [750, 59] on span "Client View" at bounding box center [739, 61] width 62 height 27
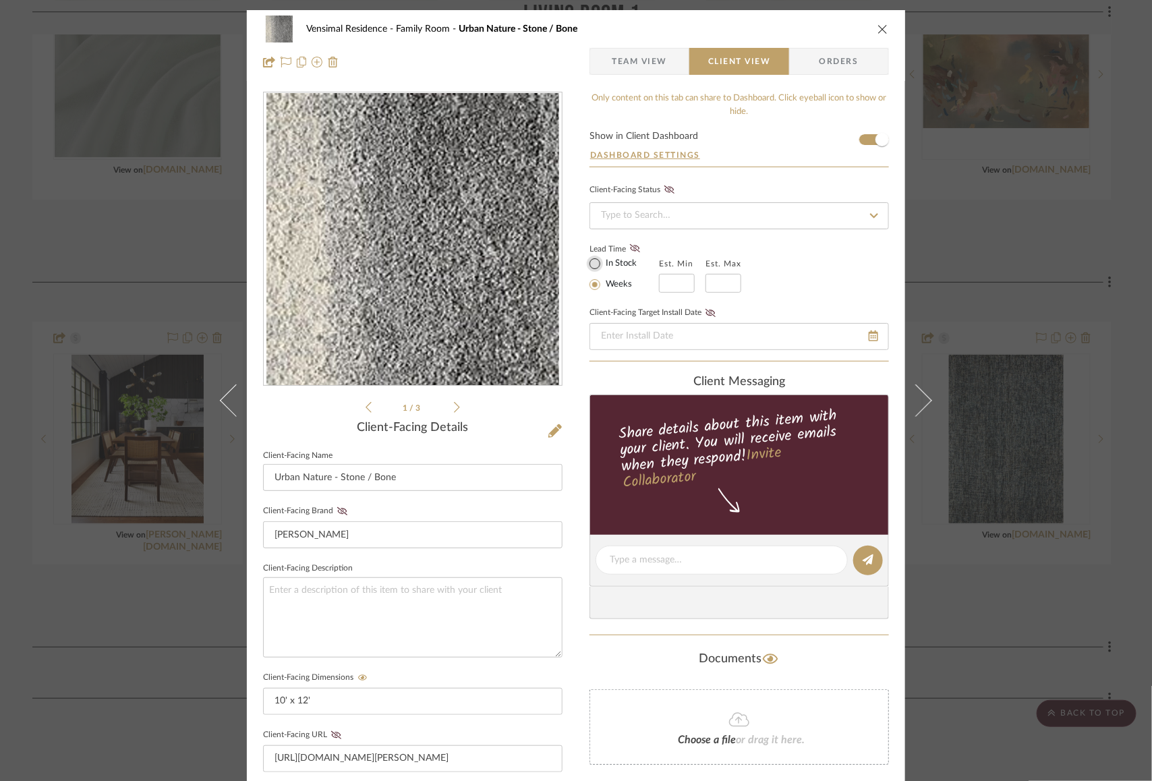
click at [587, 258] on input "In Stock" at bounding box center [595, 264] width 16 height 16
radio input "true"
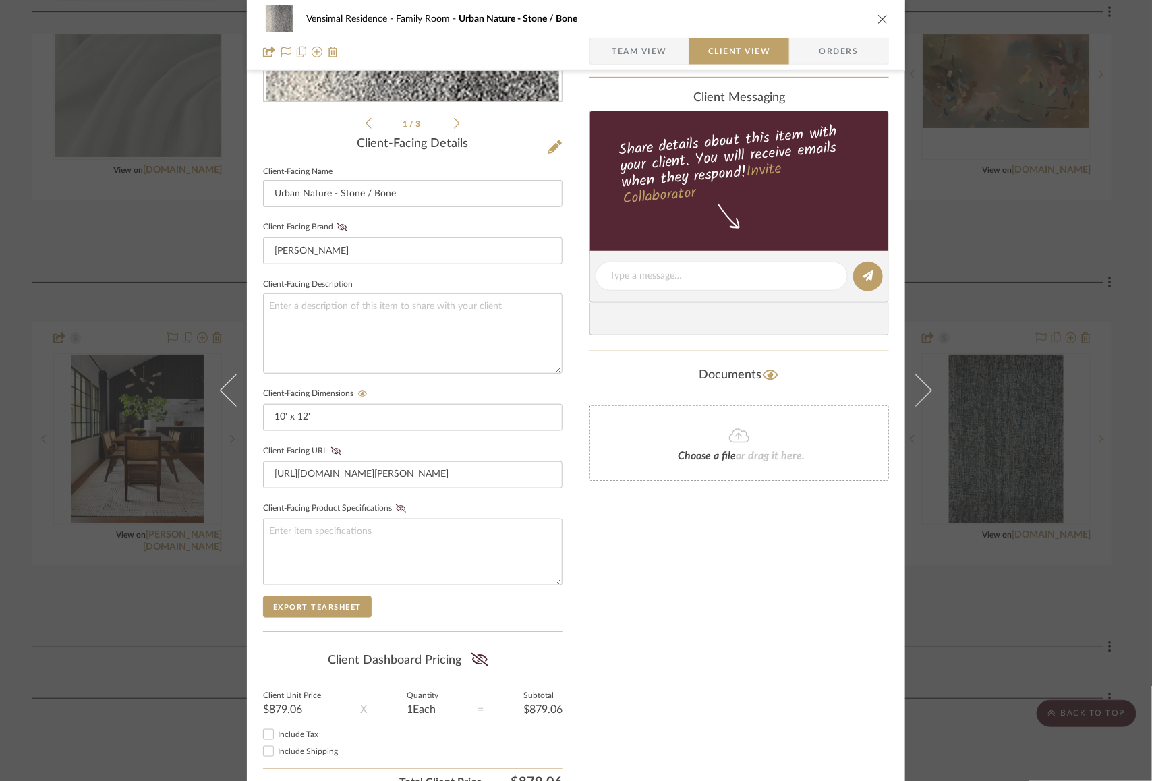
scroll to position [347, 0]
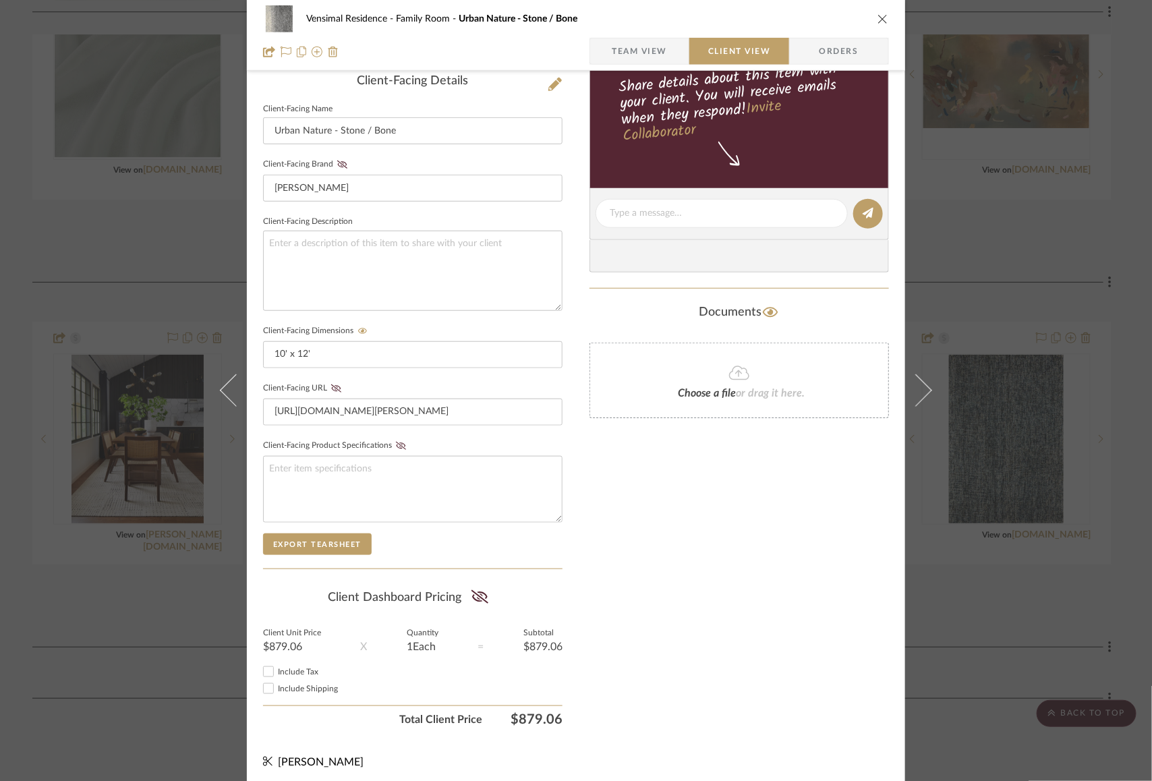
click at [479, 583] on summary-project-share-button at bounding box center [480, 598] width 36 height 31
click at [472, 590] on icon at bounding box center [480, 596] width 17 height 13
click at [1063, 266] on div "Vensimal Residence Family Room Urban Nature - Stone / Bone Team View Client Vie…" at bounding box center [576, 390] width 1152 height 781
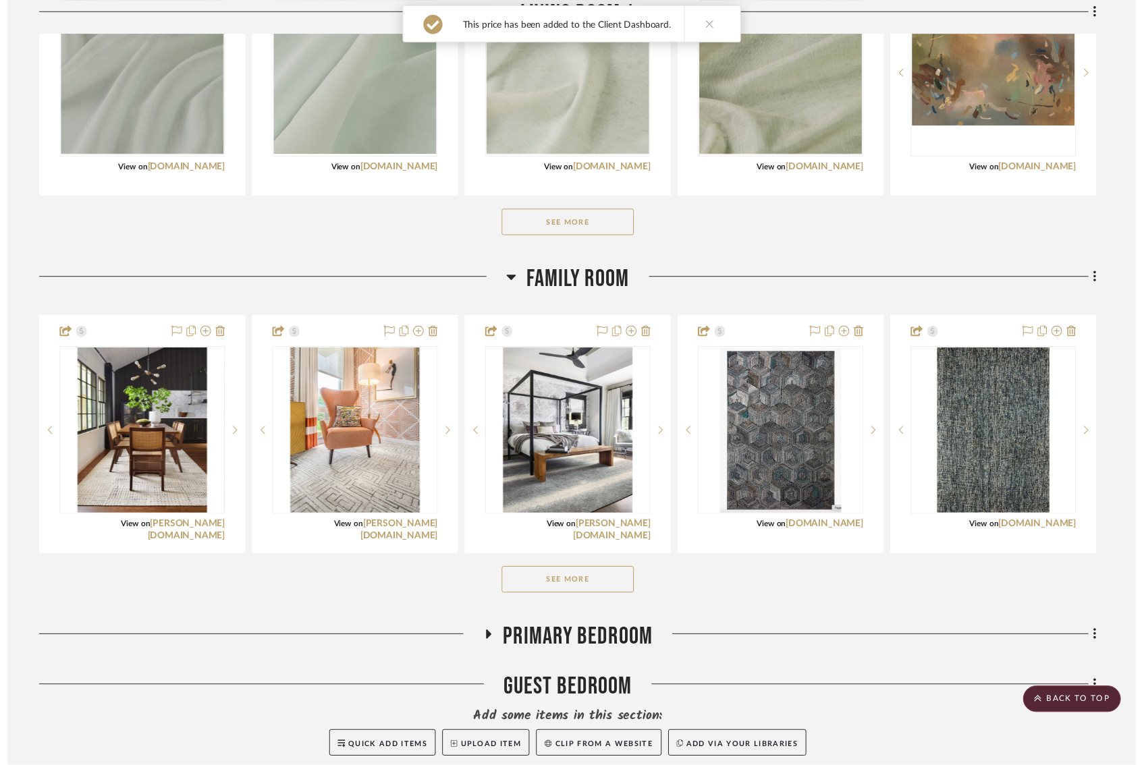
scroll to position [537, 0]
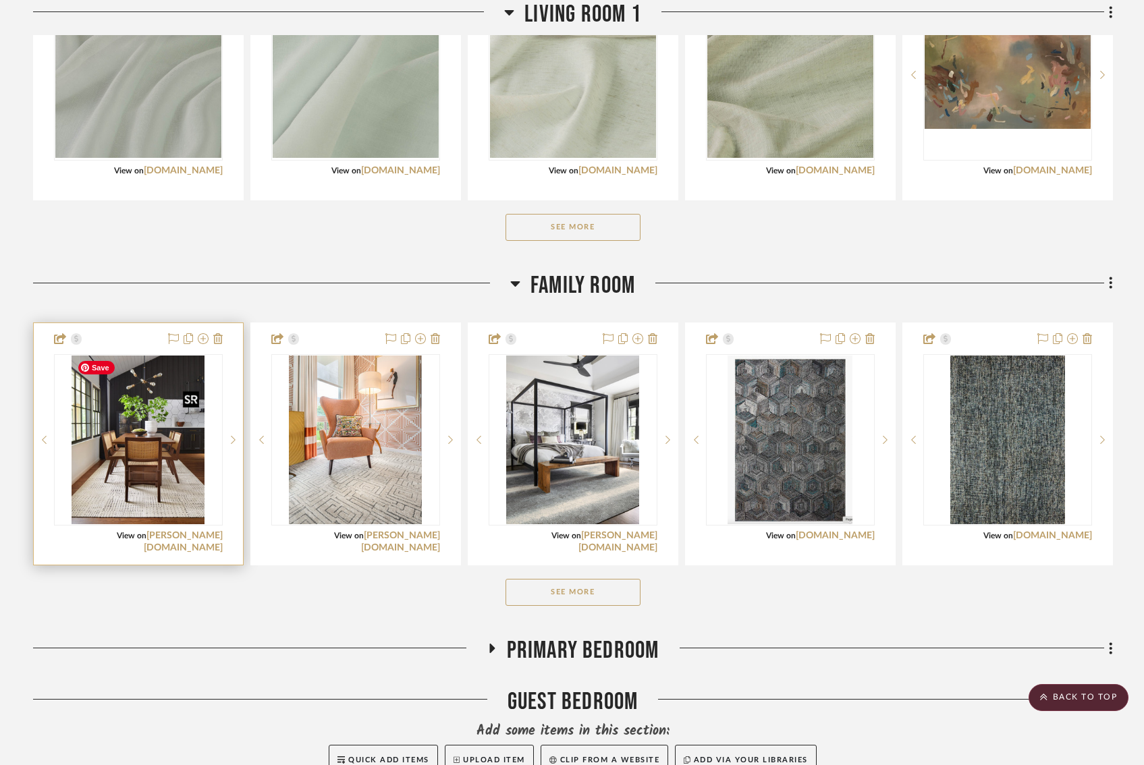
click at [180, 432] on img "0" at bounding box center [138, 440] width 132 height 169
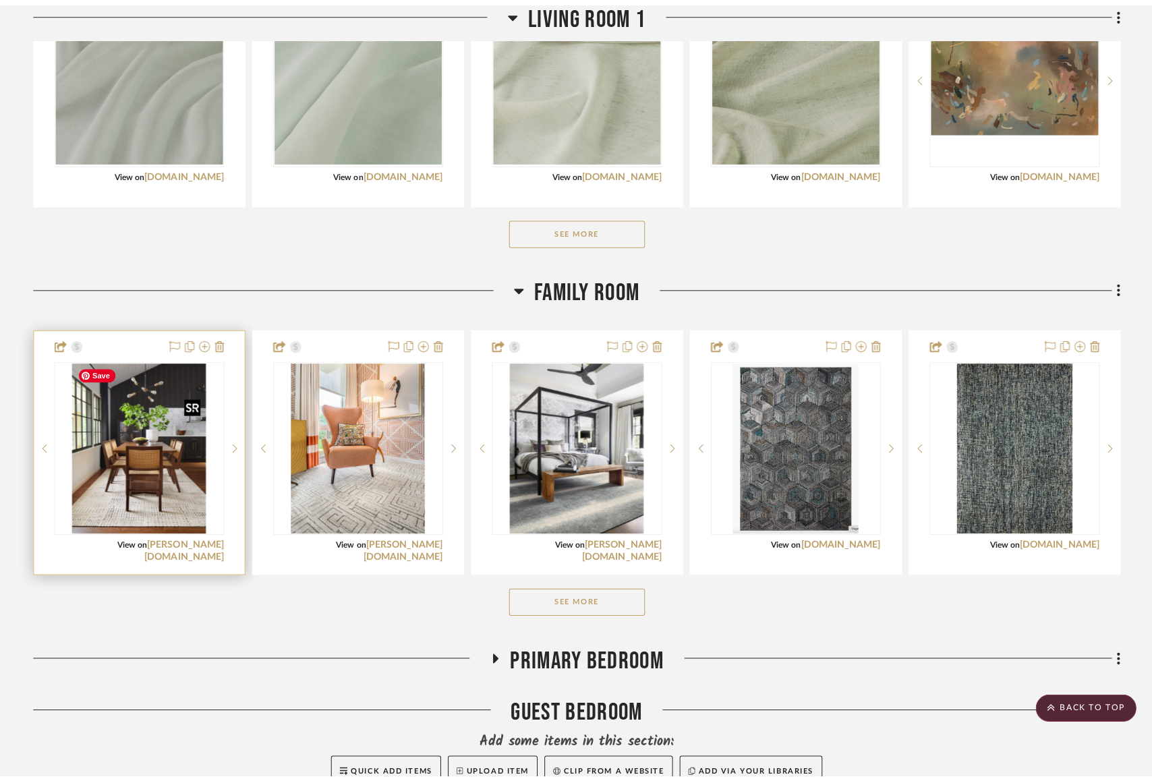
scroll to position [0, 0]
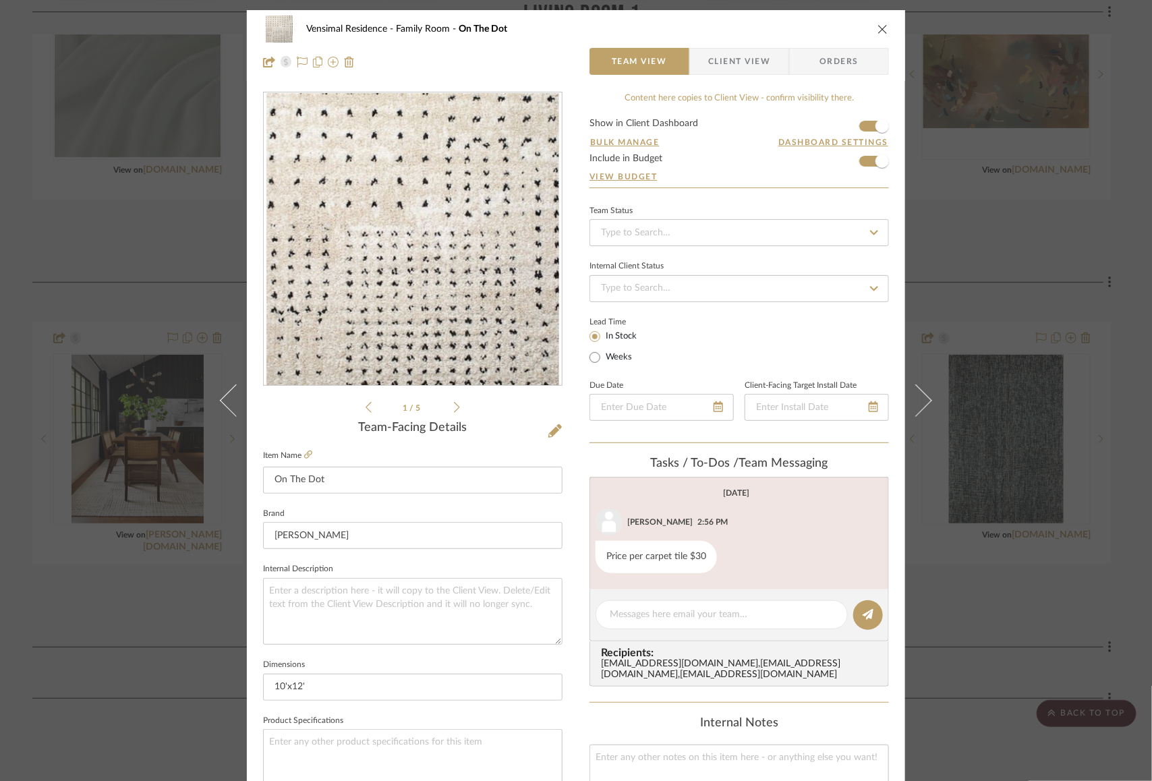
click at [880, 28] on icon "close" at bounding box center [883, 29] width 11 height 11
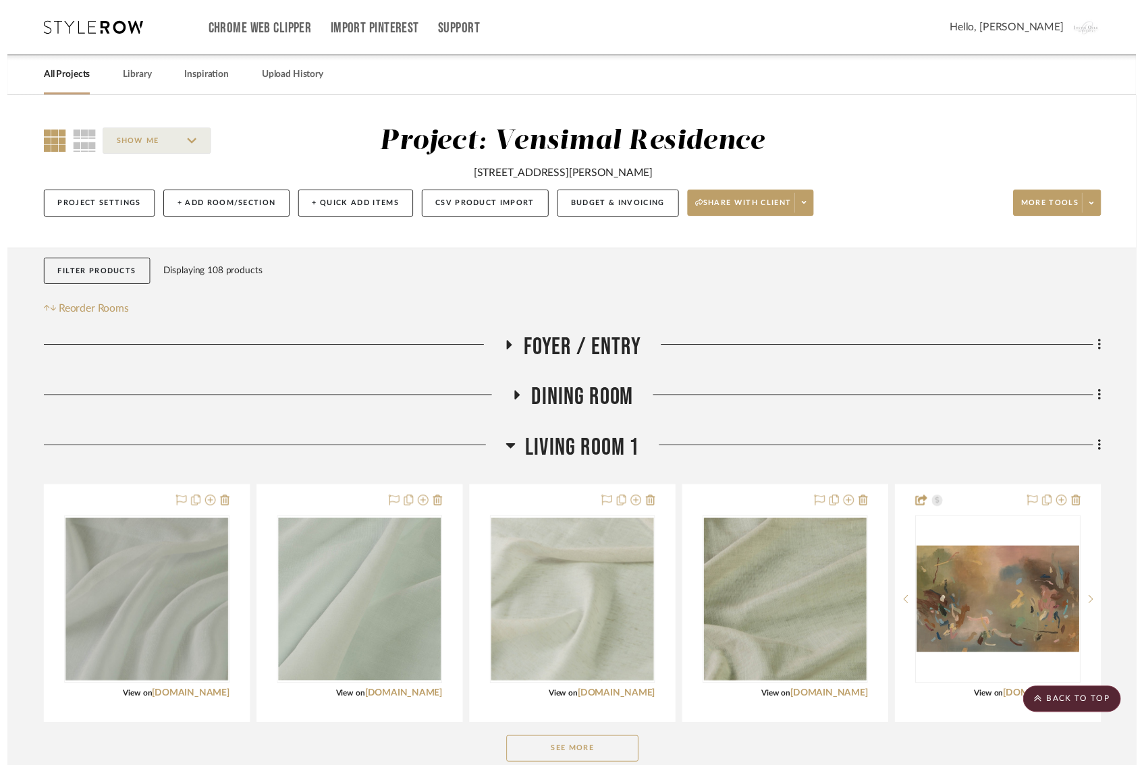
scroll to position [537, 0]
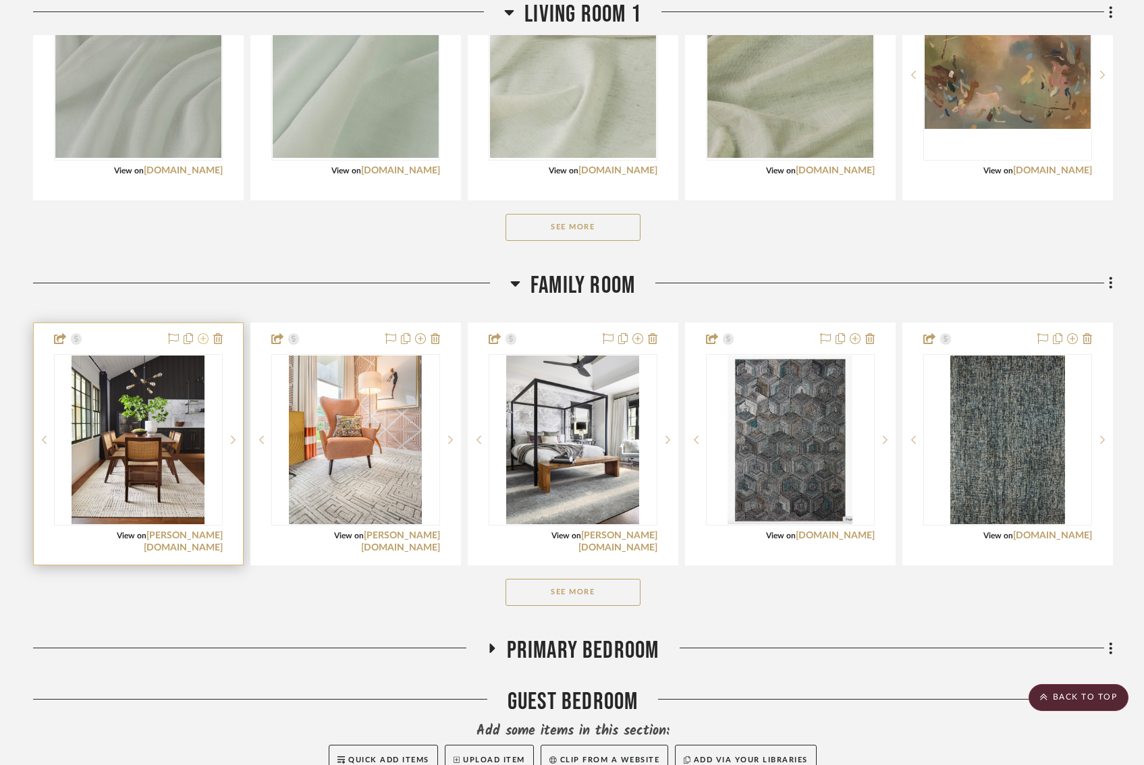
click at [204, 336] on icon at bounding box center [203, 338] width 11 height 11
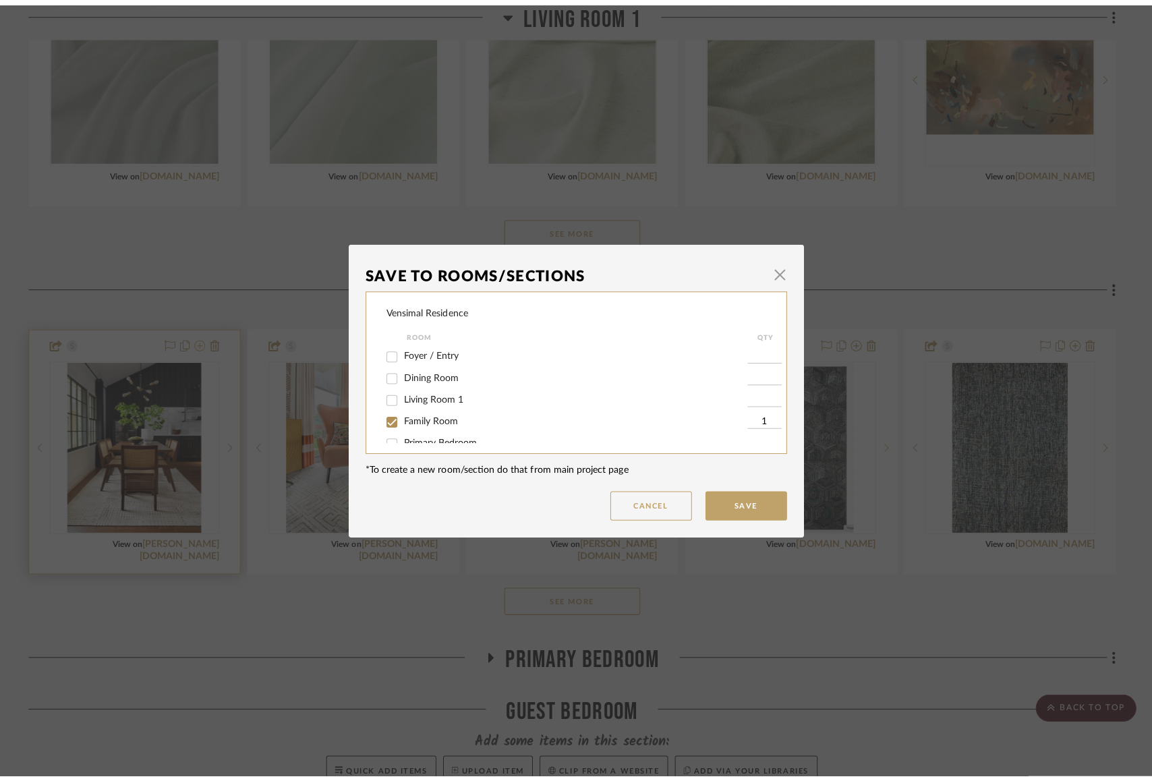
scroll to position [0, 0]
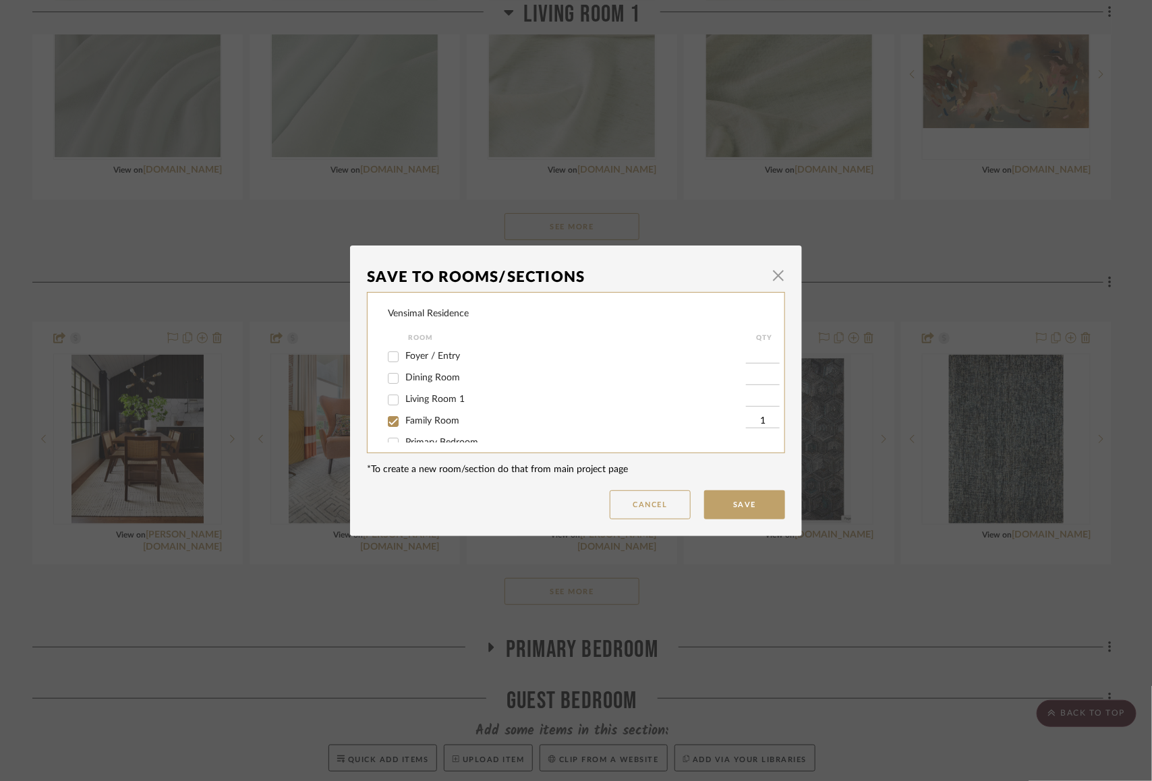
click at [388, 398] on input "Living Room 1" at bounding box center [394, 400] width 22 height 22
checkbox input "true"
type input "1"
click at [390, 421] on input "Family Room" at bounding box center [394, 422] width 22 height 22
checkbox input "false"
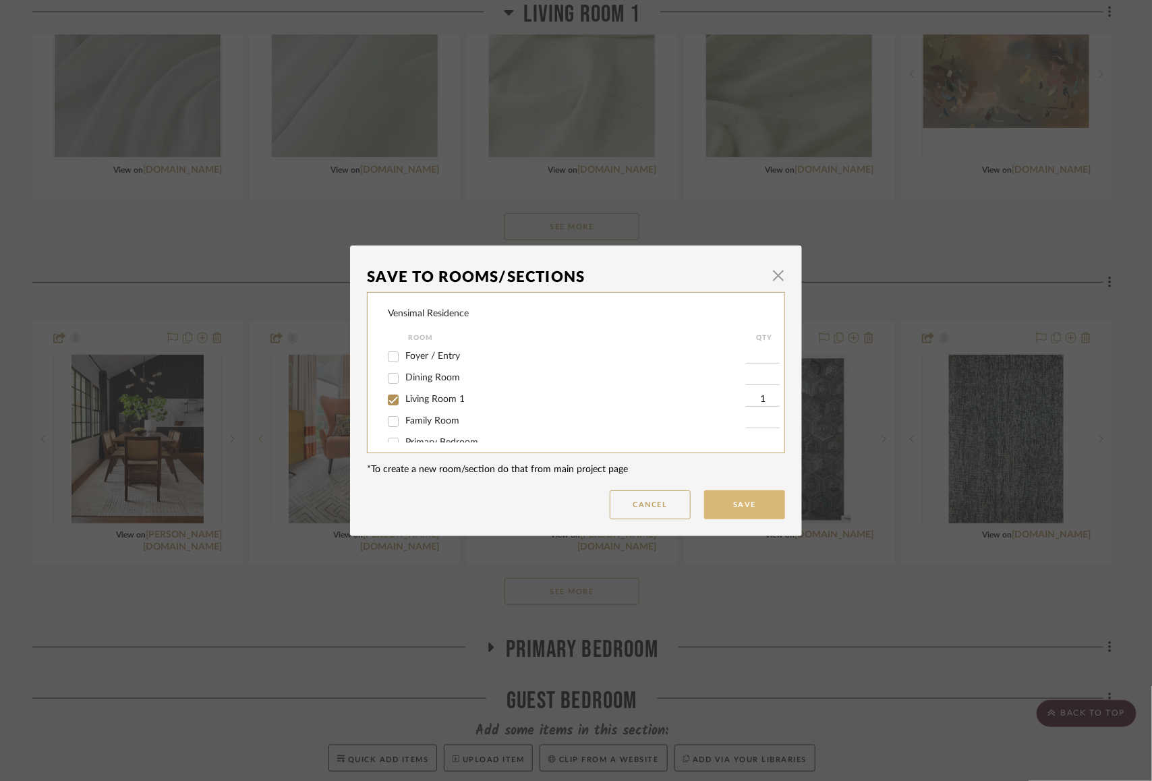
click at [744, 507] on button "Save" at bounding box center [744, 504] width 81 height 29
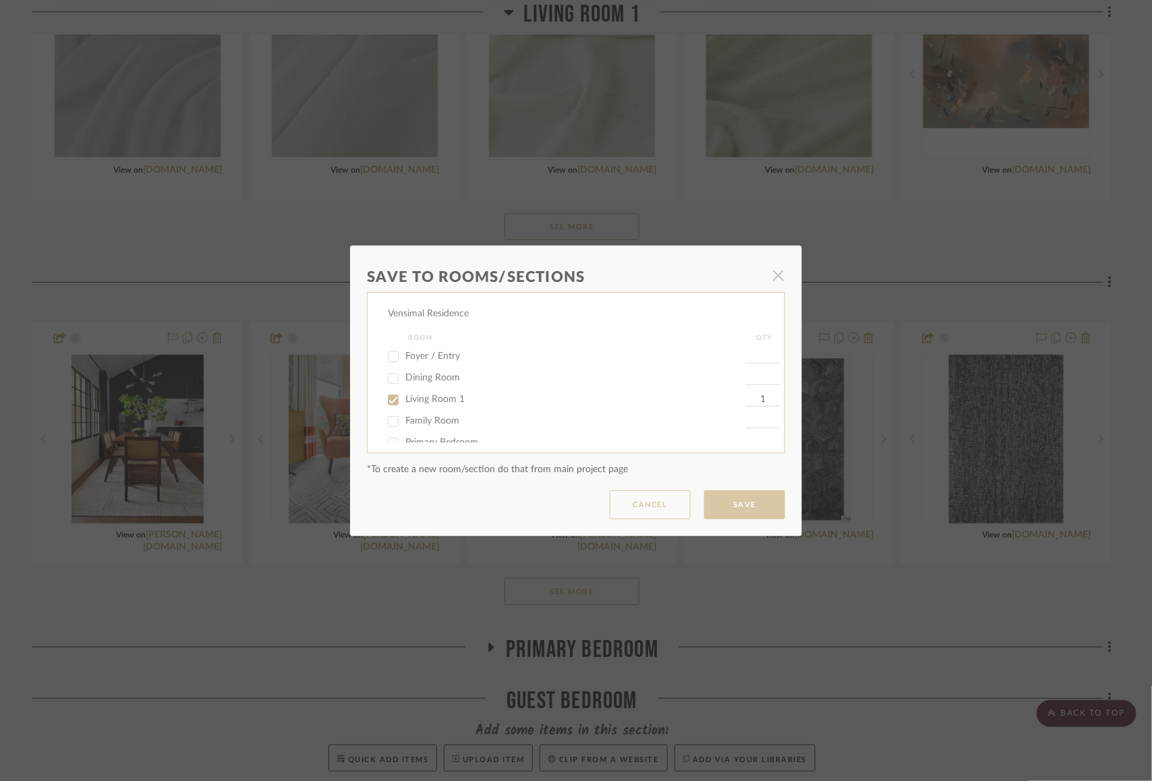
click at [198, 390] on div "Save To Rooms/Sections × Vensimal Residence Room QTY Foyer / Entry Dining Room …" at bounding box center [576, 390] width 1152 height 781
click at [199, 394] on div "Save To Rooms/Sections × Vensimal Residence Room QTY Foyer / Entry Dining Room …" at bounding box center [576, 390] width 1152 height 781
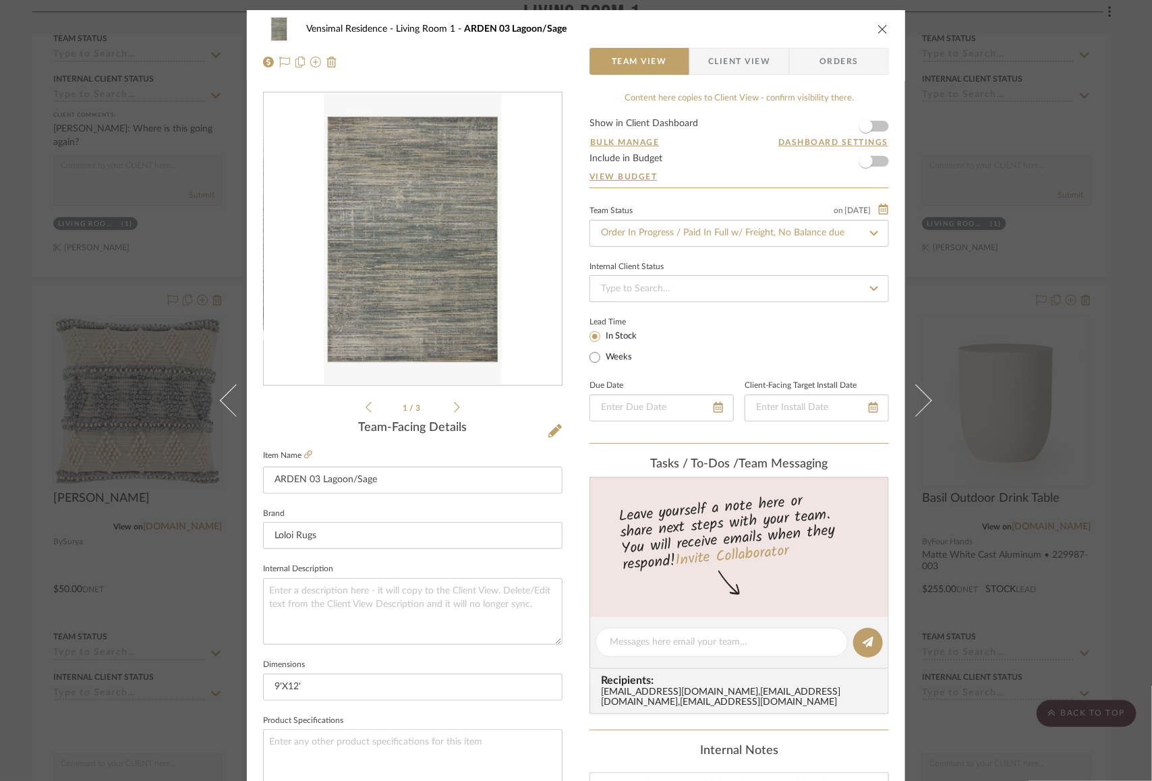
click at [878, 26] on icon "close" at bounding box center [883, 29] width 11 height 11
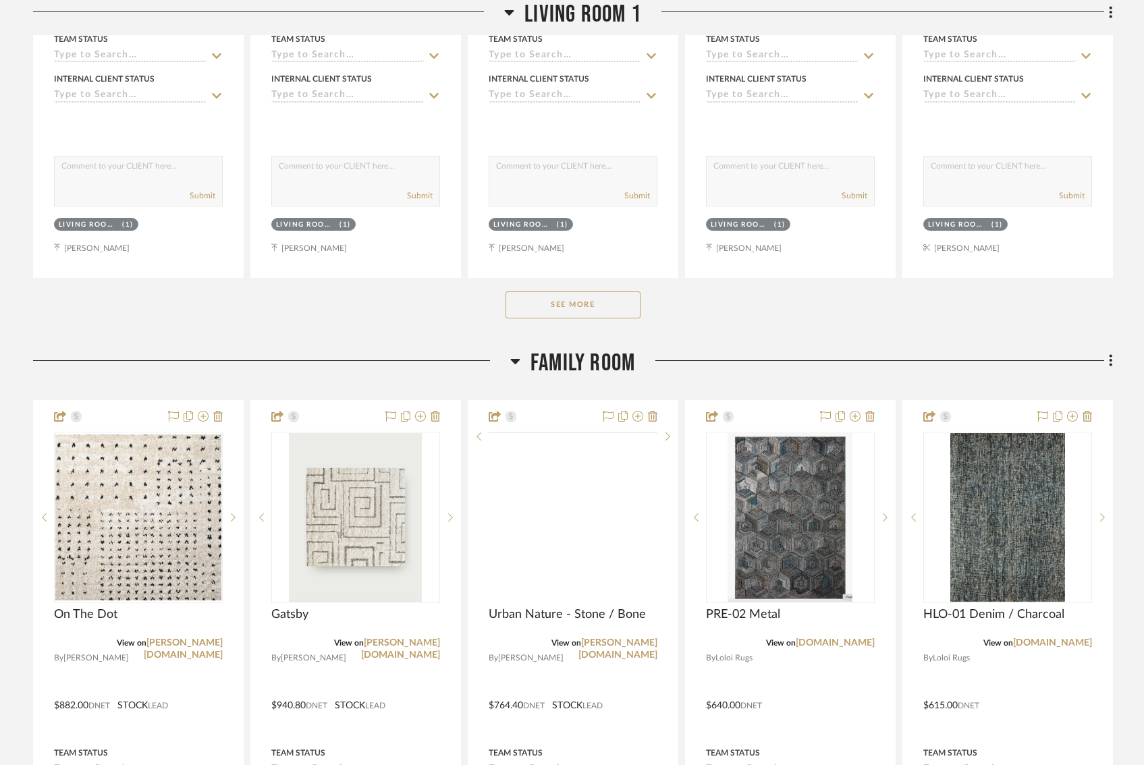
scroll to position [854, 0]
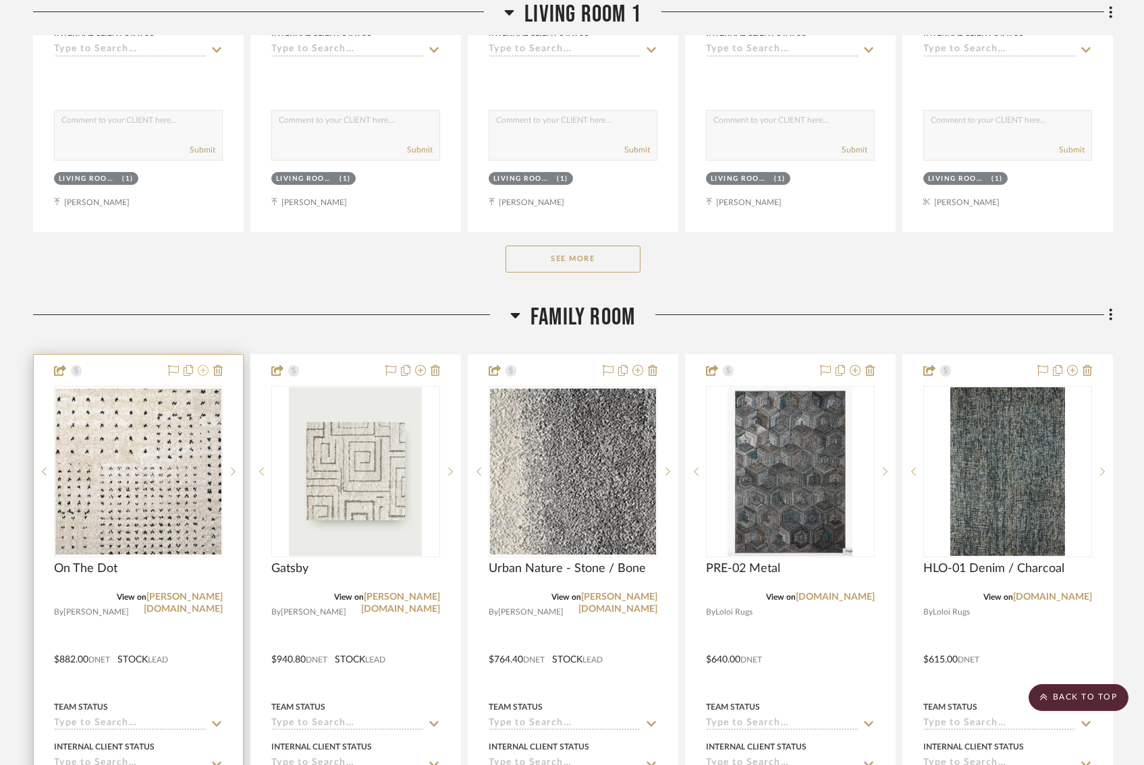
click at [199, 372] on icon at bounding box center [203, 370] width 11 height 11
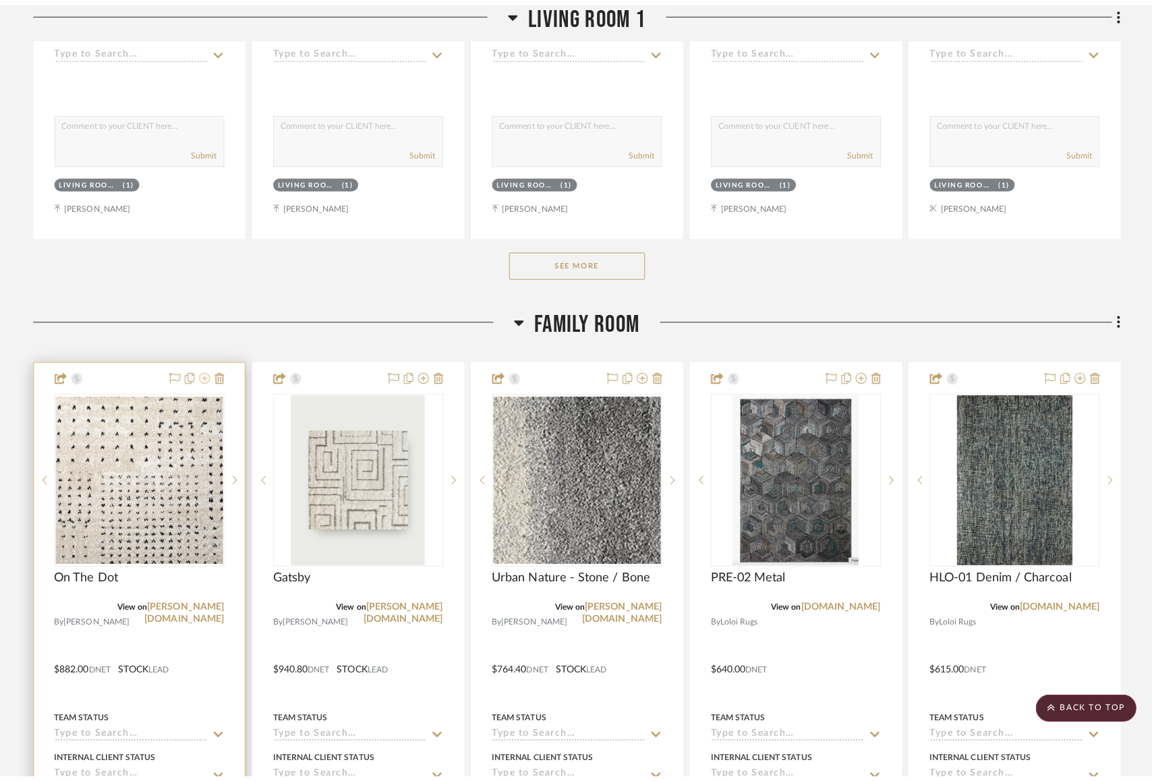
scroll to position [0, 0]
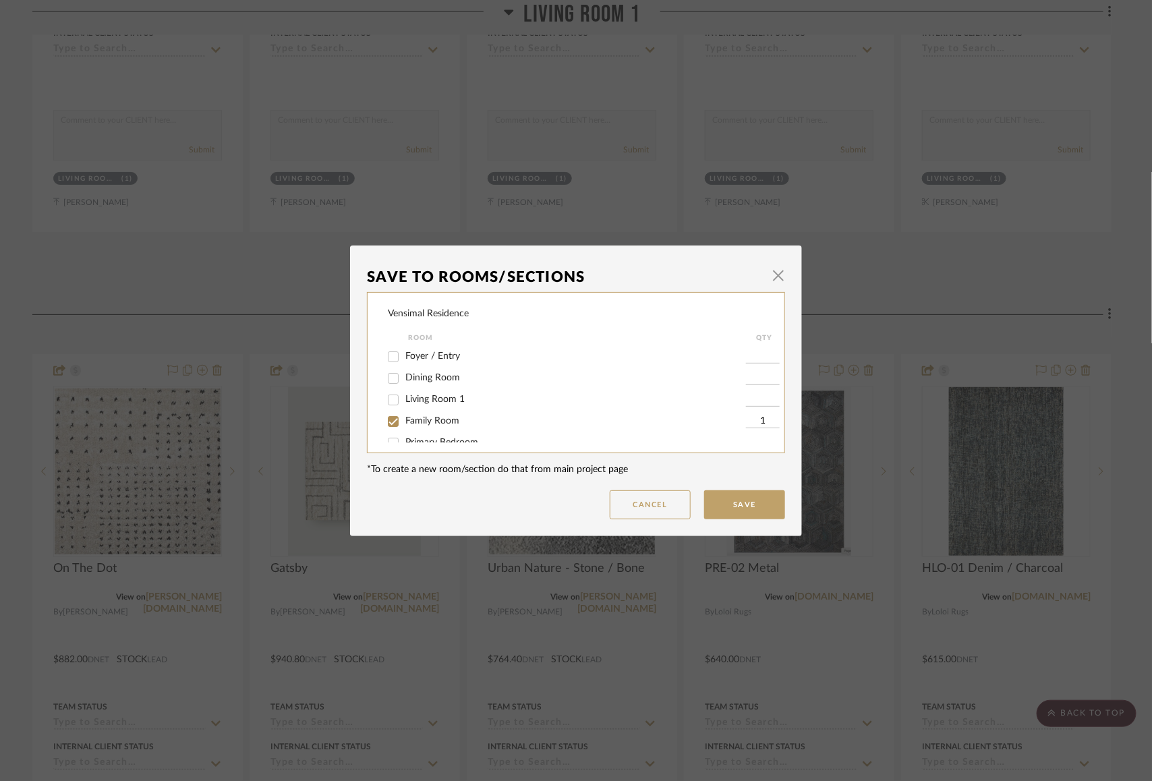
click at [379, 403] on div "Vensimal Residence Room QTY Foyer / Entry Dining Room Living Room 1 Family Room…" at bounding box center [576, 372] width 418 height 161
click at [387, 405] on input "Living Room 1" at bounding box center [394, 400] width 22 height 22
checkbox input "true"
type input "1"
click at [387, 430] on input "Family Room" at bounding box center [394, 422] width 22 height 22
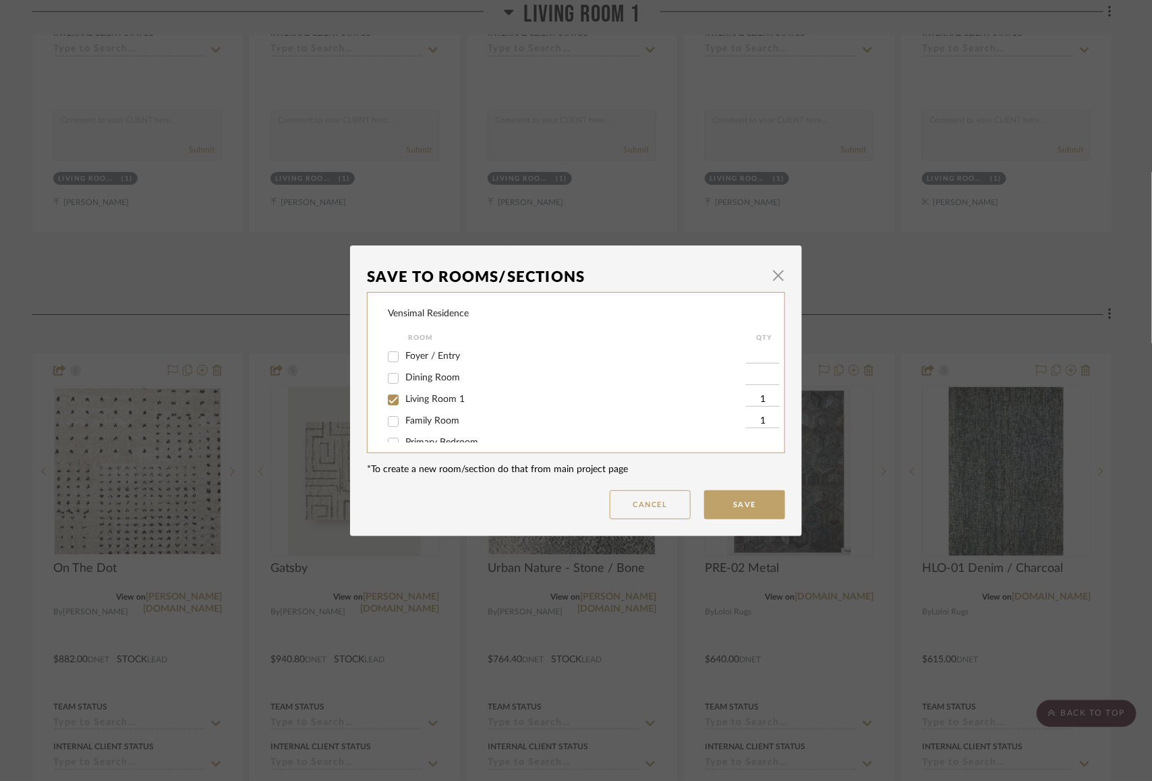
checkbox input "false"
click at [729, 501] on button "Save" at bounding box center [744, 504] width 81 height 29
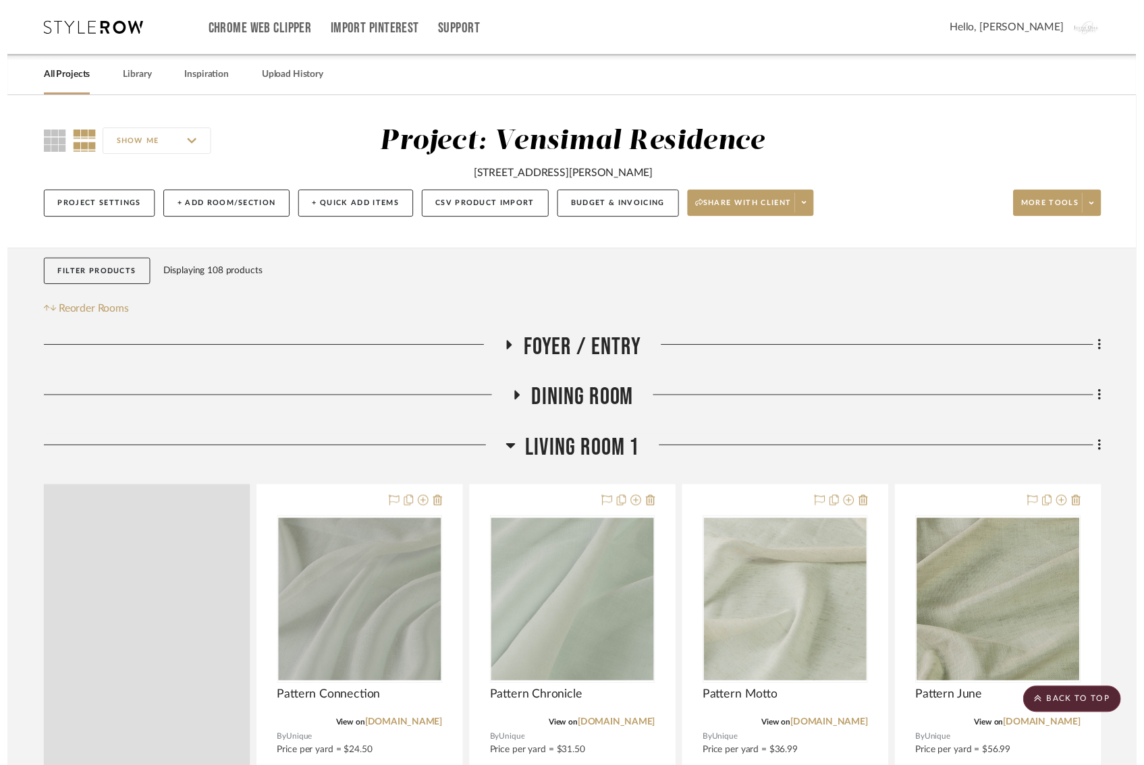
scroll to position [854, 0]
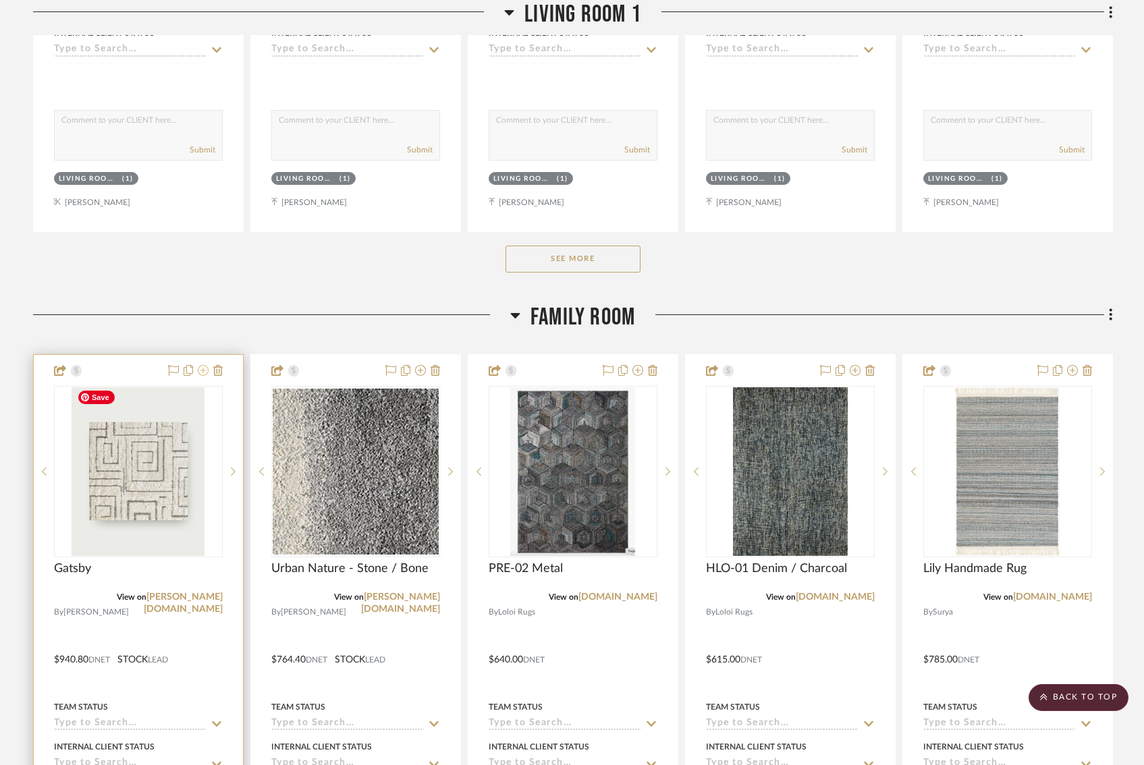
click at [204, 366] on icon at bounding box center [203, 370] width 11 height 11
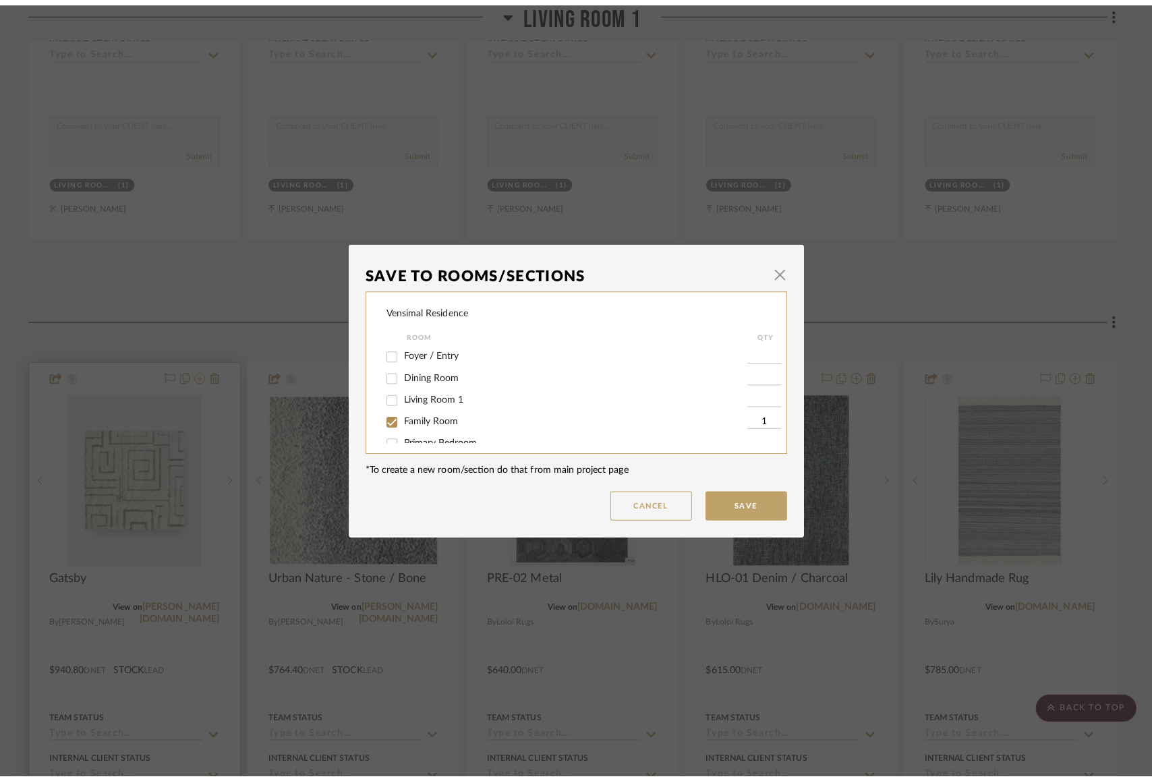
scroll to position [0, 0]
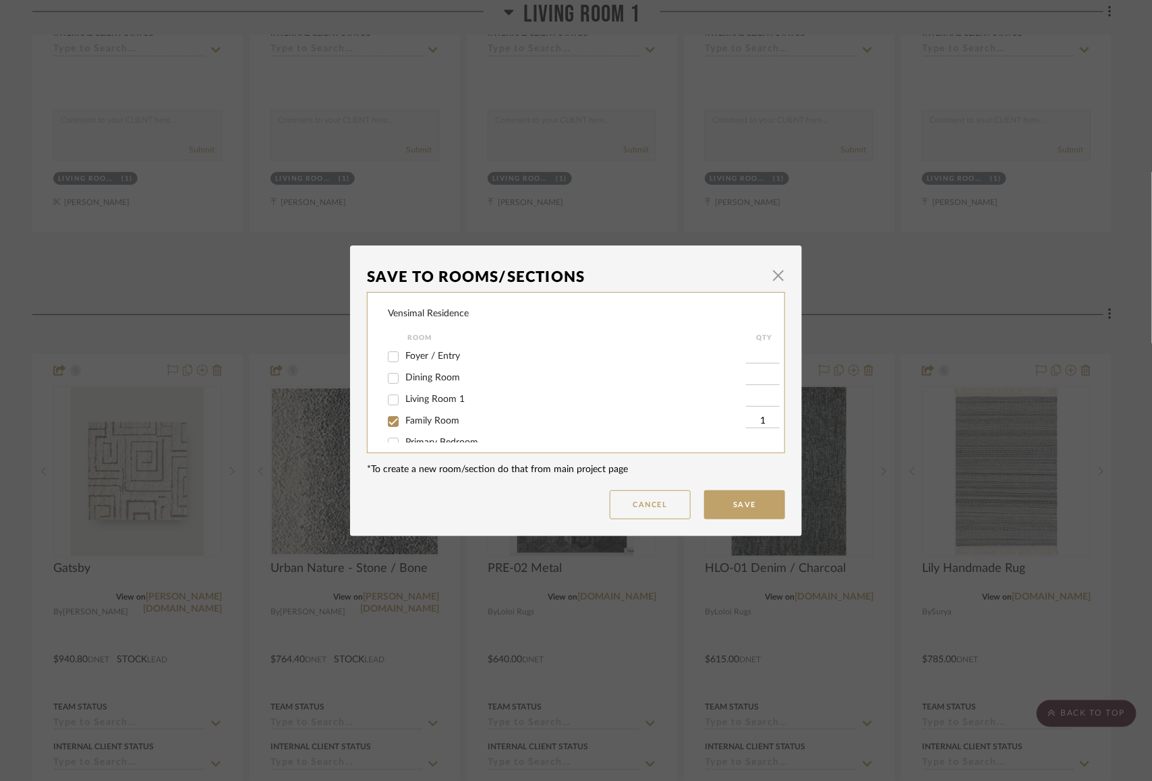
click at [389, 398] on input "Living Room 1" at bounding box center [394, 400] width 22 height 22
checkbox input "true"
type input "1"
click at [388, 426] on input "Family Room" at bounding box center [394, 422] width 22 height 22
checkbox input "false"
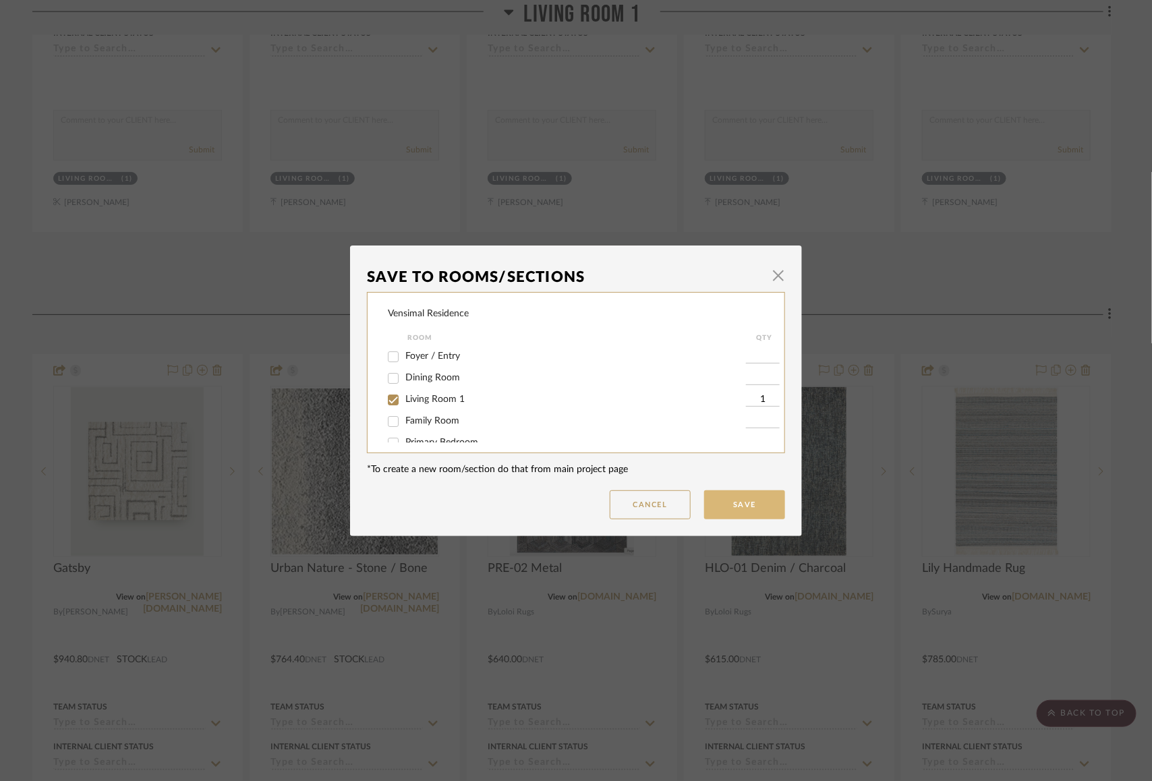
click at [716, 508] on button "Save" at bounding box center [744, 504] width 81 height 29
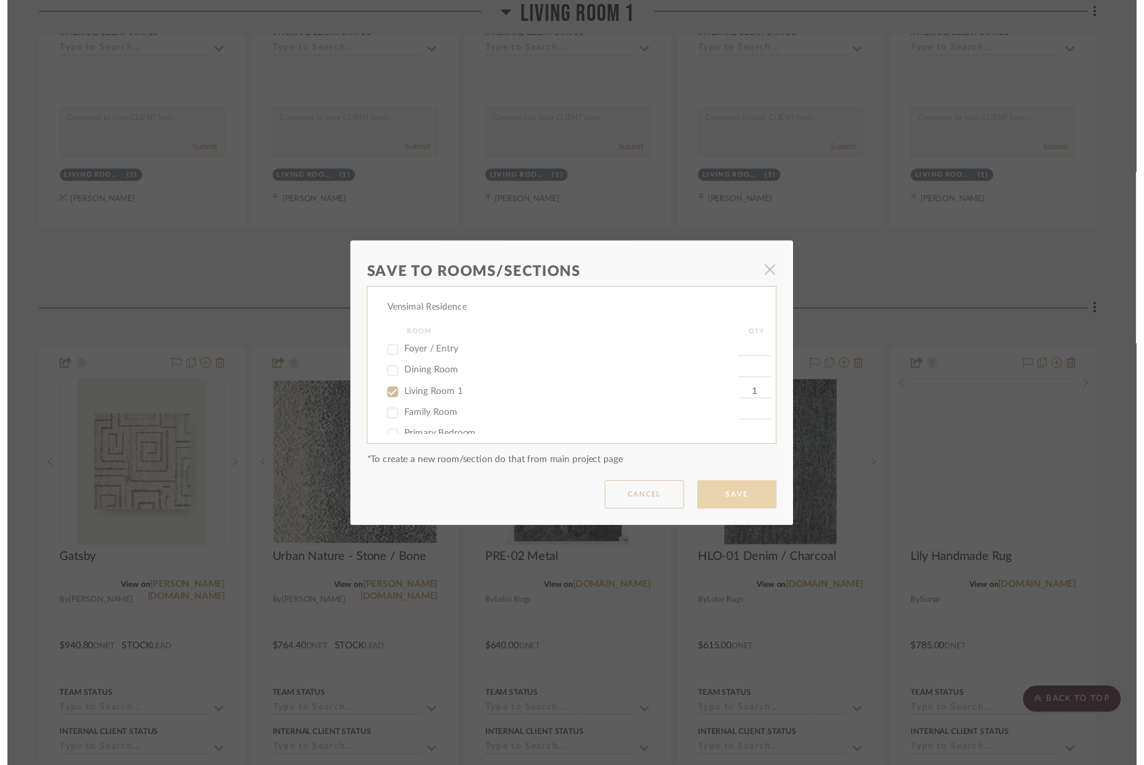
scroll to position [854, 0]
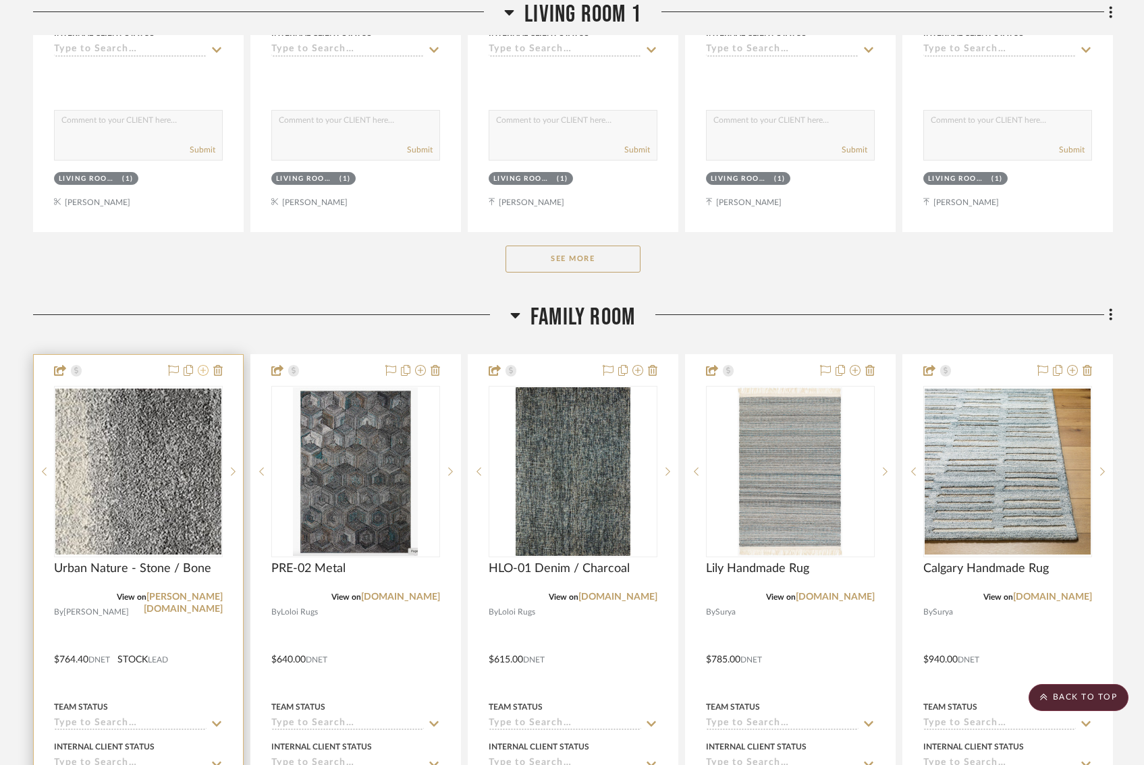
click at [204, 369] on icon at bounding box center [203, 370] width 11 height 11
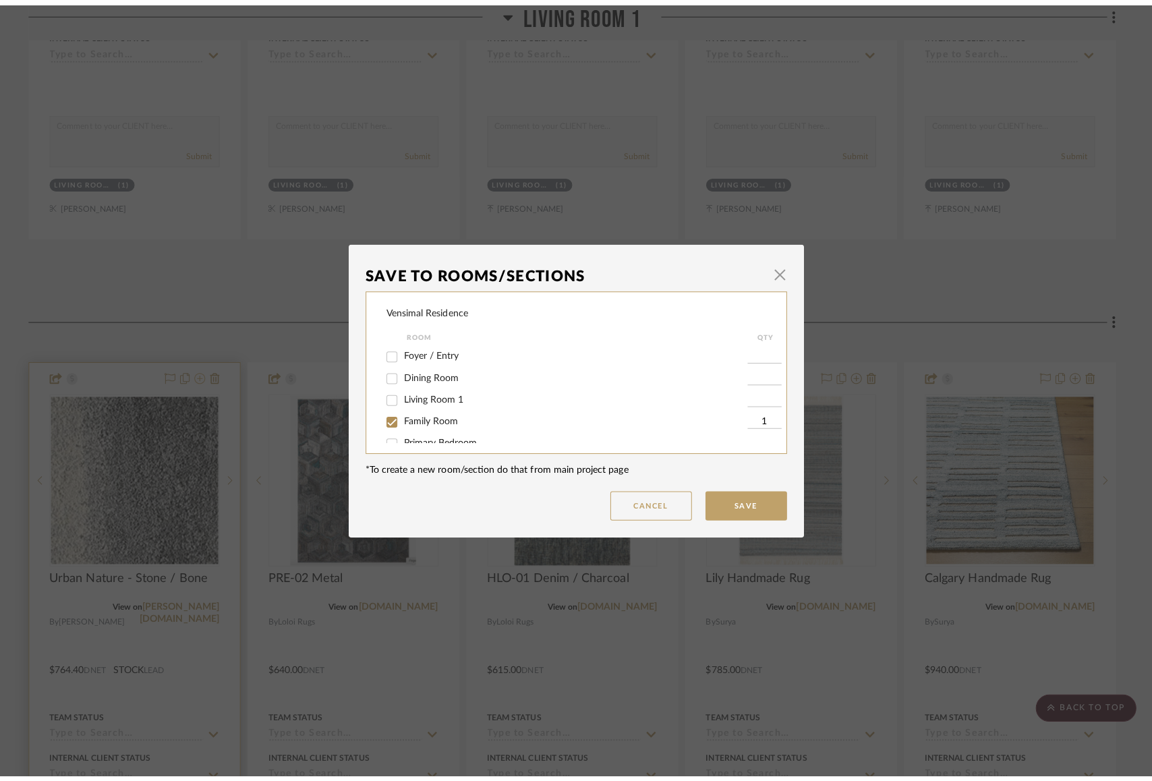
scroll to position [0, 0]
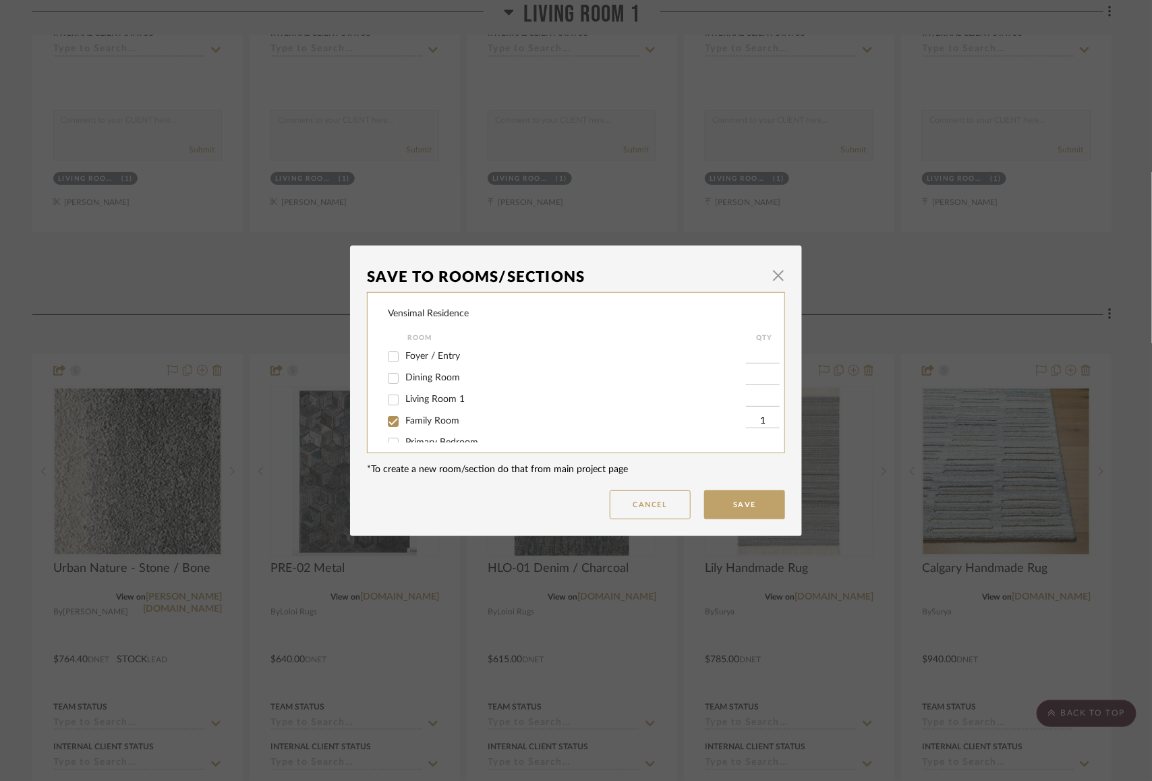
click at [381, 398] on div "Vensimal Residence Room QTY Foyer / Entry Dining Room Living Room 1 Family Room…" at bounding box center [576, 372] width 418 height 161
click at [381, 424] on div "Vensimal Residence Room QTY Foyer / Entry Dining Room Living Room 1 Family Room…" at bounding box center [576, 372] width 418 height 161
click at [391, 442] on input "Primary Bedroom" at bounding box center [394, 443] width 22 height 22
checkbox input "true"
type input "1"
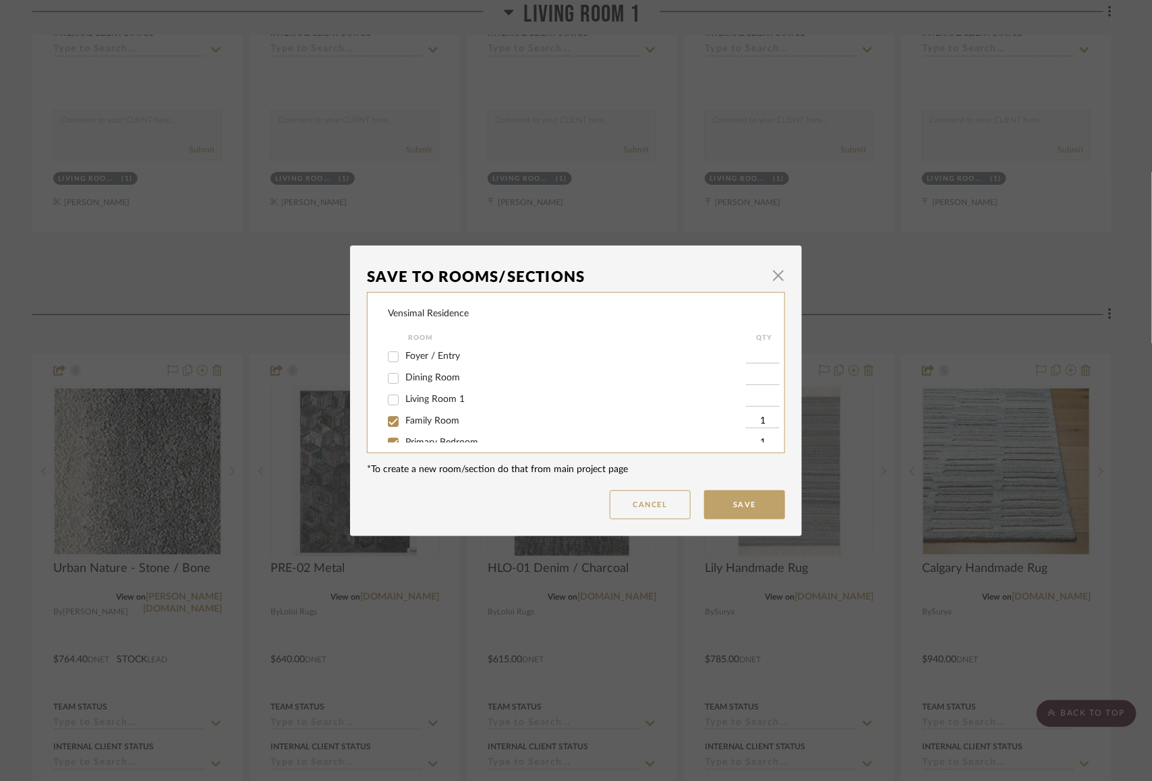
click at [395, 398] on input "Living Room 1" at bounding box center [394, 400] width 22 height 22
checkbox input "true"
type input "1"
click at [391, 414] on input "Family Room" at bounding box center [394, 422] width 22 height 22
checkbox input "false"
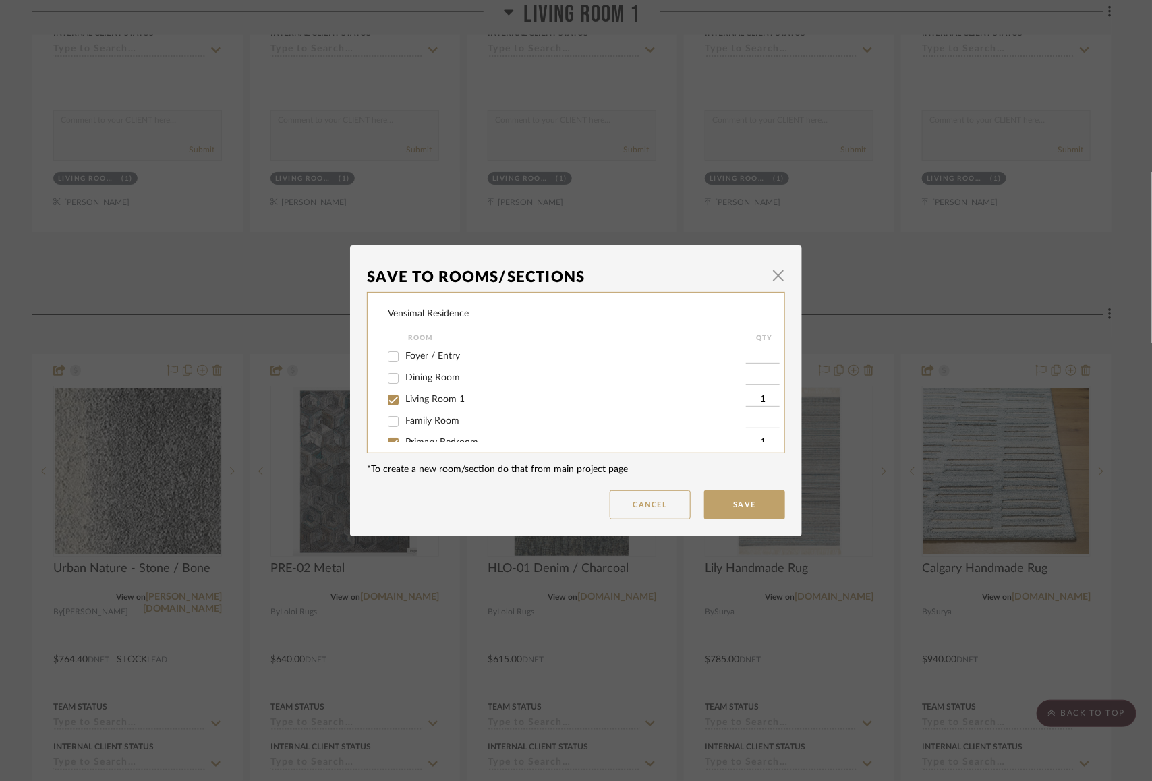
scroll to position [41, 0]
click at [391, 407] on input "Primary Bedroom" at bounding box center [394, 402] width 22 height 22
checkbox input "false"
click at [723, 513] on button "Save" at bounding box center [744, 504] width 81 height 29
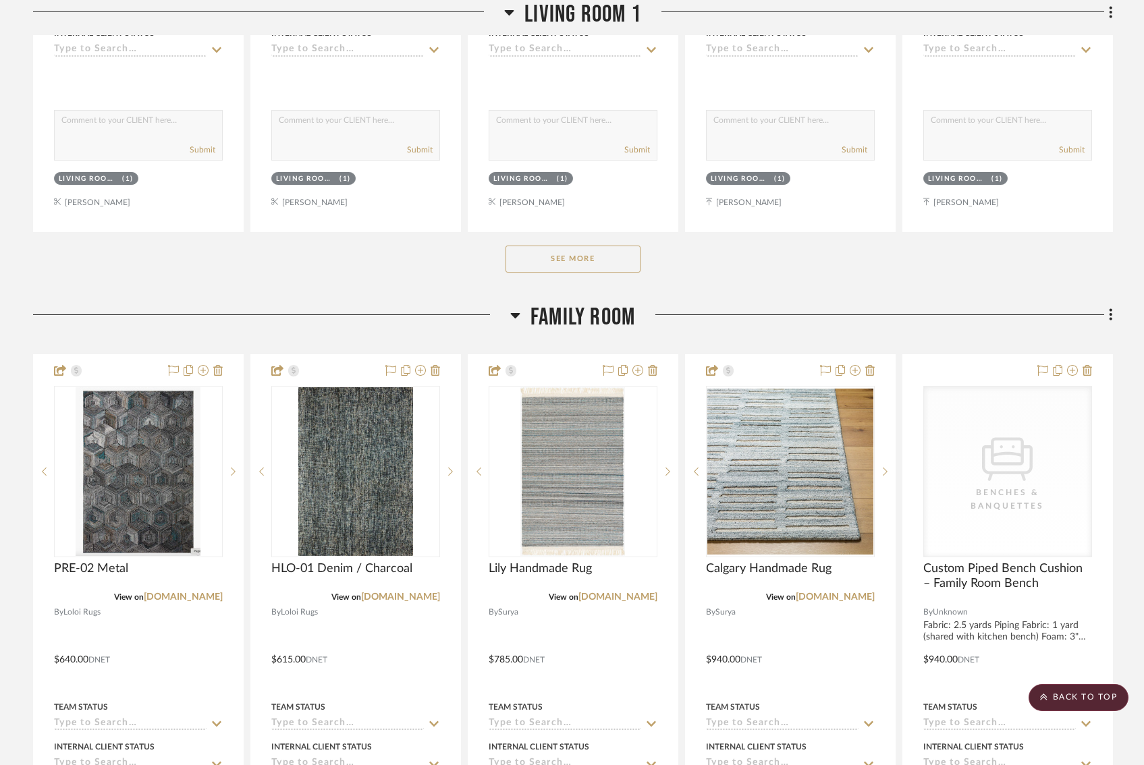
scroll to position [812, 0]
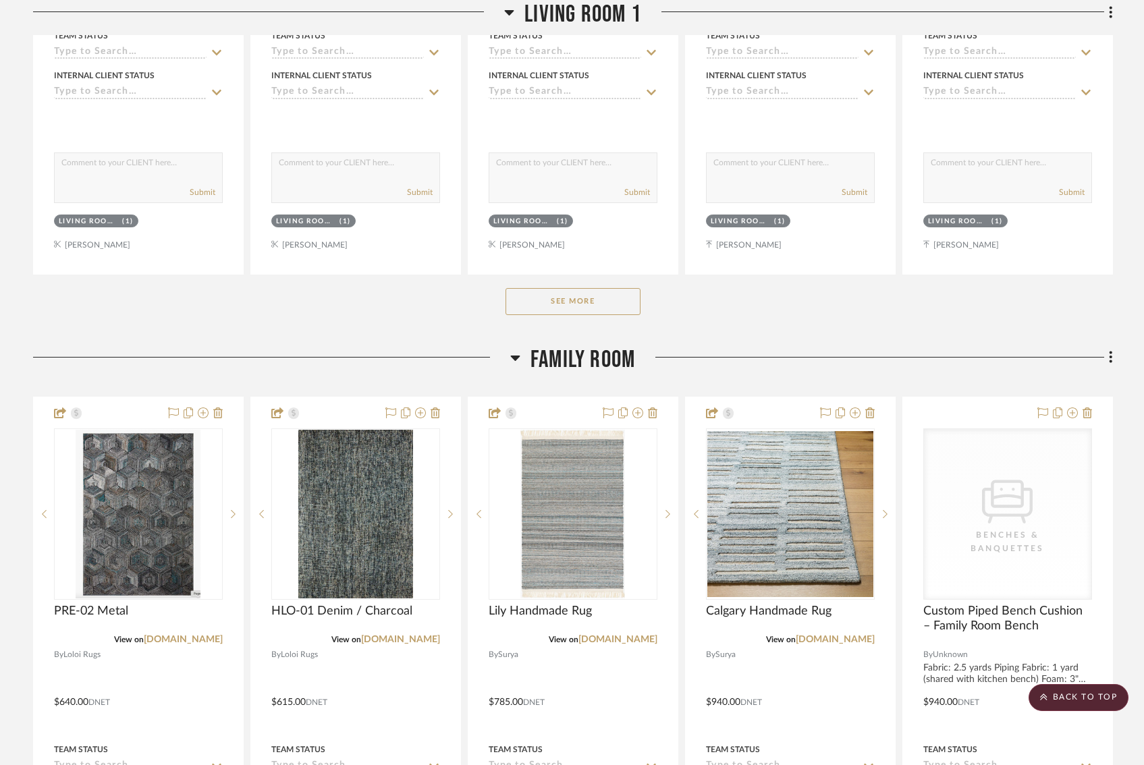
click at [514, 356] on icon at bounding box center [514, 358] width 9 height 5
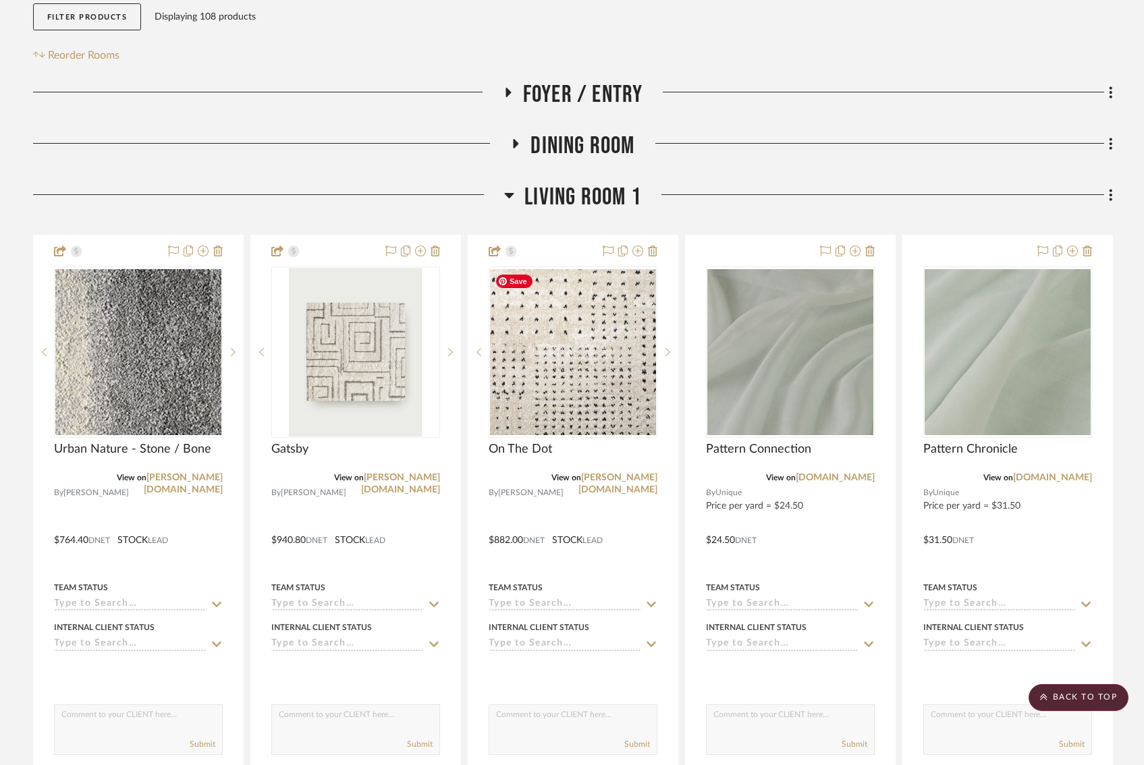
scroll to position [259, 0]
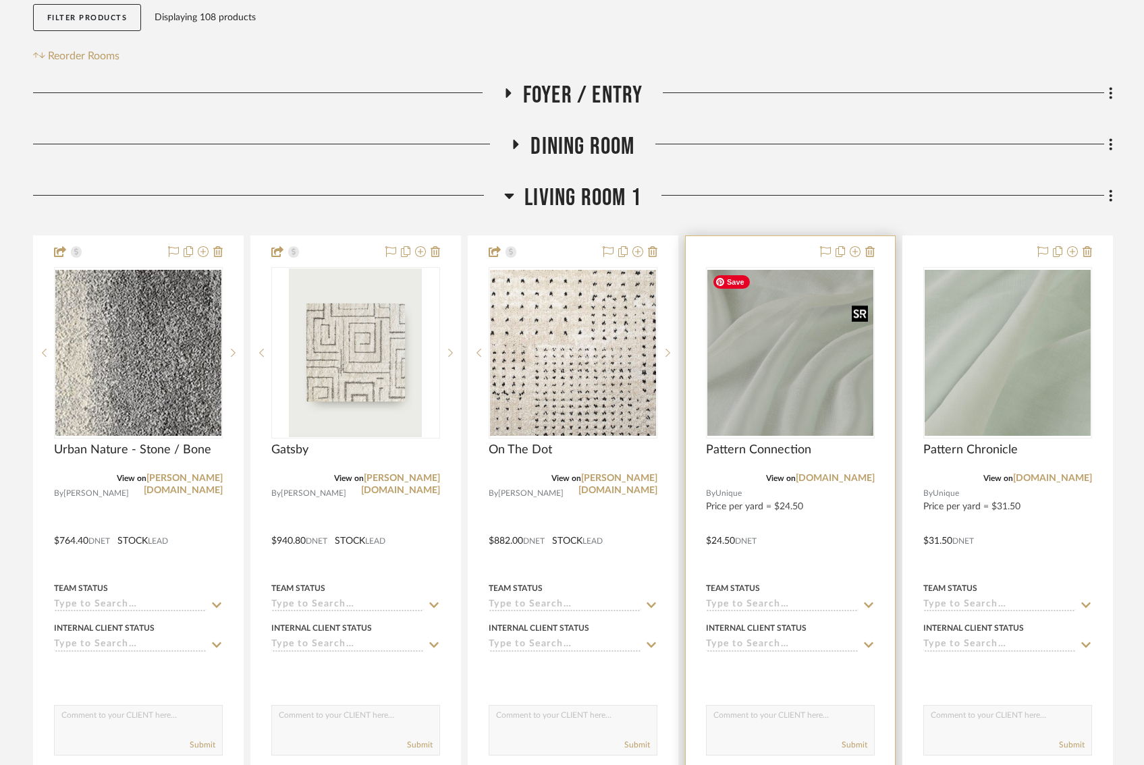
click at [777, 368] on img "0" at bounding box center [790, 353] width 166 height 166
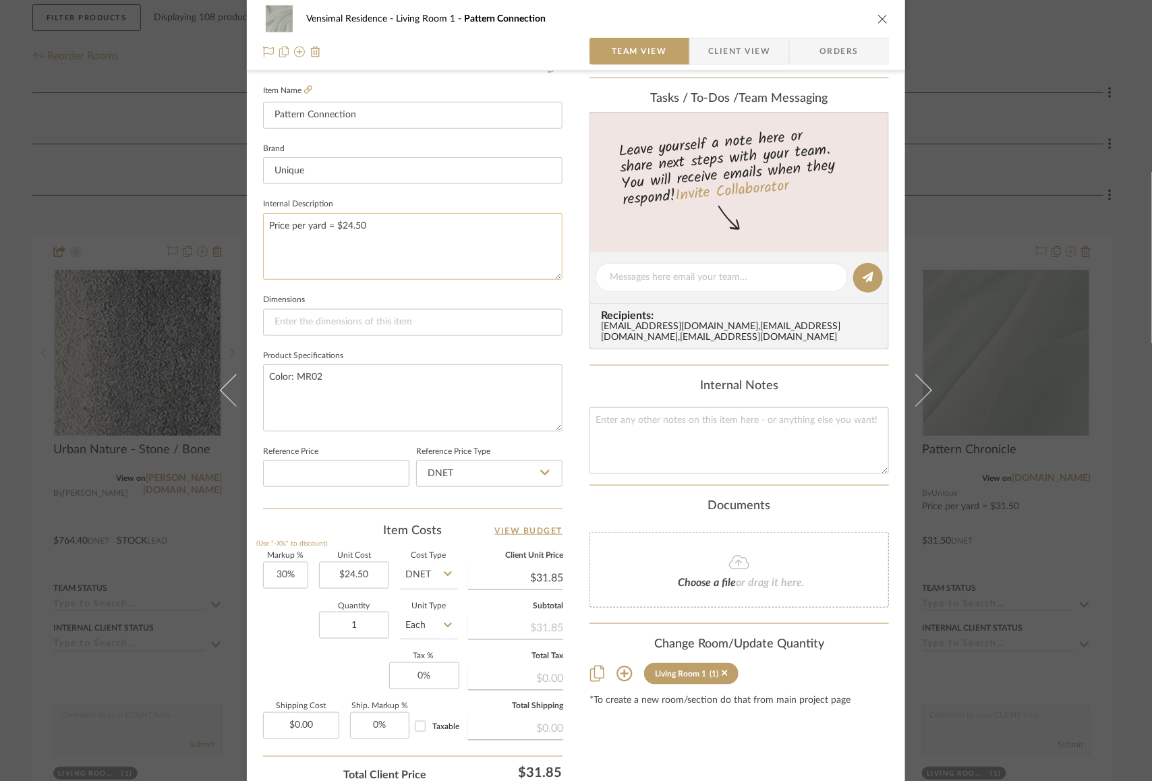
scroll to position [374, 0]
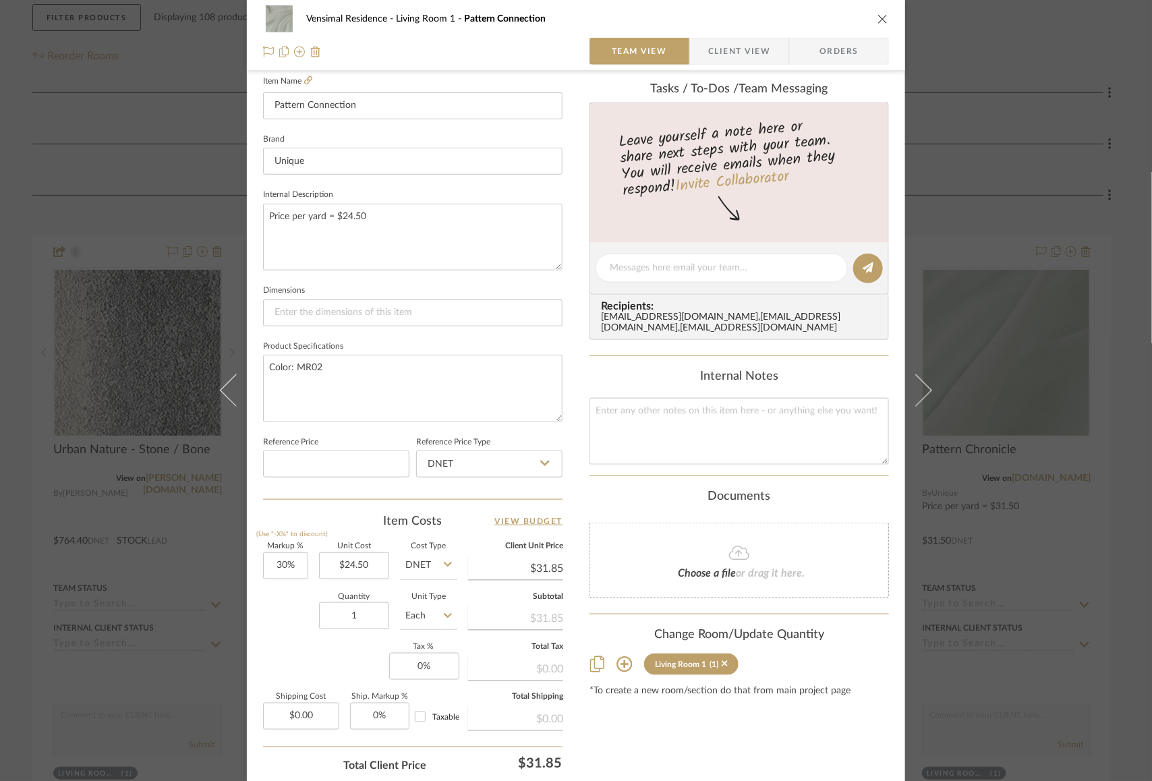
click at [290, 631] on div "Quantity 1 Unit Type Each" at bounding box center [360, 618] width 194 height 48
